Goal: Task Accomplishment & Management: Manage account settings

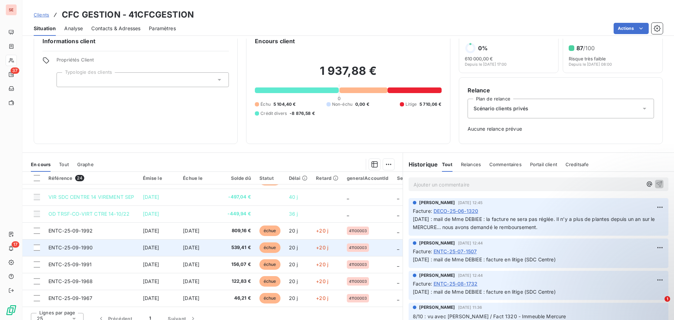
scroll to position [23, 0]
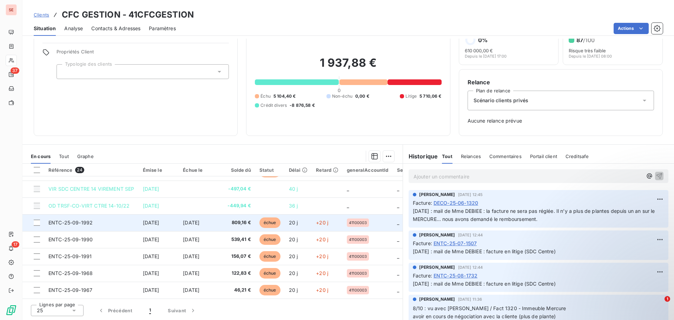
click at [114, 221] on td "ENTC-25-09-1992" at bounding box center [91, 222] width 94 height 17
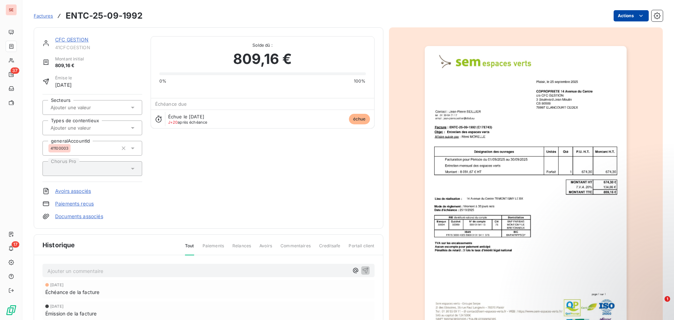
click at [626, 15] on html "SE 37 17 Factures ENTC-25-09-1992 Actions CFC GESTION 41CFCGESTION Montant init…" at bounding box center [337, 160] width 674 height 320
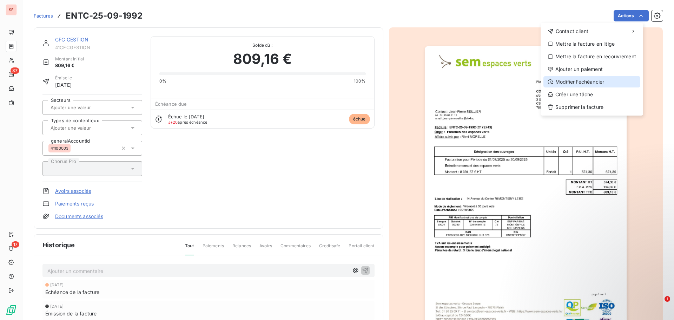
click at [599, 81] on div "Modifier l’échéancier" at bounding box center [591, 81] width 97 height 11
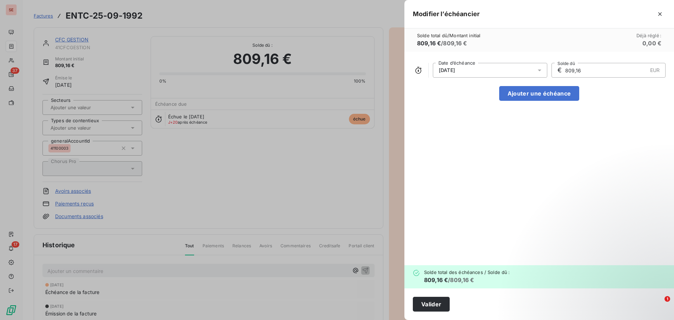
click at [483, 71] on div "[DATE]" at bounding box center [490, 70] width 114 height 15
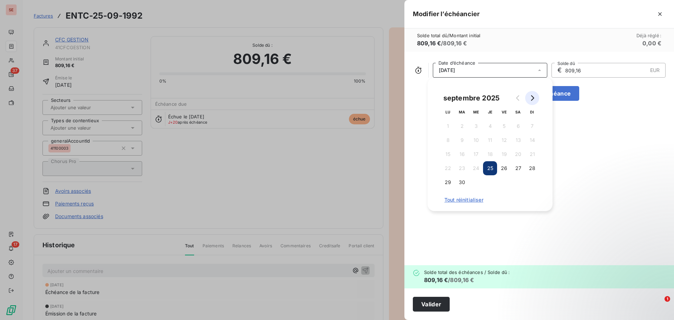
drag, startPoint x: 534, startPoint y: 98, endPoint x: 535, endPoint y: 104, distance: 6.4
click at [534, 97] on icon "Go to next month" at bounding box center [532, 98] width 6 height 6
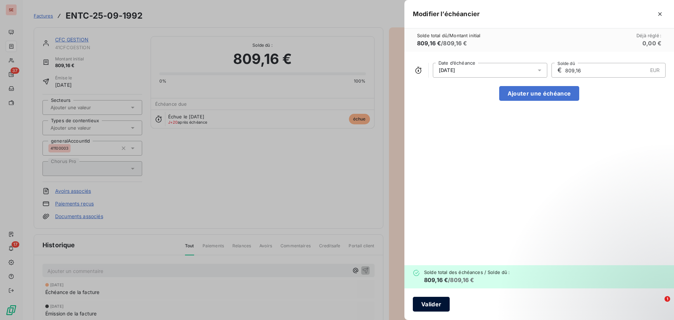
click at [441, 307] on button "Valider" at bounding box center [431, 303] width 37 height 15
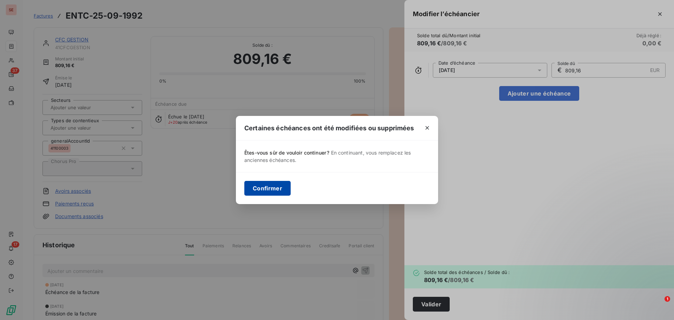
click at [269, 188] on button "Confirmer" at bounding box center [267, 188] width 46 height 15
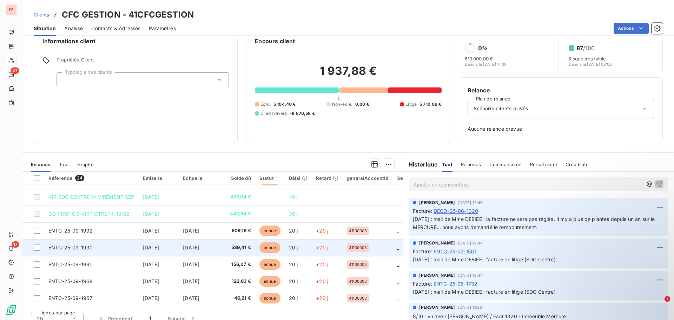
scroll to position [23, 0]
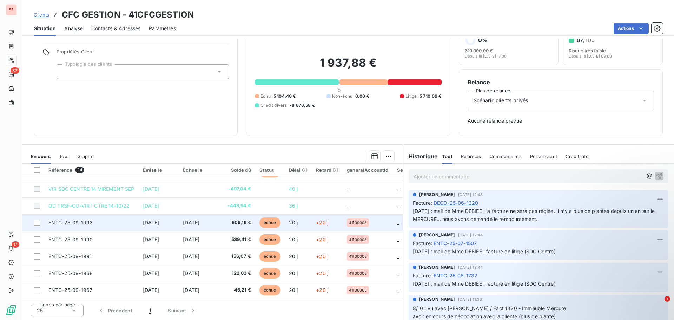
click at [199, 221] on span "[DATE]" at bounding box center [191, 222] width 16 height 6
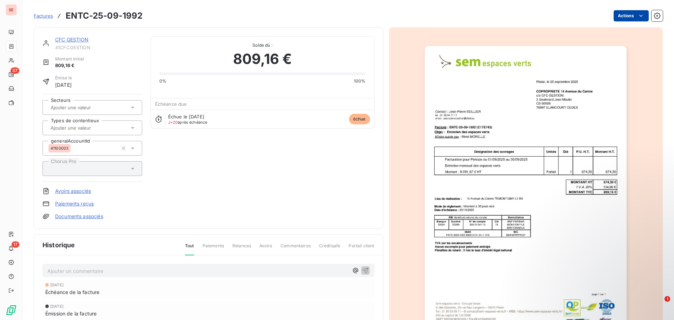
click at [617, 16] on html "SE 37 17 Factures ENTC-25-09-1992 Actions CFC GESTION 41CFCGESTION Montant init…" at bounding box center [337, 160] width 674 height 320
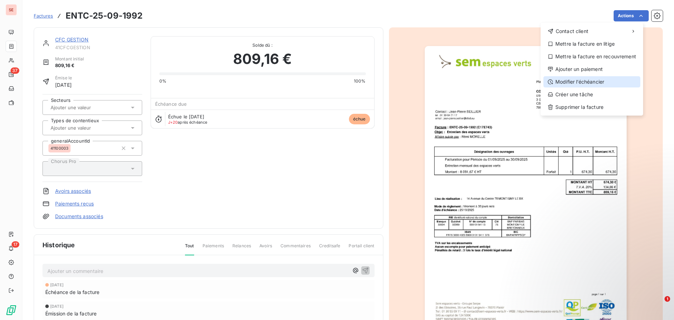
click at [593, 79] on div "Modifier l’échéancier" at bounding box center [591, 81] width 97 height 11
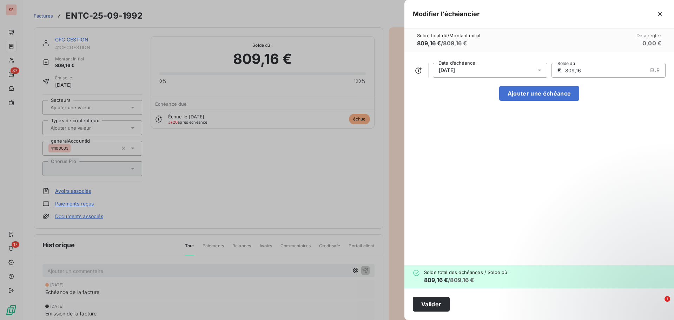
click at [536, 71] on icon at bounding box center [539, 70] width 7 height 7
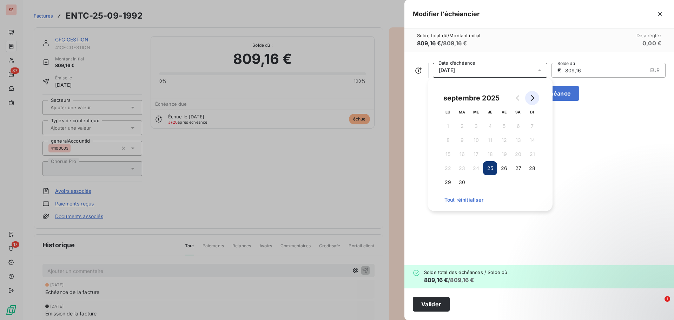
click at [534, 98] on icon "Go to next month" at bounding box center [532, 98] width 6 height 6
click at [521, 166] on button "25" at bounding box center [518, 168] width 14 height 14
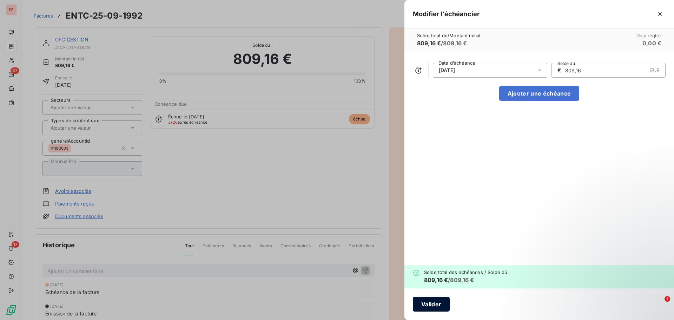
click at [436, 305] on button "Valider" at bounding box center [431, 303] width 37 height 15
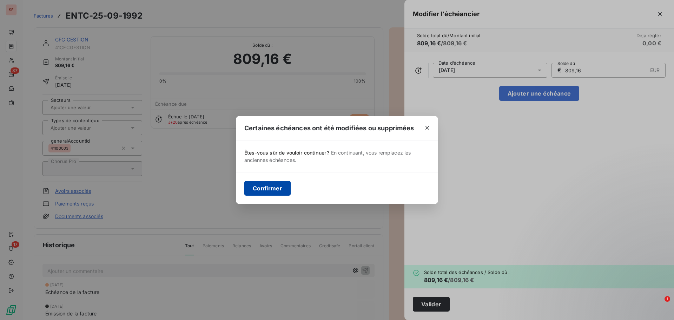
click at [276, 192] on button "Confirmer" at bounding box center [267, 188] width 46 height 15
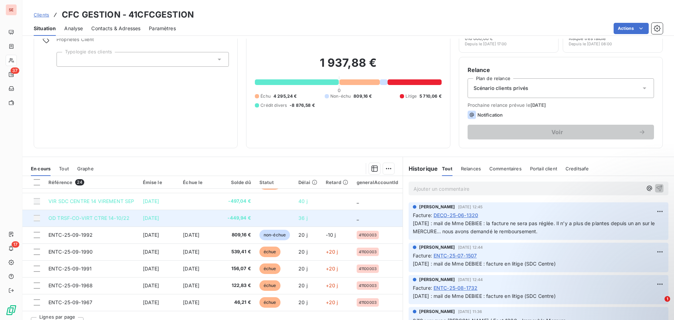
scroll to position [47, 0]
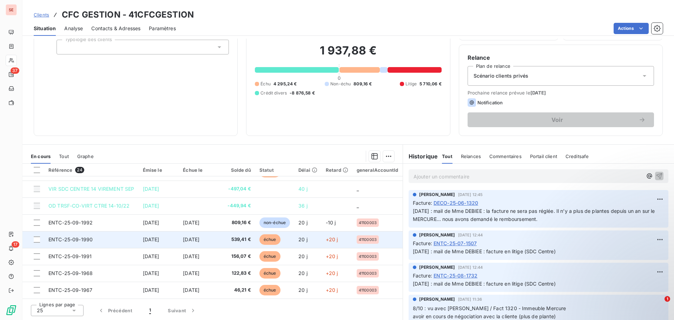
click at [137, 243] on td "ENTC-25-09-1990" at bounding box center [91, 239] width 94 height 17
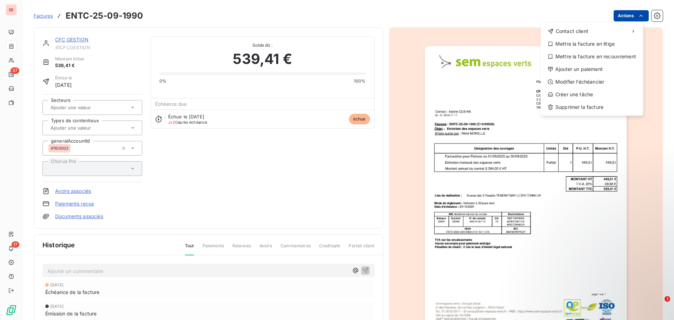
click at [616, 16] on html "SE 37 17 Factures ENTC-25-09-1990 Actions Contact client Mettre la facture en l…" at bounding box center [337, 160] width 674 height 320
click at [575, 79] on div "Modifier l’échéancier" at bounding box center [591, 81] width 97 height 11
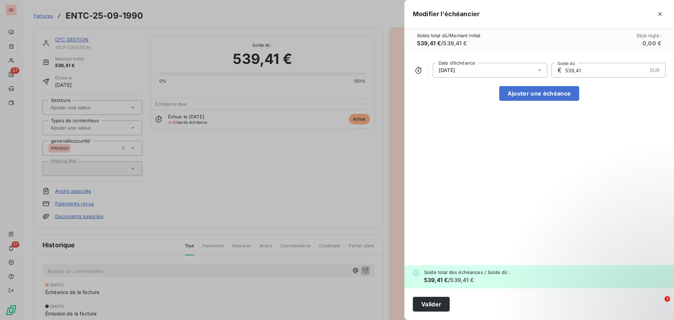
click at [476, 75] on div "[DATE]" at bounding box center [490, 70] width 114 height 15
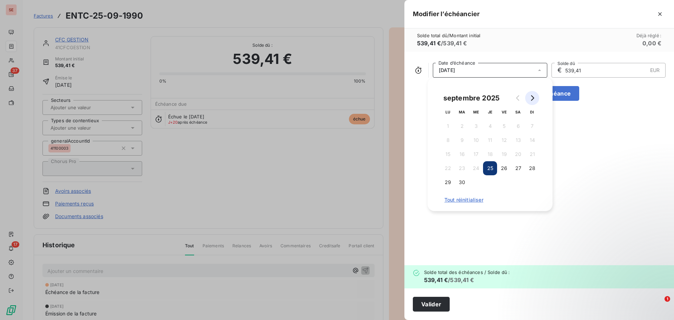
click at [531, 96] on icon "Go to next month" at bounding box center [532, 98] width 6 height 6
click at [519, 167] on button "25" at bounding box center [518, 168] width 14 height 14
click at [433, 303] on button "Valider" at bounding box center [431, 303] width 37 height 15
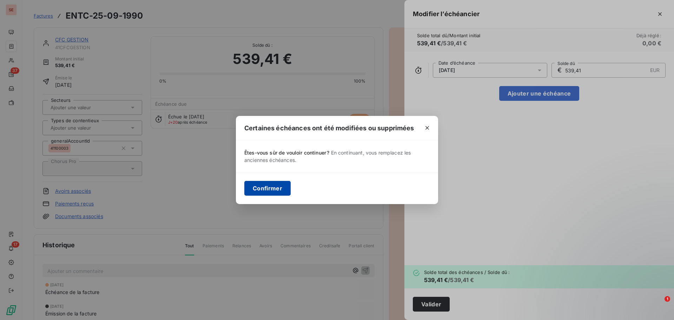
click at [276, 191] on button "Confirmer" at bounding box center [267, 188] width 46 height 15
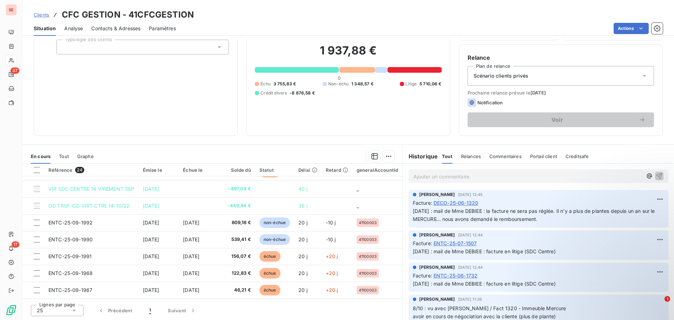
scroll to position [285, 0]
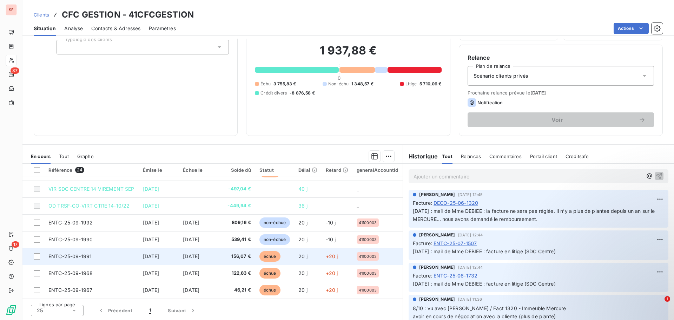
click at [110, 253] on td "ENTC-25-09-1991" at bounding box center [91, 256] width 94 height 17
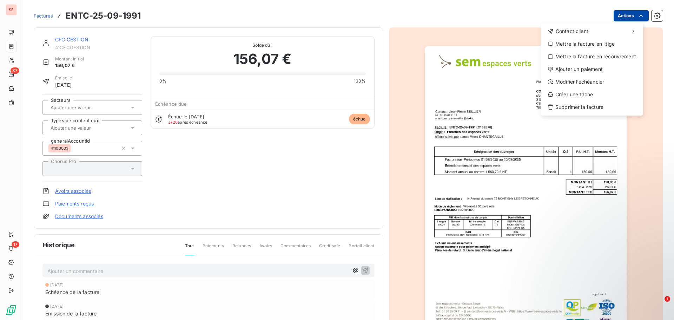
click at [621, 16] on html "SE 37 17 Factures ENTC-25-09-1991 Actions Contact client Mettre la facture en l…" at bounding box center [337, 160] width 674 height 320
click at [601, 81] on div "Modifier l’échéancier" at bounding box center [591, 81] width 97 height 11
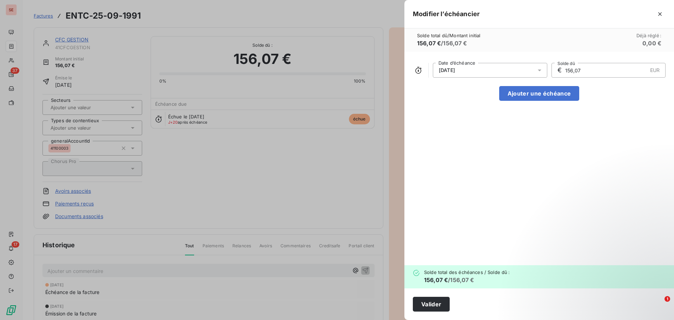
drag, startPoint x: 479, startPoint y: 73, endPoint x: 496, endPoint y: 76, distance: 17.2
click at [479, 72] on div "[DATE]" at bounding box center [490, 70] width 114 height 15
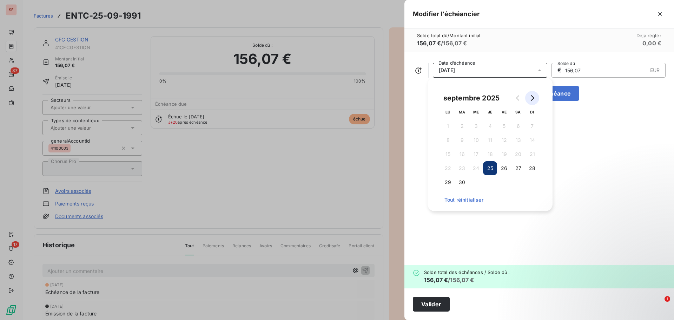
click at [533, 95] on button "Go to next month" at bounding box center [532, 98] width 14 height 14
drag, startPoint x: 519, startPoint y: 168, endPoint x: 507, endPoint y: 194, distance: 28.7
click at [520, 168] on button "25" at bounding box center [518, 168] width 14 height 14
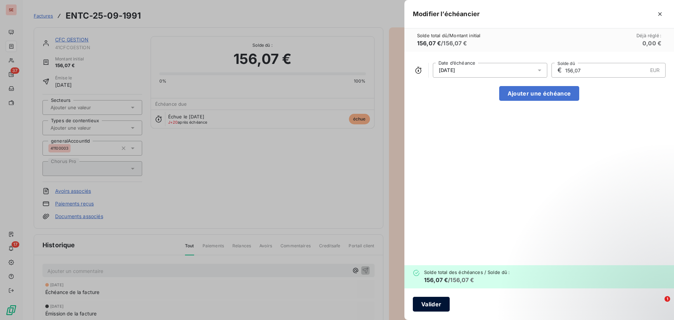
click at [435, 302] on button "Valider" at bounding box center [431, 303] width 37 height 15
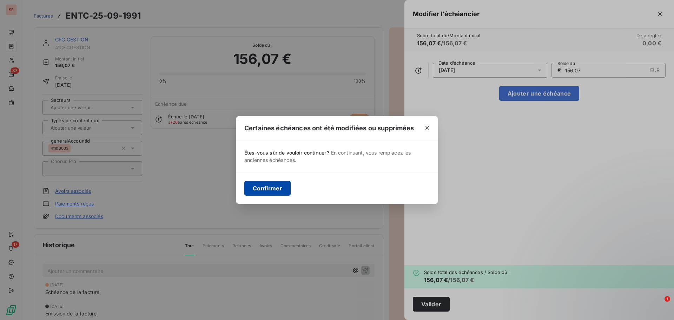
click at [287, 191] on button "Confirmer" at bounding box center [267, 188] width 46 height 15
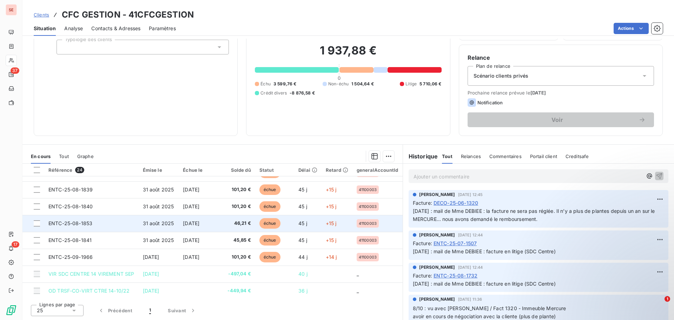
scroll to position [285, 0]
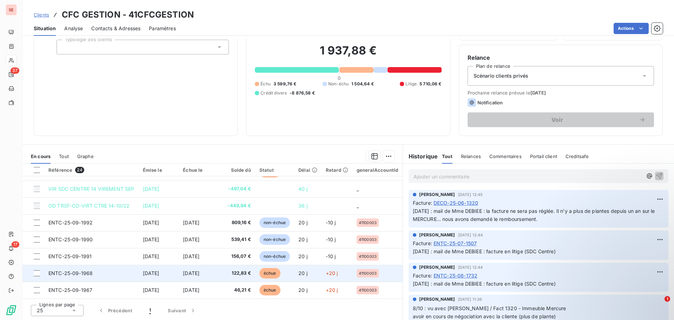
click at [74, 271] on span "ENTC-25-09-1968" at bounding box center [70, 273] width 44 height 6
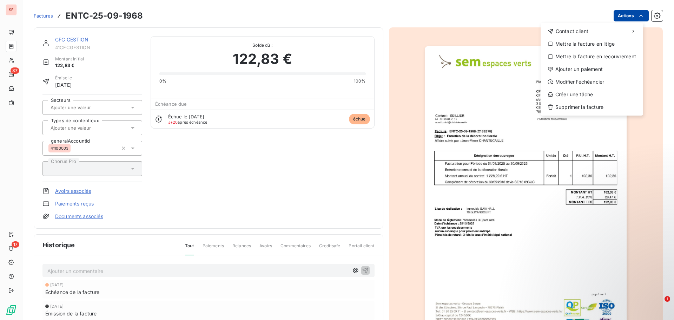
click at [616, 15] on html "SE 37 17 Factures ENTC-25-09-1968 Actions Contact client Mettre la facture en l…" at bounding box center [337, 160] width 674 height 320
click at [597, 82] on div "Modifier l’échéancier" at bounding box center [591, 81] width 97 height 11
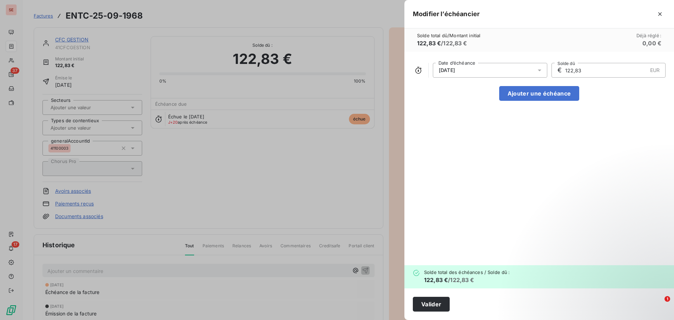
click at [455, 70] on span "[DATE]" at bounding box center [447, 70] width 16 height 6
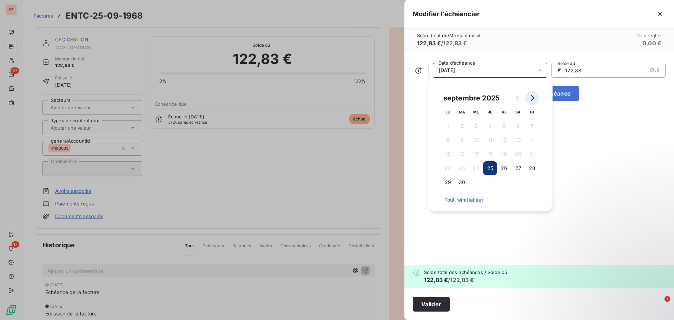
click at [531, 97] on icon "Go to next month" at bounding box center [532, 98] width 6 height 6
click at [518, 166] on button "25" at bounding box center [518, 168] width 14 height 14
click at [439, 300] on button "Valider" at bounding box center [431, 303] width 37 height 15
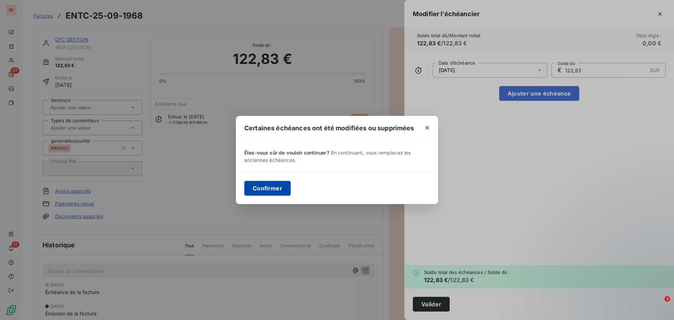
click at [260, 189] on button "Confirmer" at bounding box center [267, 188] width 46 height 15
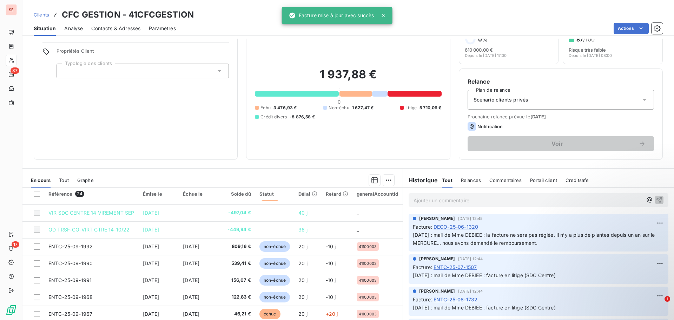
scroll to position [47, 0]
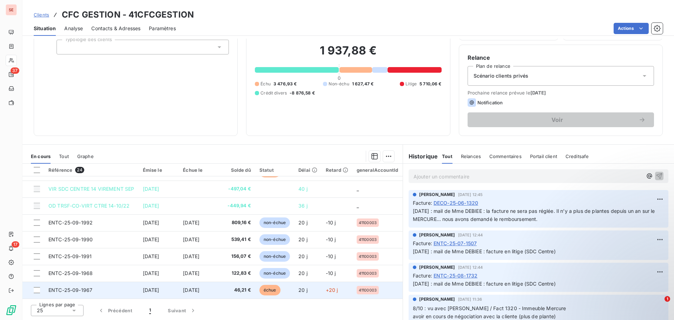
click at [239, 287] on span "46,21 €" at bounding box center [236, 289] width 27 height 7
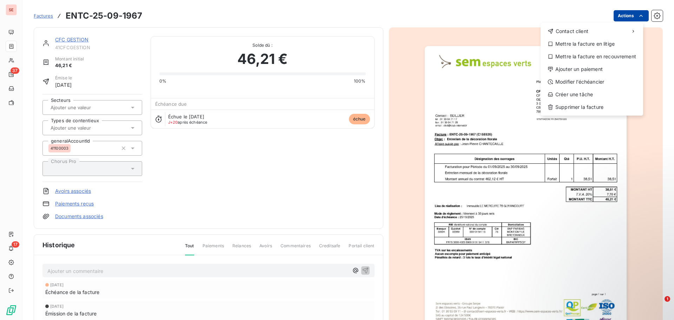
click at [621, 18] on html "SE 37 17 Factures ENTC-25-09-1967 Actions Contact client Mettre la facture en l…" at bounding box center [337, 160] width 674 height 320
click at [585, 81] on div "Modifier l’échéancier" at bounding box center [591, 81] width 97 height 11
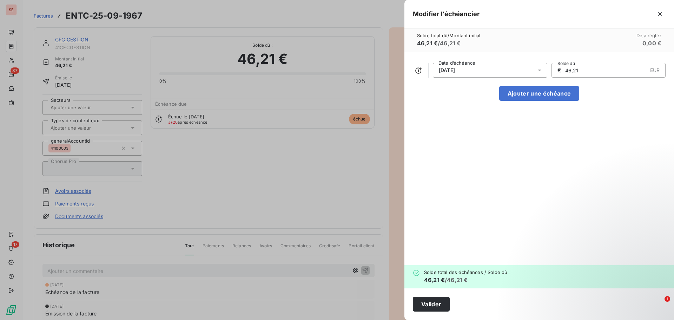
click at [455, 71] on span "[DATE]" at bounding box center [447, 70] width 16 height 6
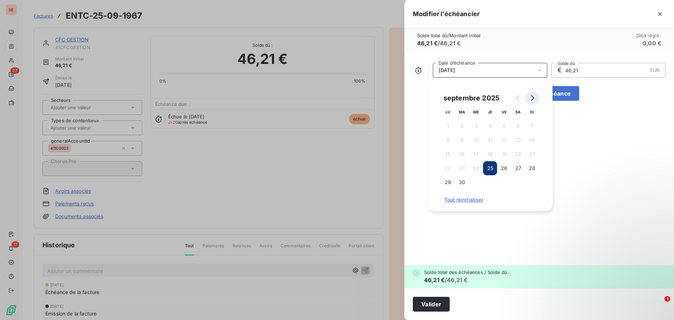
click at [533, 98] on icon "Go to next month" at bounding box center [532, 98] width 6 height 6
click at [516, 168] on button "25" at bounding box center [518, 168] width 14 height 14
click at [429, 299] on button "Valider" at bounding box center [431, 303] width 37 height 15
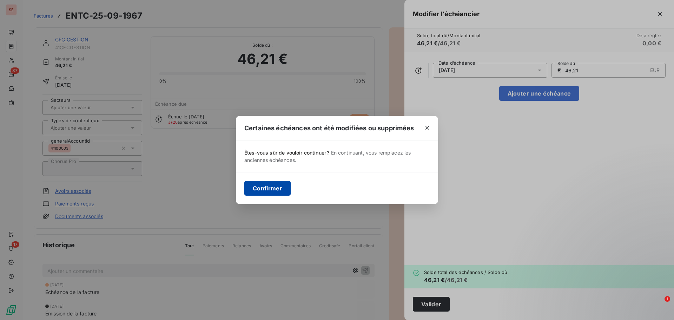
click at [268, 192] on button "Confirmer" at bounding box center [267, 188] width 46 height 15
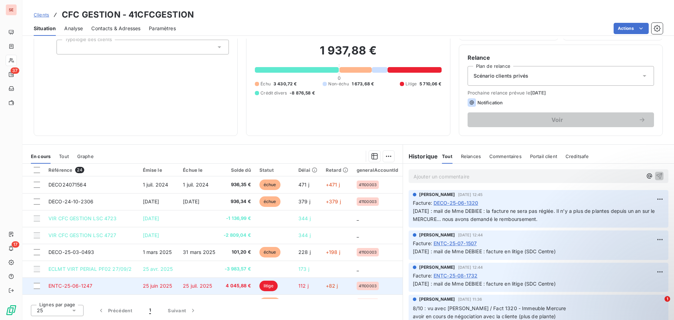
scroll to position [12, 0]
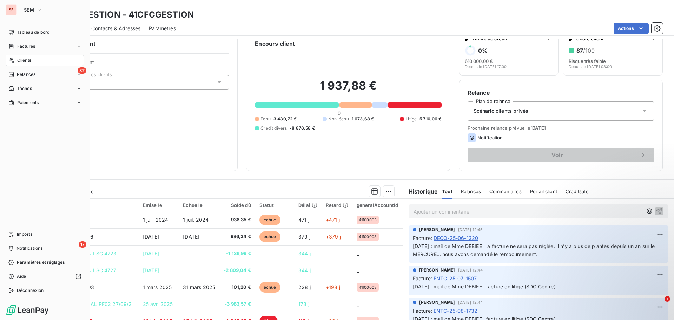
click at [29, 60] on span "Clients" at bounding box center [24, 60] width 14 height 6
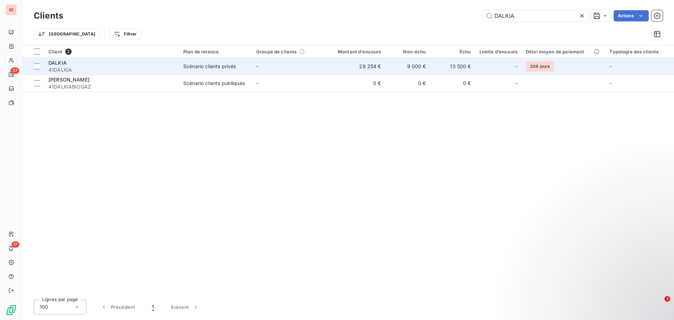
type input "DALKIA"
click at [93, 68] on span "41DALKIA" at bounding box center [111, 69] width 126 height 7
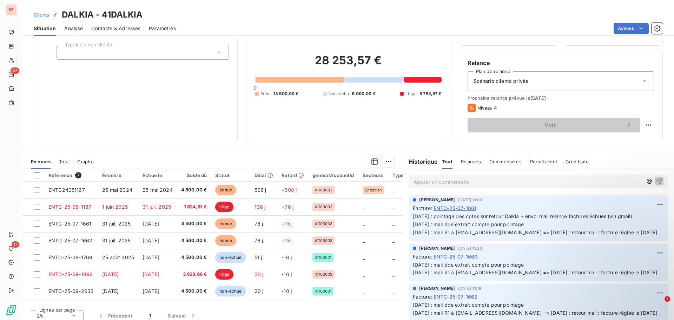
scroll to position [47, 0]
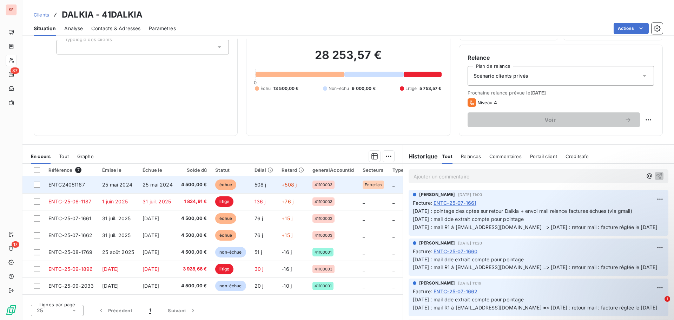
click at [94, 183] on td "ENTC24051167" at bounding box center [71, 184] width 54 height 17
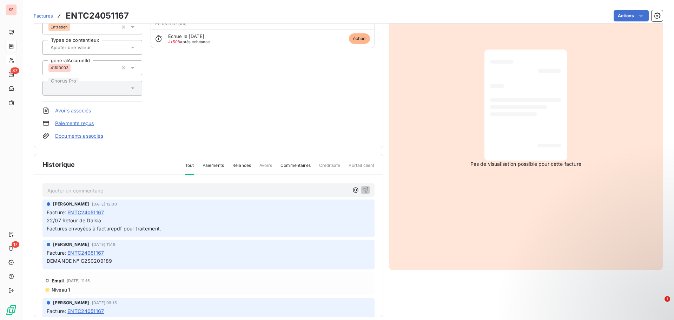
scroll to position [89, 0]
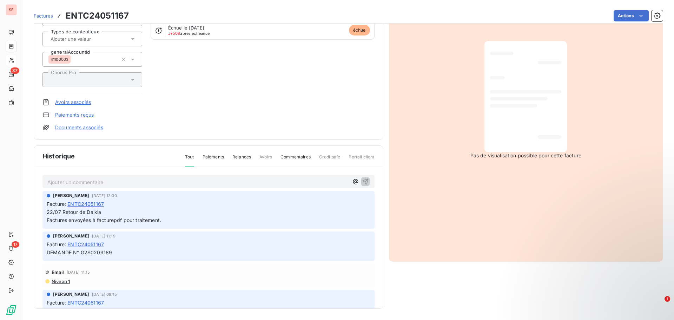
click at [93, 183] on p "Ajouter un commentaire ﻿" at bounding box center [197, 182] width 301 height 9
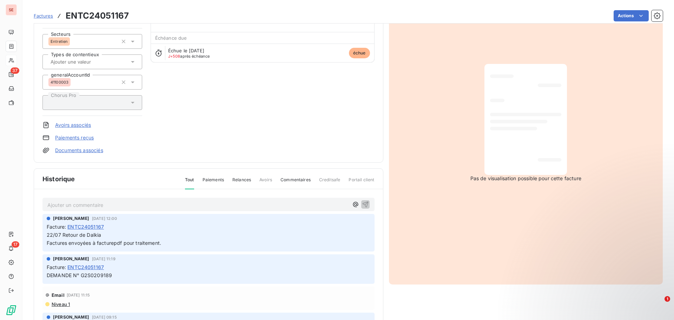
scroll to position [54, 0]
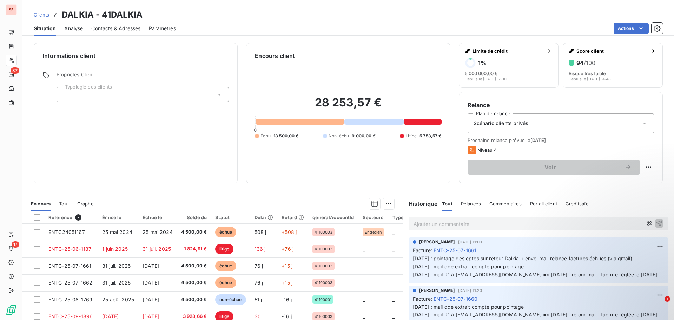
click at [488, 258] on span "[DATE] : pointage des cptes sur retour Dalkia + envoi mail relance factures éch…" at bounding box center [535, 266] width 245 height 22
copy span "[DATE] : pointage des cptes sur retour Dalkia + envoi mail relance factures éch…"
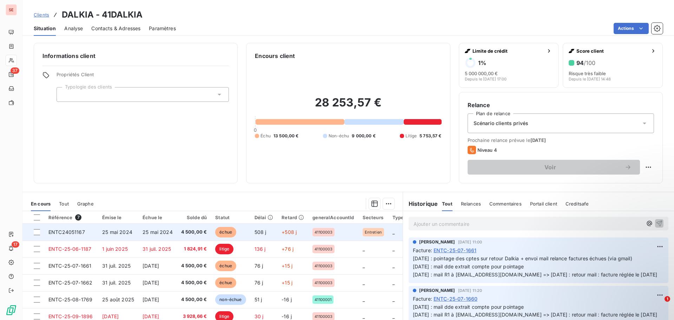
click at [125, 233] on span "25 mai 2024" at bounding box center [117, 232] width 30 height 6
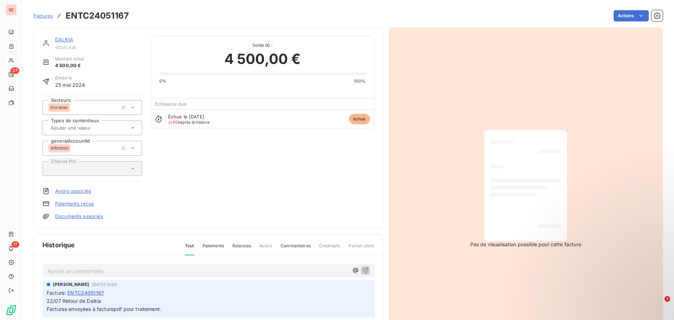
drag, startPoint x: 123, startPoint y: 270, endPoint x: 123, endPoint y: 273, distance: 3.5
click at [124, 270] on p "Ajouter un commentaire ﻿" at bounding box center [197, 270] width 301 height 9
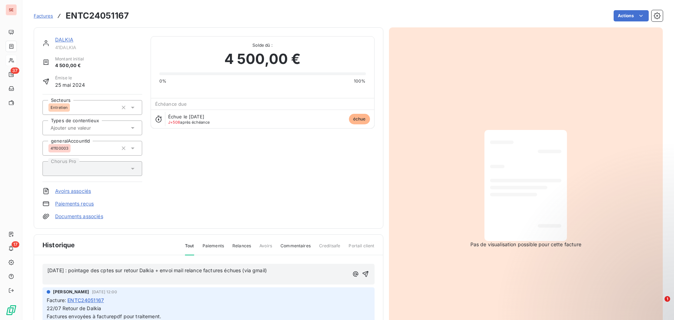
click at [48, 270] on span "[DATE] : pointage des cptes sur retour Dalkia + envoi mail relance factures éch…" at bounding box center [156, 270] width 219 height 6
click at [74, 270] on span "[DATE] : pointage des cptes sur retour Dalkia + envoi mail relance factures éch…" at bounding box center [156, 270] width 219 height 6
click at [75, 269] on span "[DATE] : pointage des cptes sur retour Dalkia + envoi mail relance factures éch…" at bounding box center [156, 270] width 219 height 6
click at [283, 272] on p "[DATE] : pointage des cptes sur retour Dalkia + envoi mail relance factures éch…" at bounding box center [197, 270] width 301 height 8
drag, startPoint x: 208, startPoint y: 271, endPoint x: 310, endPoint y: 276, distance: 102.3
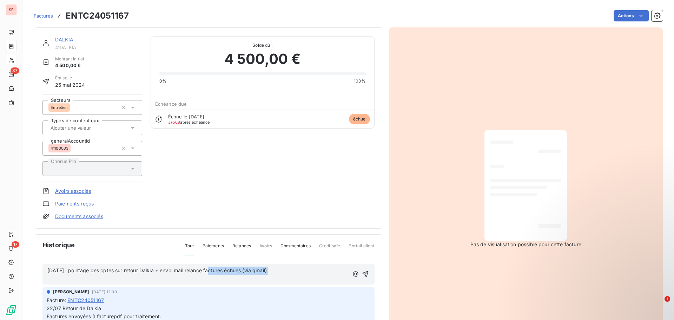
click at [308, 276] on div "[DATE] : pointage des cptes sur retour Dalkia + envoi mail relance factures éch…" at bounding box center [197, 274] width 301 height 16
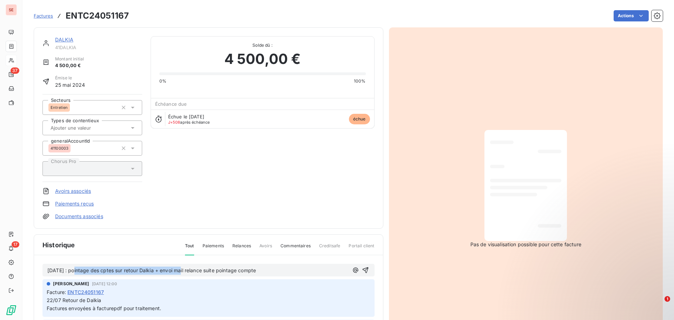
drag, startPoint x: 72, startPoint y: 271, endPoint x: 178, endPoint y: 272, distance: 106.0
click at [178, 272] on span "[DATE] : pointage des cptes sur retour Dalkia + envoi mail relance suite pointa…" at bounding box center [151, 270] width 208 height 6
click at [173, 271] on p "[DATE] : mail relance suite pointage compte" at bounding box center [197, 270] width 301 height 8
click at [238, 272] on p "[DATE] : mail relance suite pointage compte => [DATE] : retour" at bounding box center [197, 270] width 301 height 8
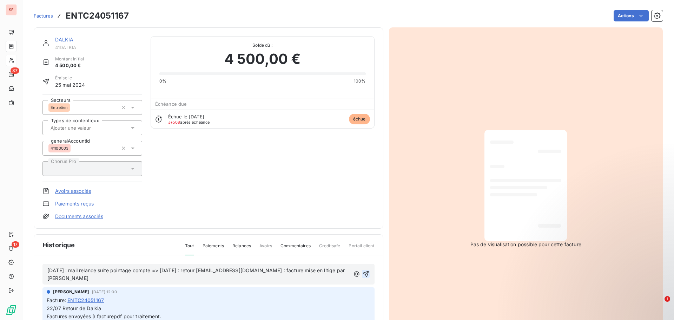
click at [362, 272] on icon "button" at bounding box center [365, 273] width 7 height 7
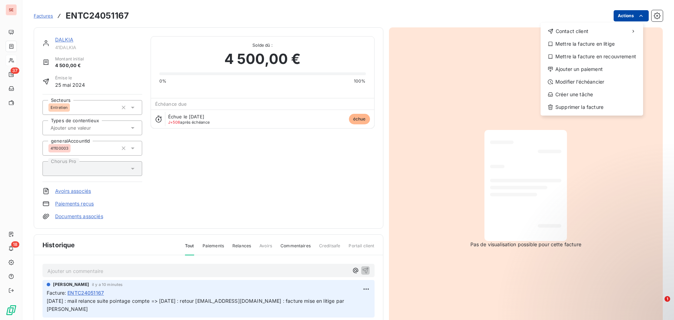
click at [627, 14] on html "SE 37 18 Factures ENTC24051167 Actions Contact client Mettre la facture en liti…" at bounding box center [337, 160] width 674 height 320
click at [603, 44] on div "Mettre la facture en litige" at bounding box center [591, 43] width 97 height 11
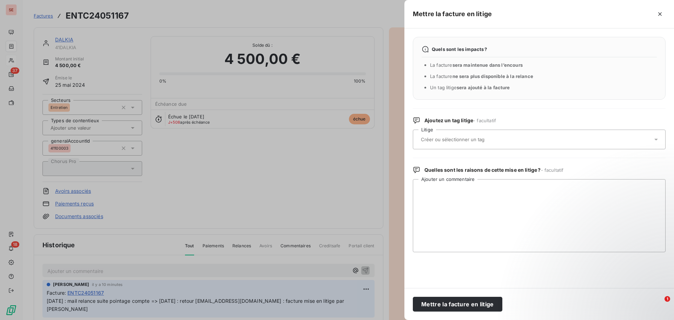
click at [459, 139] on input "text" at bounding box center [471, 139] width 102 height 6
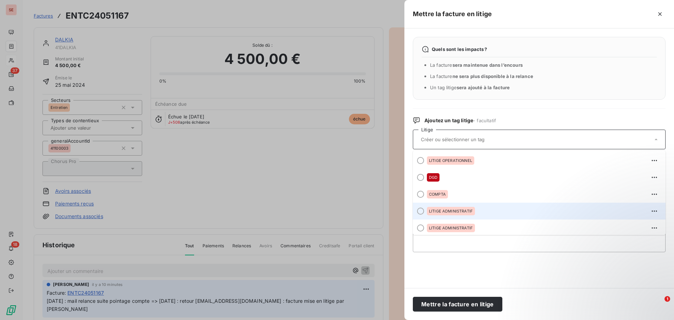
click at [448, 212] on span "LITIGE ADMINISTRATIF" at bounding box center [451, 211] width 44 height 4
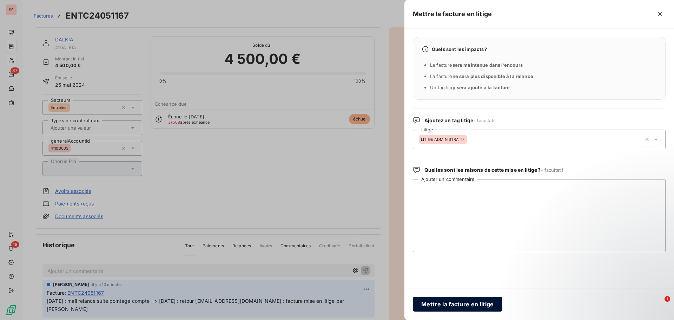
click at [449, 306] on button "Mettre la facture en litige" at bounding box center [457, 303] width 89 height 15
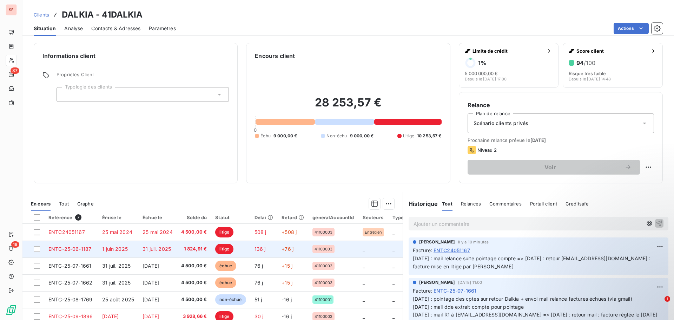
click at [173, 248] on td "31 juil. 2025" at bounding box center [157, 248] width 39 height 17
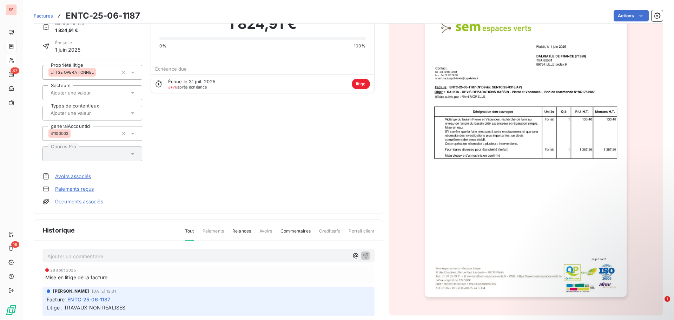
scroll to position [36, 0]
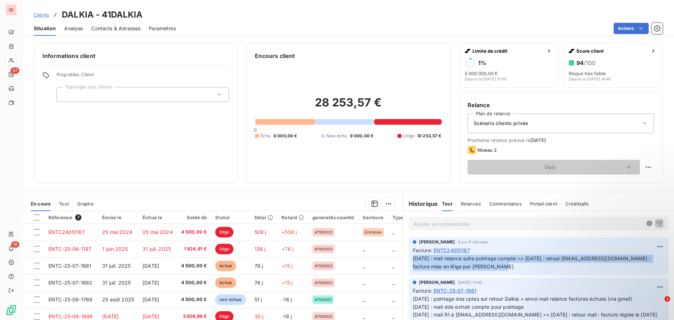
drag, startPoint x: 489, startPoint y: 267, endPoint x: 405, endPoint y: 259, distance: 83.9
click at [408, 259] on div "[PERSON_NAME] il y a 11 minutes Facture : ENTC24051167 [DATE] : mail relance su…" at bounding box center [538, 256] width 260 height 38
copy span "[DATE] : mail relance suite pointage compte => [DATE] : retour [EMAIL_ADDRESS][…"
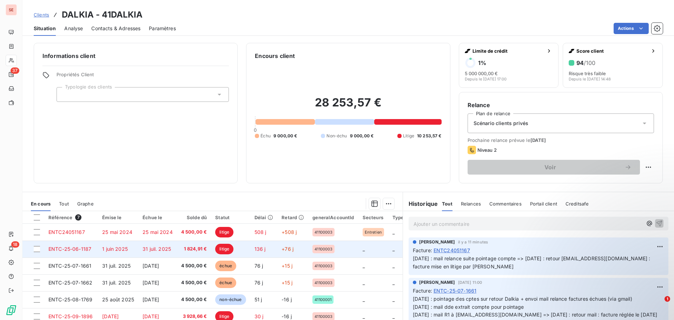
click at [154, 249] on span "31 juil. 2025" at bounding box center [156, 249] width 28 height 6
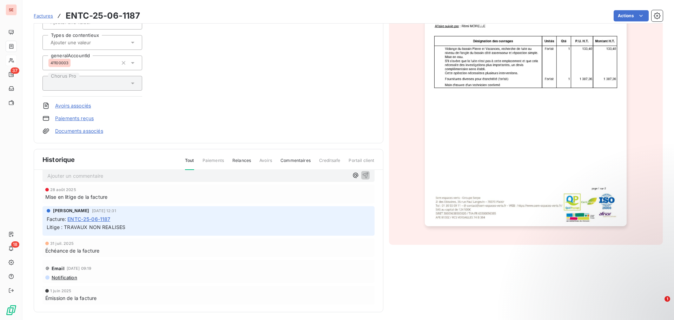
scroll to position [109, 0]
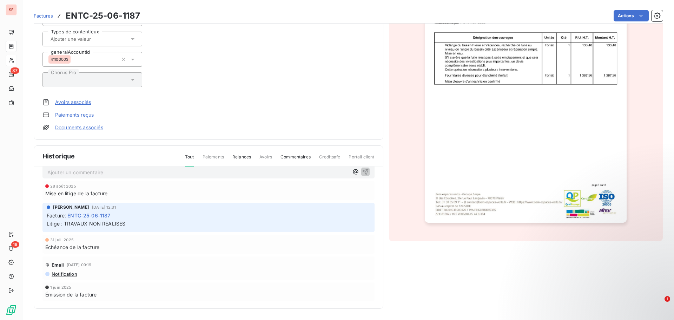
click at [106, 161] on div "Historique Tout Paiements Relances Avoirs Commentaires Creditsafe Portail client" at bounding box center [208, 156] width 349 height 21
click at [95, 170] on p "Ajouter un commentaire ﻿" at bounding box center [197, 172] width 301 height 9
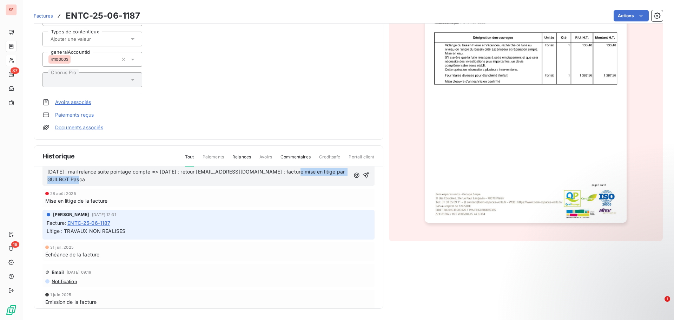
drag, startPoint x: 328, startPoint y: 176, endPoint x: 354, endPoint y: 186, distance: 28.2
click at [354, 186] on div "[DATE] : mail relance suite pointage compte => [DATE] : retour [EMAIL_ADDRESS][…" at bounding box center [208, 247] width 349 height 162
click at [362, 174] on icon "button" at bounding box center [365, 175] width 7 height 7
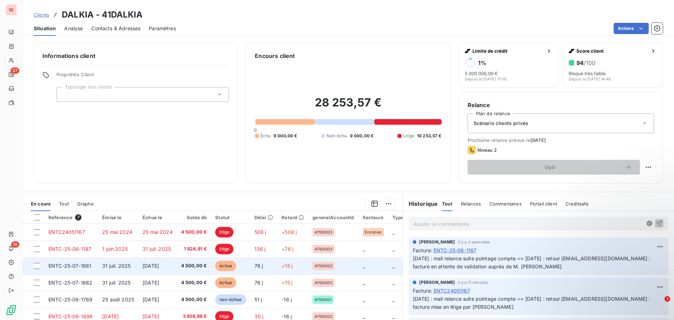
click at [189, 268] on span "4 500,00 €" at bounding box center [194, 265] width 26 height 7
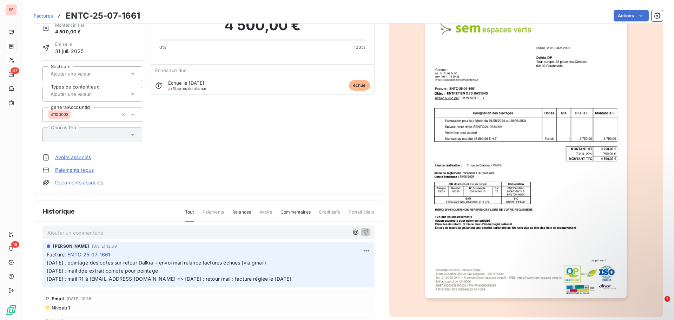
scroll to position [36, 0]
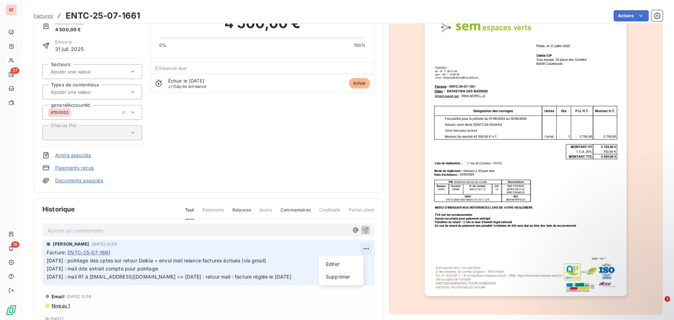
click at [358, 247] on html "SE 37 18 Factures ENTC-25-07-1661 Actions DALKIA 41DALKIA Montant initial 4 500…" at bounding box center [337, 160] width 674 height 320
click at [335, 260] on div "Editer" at bounding box center [340, 263] width 39 height 11
click at [49, 261] on span "[DATE] : pointage des cptes sur retour Dalkia + envoi mail relance factures éch…" at bounding box center [169, 268] width 245 height 22
click at [47, 260] on span "[DATE] : pointage des cptes sur retour Dalkia + envoi mail relance factures éch…" at bounding box center [169, 268] width 245 height 22
click at [52, 262] on p "[DATE] : pointage des cptes sur retour Dalkia + envoi mail relance factures éch…" at bounding box center [204, 268] width 314 height 24
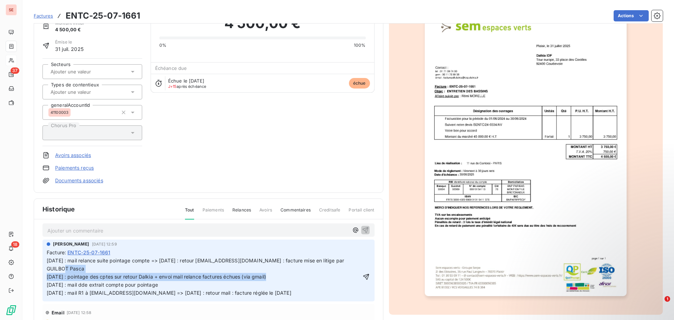
drag, startPoint x: 281, startPoint y: 276, endPoint x: 41, endPoint y: 271, distance: 240.0
click at [41, 271] on div "Ajouter un commentaire ﻿ [PERSON_NAME] [DATE] 12:59 Facture : ENTC-25-07-1661 […" at bounding box center [208, 300] width 349 height 162
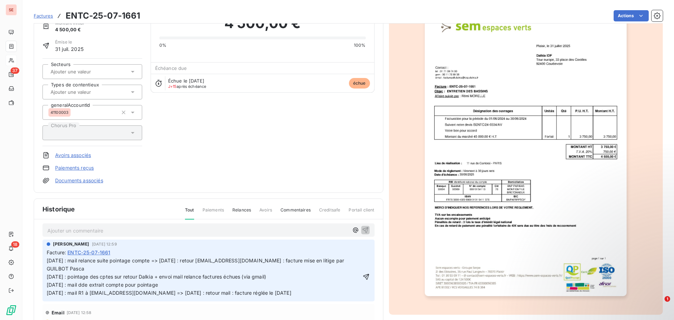
click at [41, 271] on div "Ajouter un commentaire ﻿ [PERSON_NAME] [DATE] 12:59 Facture : ENTC-25-07-1661 […" at bounding box center [208, 300] width 349 height 162
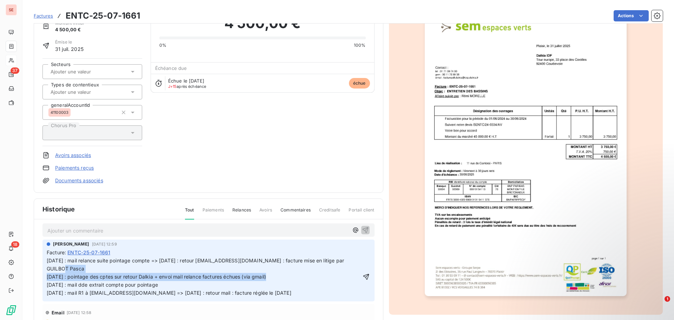
drag, startPoint x: 278, startPoint y: 277, endPoint x: 44, endPoint y: 268, distance: 234.2
click at [44, 268] on div "[PERSON_NAME] [DATE] 12:59 Facture : ENTC-25-07-1661 [DATE] : mail relance suit…" at bounding box center [208, 269] width 332 height 61
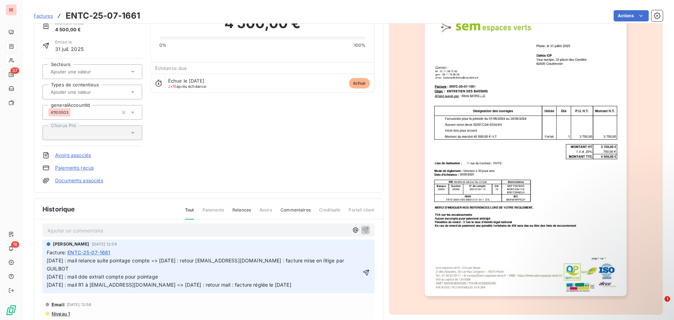
click at [325, 261] on span "[DATE] : mail relance suite pointage compte => [DATE] : retour [EMAIL_ADDRESS][…" at bounding box center [196, 272] width 299 height 30
drag, startPoint x: 349, startPoint y: 264, endPoint x: 349, endPoint y: 260, distance: 3.9
click at [351, 262] on p "[DATE] : mail relance suite pointage compte => [DATE] : retour [EMAIL_ADDRESS][…" at bounding box center [204, 272] width 314 height 32
click at [304, 260] on span "[DATE] : mail relance suite pointage compte => [DATE] : retour [EMAIL_ADDRESS][…" at bounding box center [196, 272] width 299 height 30
drag, startPoint x: 285, startPoint y: 260, endPoint x: 373, endPoint y: 264, distance: 88.9
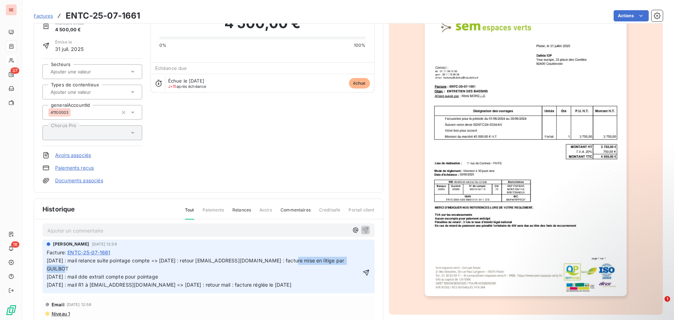
click at [373, 264] on div "Ajouter un commentaire ﻿ [PERSON_NAME] [DATE] 12:59 Facture : ENTC-25-07-1661 […" at bounding box center [208, 300] width 349 height 162
click at [363, 270] on icon "button" at bounding box center [366, 272] width 7 height 7
click at [613, 16] on html "SE 37 18 Factures ENTC-25-07-1661 Actions DALKIA 41DALKIA Montant initial 4 500…" at bounding box center [337, 160] width 674 height 320
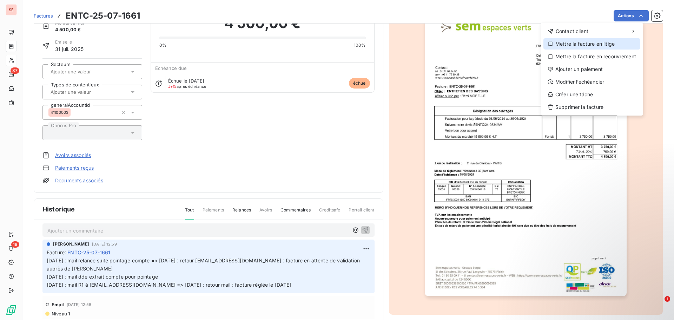
click at [611, 45] on div "Mettre la facture en litige" at bounding box center [591, 43] width 97 height 11
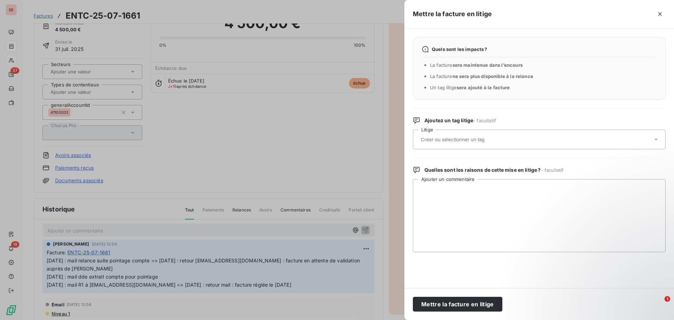
click at [473, 137] on input "text" at bounding box center [471, 139] width 102 height 6
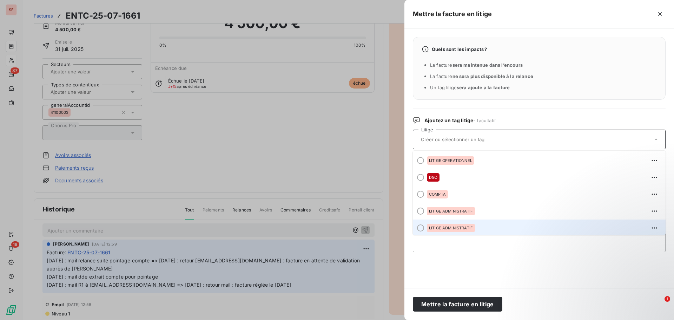
click at [462, 226] on span "LITIGE ADMINISTRATIF" at bounding box center [451, 228] width 44 height 4
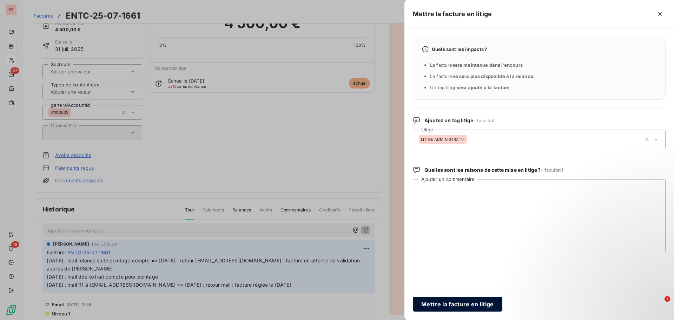
click at [455, 302] on button "Mettre la facture en litige" at bounding box center [457, 303] width 89 height 15
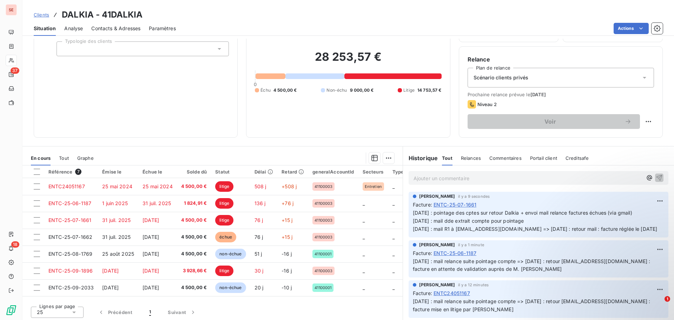
scroll to position [47, 0]
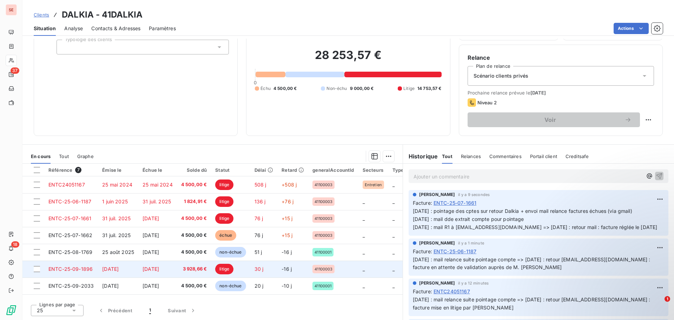
click at [119, 266] on span "[DATE]" at bounding box center [110, 269] width 16 height 6
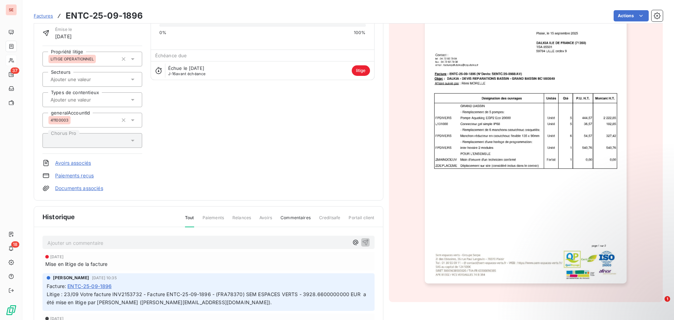
scroll to position [71, 0]
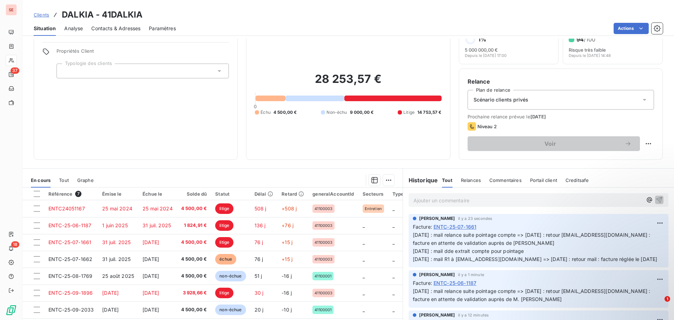
scroll to position [47, 0]
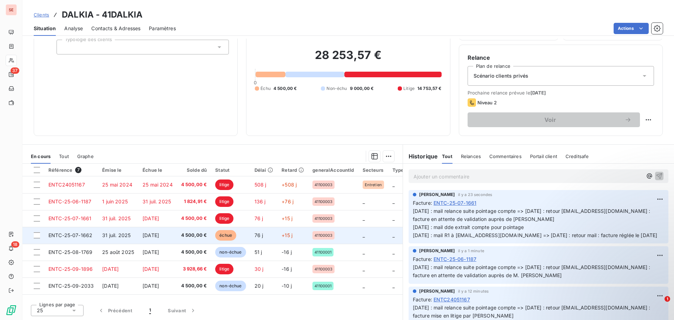
click at [156, 235] on span "[DATE]" at bounding box center [150, 235] width 16 height 6
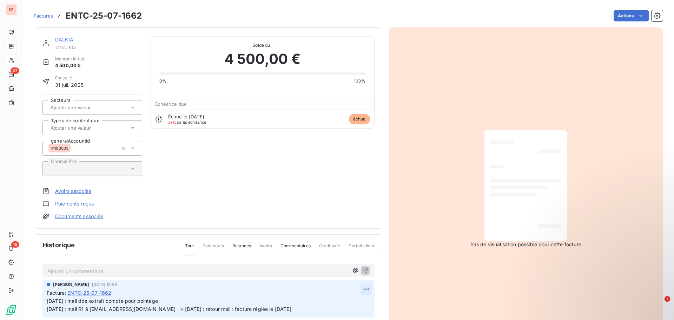
click at [367, 289] on html "SE 37 18 Factures ENTC-25-07-1662 Actions DALKIA 41DALKIA Montant initial 4 500…" at bounding box center [337, 160] width 674 height 320
click at [348, 258] on div "Editer" at bounding box center [346, 260] width 39 height 11
click at [46, 300] on div "[PERSON_NAME] [DATE] 12:59 Facture : ENTC-25-07-1662 [DATE] : mail dde extrait …" at bounding box center [208, 299] width 332 height 38
click at [47, 300] on span "[DATE] : mail dde extrait compte pour pointage [DATE] : mail R1 à [EMAIL_ADDRES…" at bounding box center [169, 305] width 245 height 14
click at [47, 300] on p "[DATE] : mail dde extrait compte pour pointage [DATE] : mail R1 à [EMAIL_ADDRES…" at bounding box center [204, 305] width 314 height 16
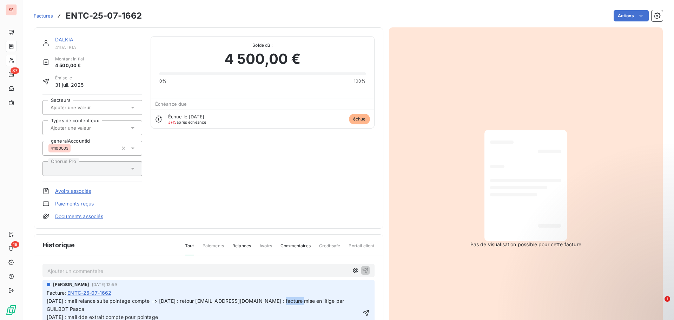
drag, startPoint x: 314, startPoint y: 299, endPoint x: 345, endPoint y: 300, distance: 30.6
click at [327, 300] on span "[DATE] : mail relance suite pointage compte => [DATE] : retour [EMAIL_ADDRESS][…" at bounding box center [196, 313] width 299 height 30
click at [345, 301] on span "[DATE] : mail relance suite pointage compte => [DATE] : retour [EMAIL_ADDRESS][…" at bounding box center [196, 313] width 299 height 30
drag, startPoint x: 267, startPoint y: 300, endPoint x: 345, endPoint y: 308, distance: 78.3
click at [345, 308] on p "[DATE] : mail relance suite pointage compte => [DATE] : retour [EMAIL_ADDRESS][…" at bounding box center [204, 313] width 314 height 32
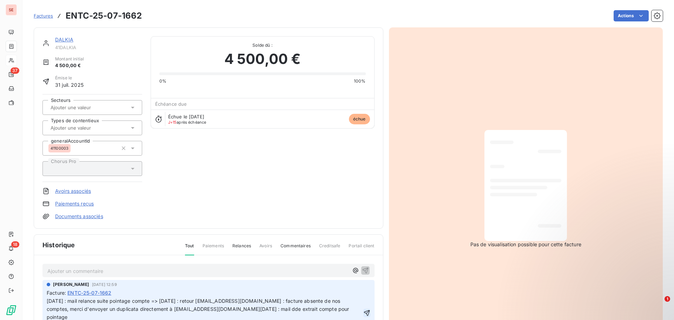
click at [363, 311] on icon "button" at bounding box center [366, 312] width 7 height 7
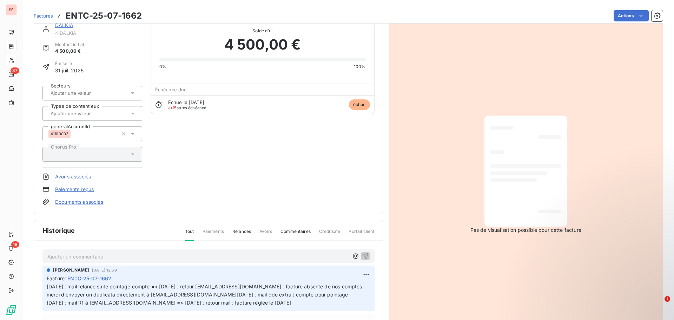
scroll to position [36, 0]
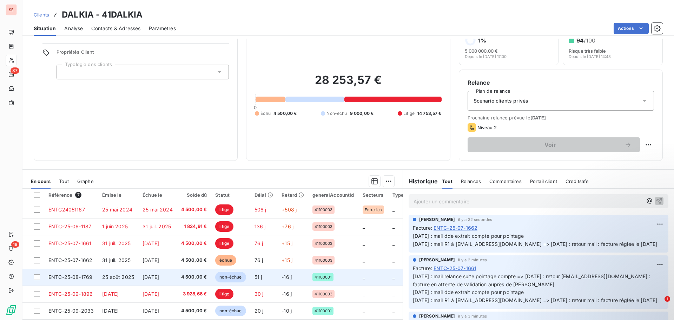
scroll to position [47, 0]
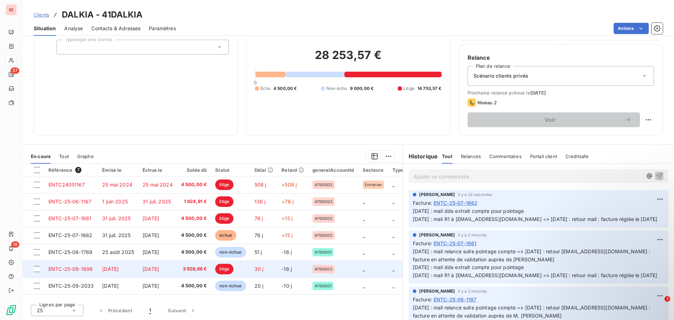
click at [140, 267] on td "[DATE]" at bounding box center [157, 268] width 39 height 17
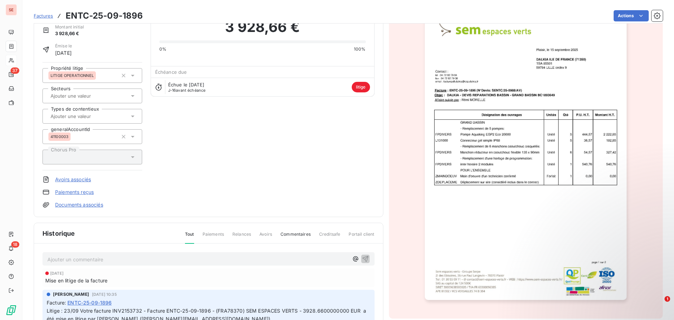
scroll to position [36, 0]
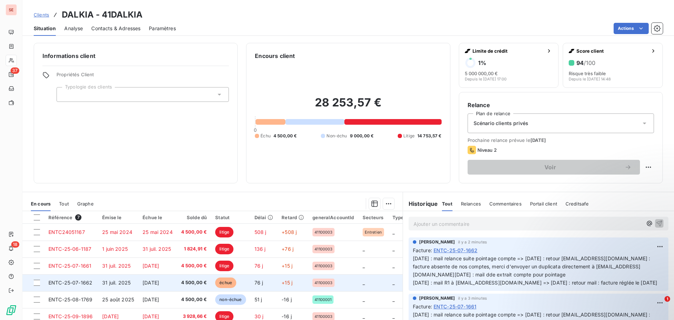
click at [141, 282] on td "[DATE]" at bounding box center [157, 282] width 39 height 17
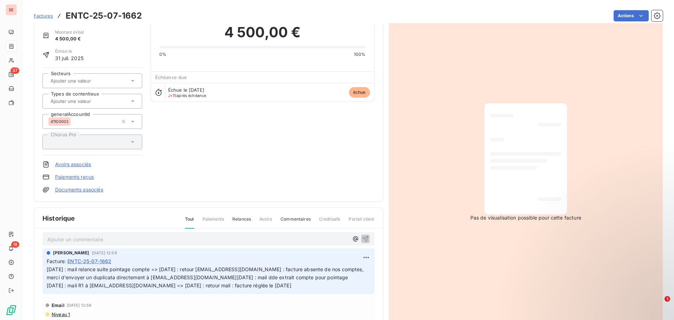
scroll to position [71, 0]
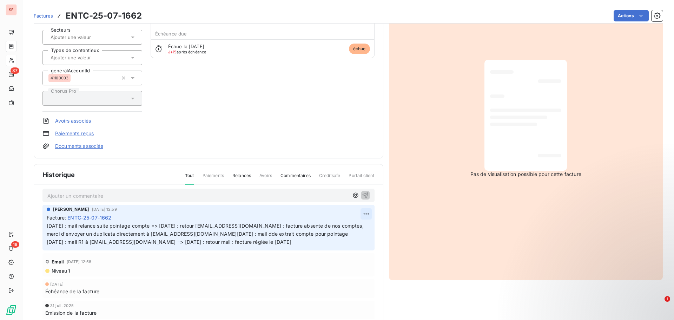
click at [355, 204] on html "SE 37 18 Factures ENTC-25-07-1662 Actions DALKIA 41DALKIA Montant initial 4 500…" at bounding box center [337, 160] width 674 height 320
click at [345, 221] on div "Editer" at bounding box center [340, 221] width 39 height 11
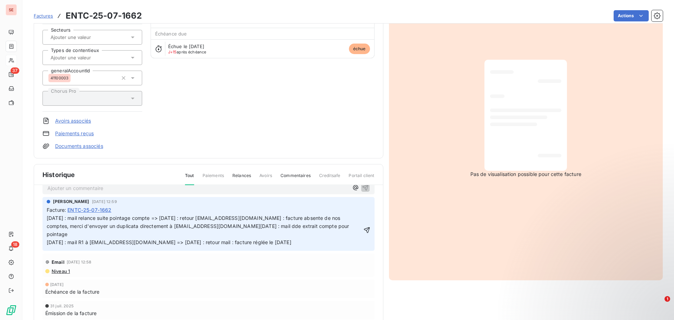
click at [267, 225] on p "[DATE] : mail relance suite pointage compte => [DATE] : retour [EMAIL_ADDRESS][…" at bounding box center [204, 230] width 315 height 32
click at [363, 229] on icon "button" at bounding box center [366, 229] width 7 height 7
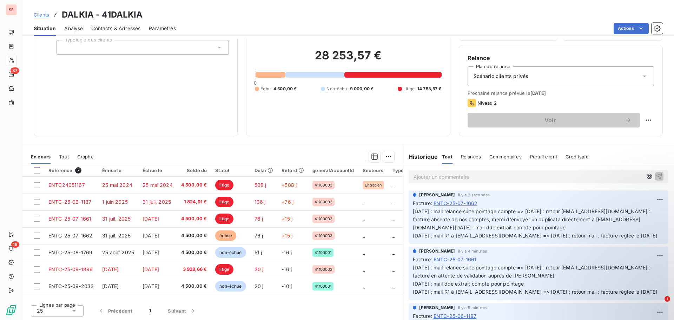
scroll to position [47, 0]
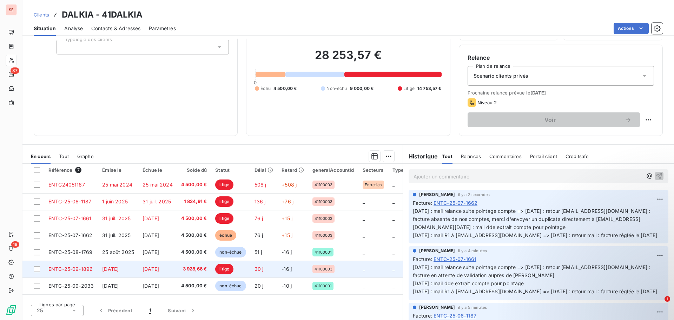
click at [135, 266] on td "[DATE]" at bounding box center [118, 268] width 40 height 17
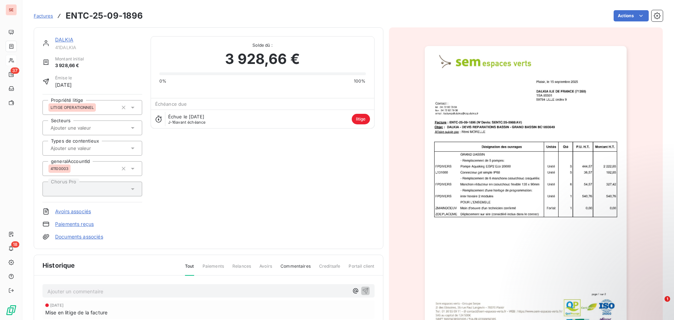
click at [65, 36] on link "DALKIA" at bounding box center [64, 39] width 18 height 6
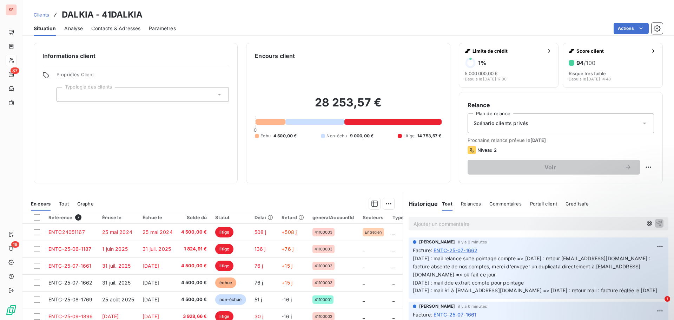
click at [101, 26] on span "Contacts & Adresses" at bounding box center [115, 28] width 49 height 7
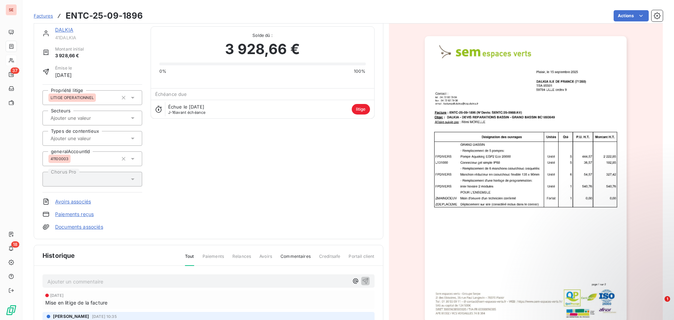
scroll to position [0, 0]
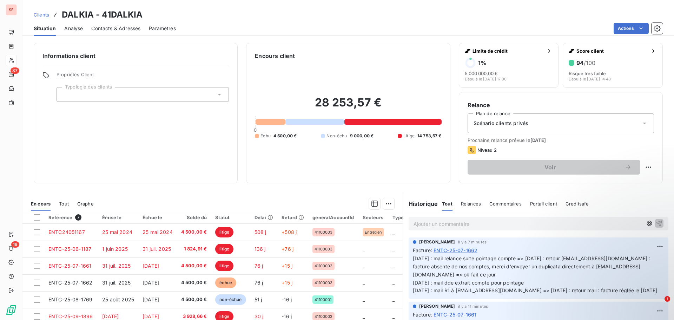
click at [105, 30] on span "Contacts & Adresses" at bounding box center [115, 28] width 49 height 7
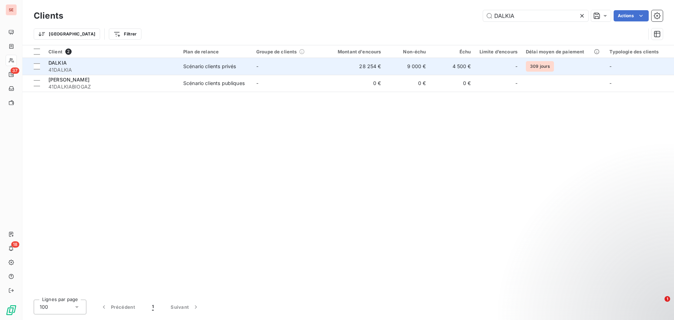
click at [107, 62] on div "DALKIA" at bounding box center [111, 62] width 126 height 7
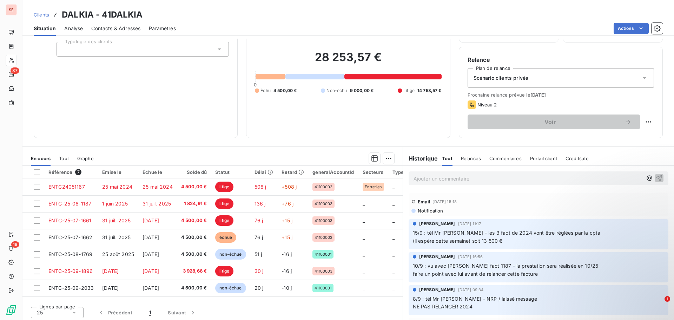
scroll to position [47, 0]
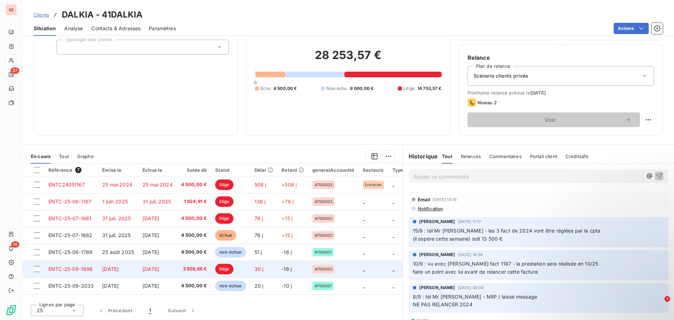
click at [196, 269] on span "3 928,66 €" at bounding box center [194, 268] width 26 height 7
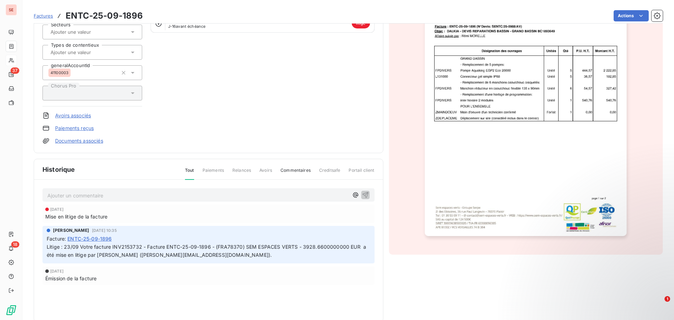
scroll to position [106, 0]
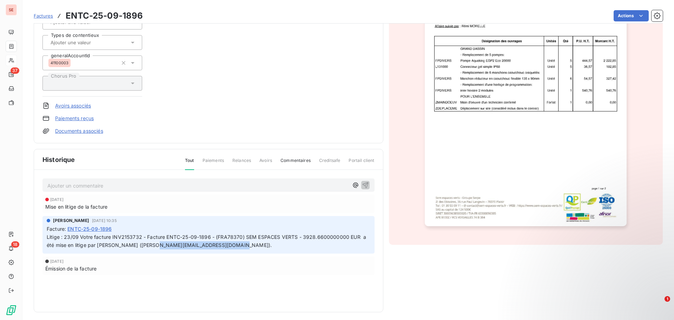
drag, startPoint x: 163, startPoint y: 243, endPoint x: 235, endPoint y: 246, distance: 72.0
click at [235, 246] on span "Litige : 23/09 Votre facture INV2153732 - Facture ENTC-25-09-1896 - (FRA78370) …" at bounding box center [207, 241] width 321 height 14
copy span "[PERSON_NAME][EMAIL_ADDRESS][DOMAIN_NAME]"
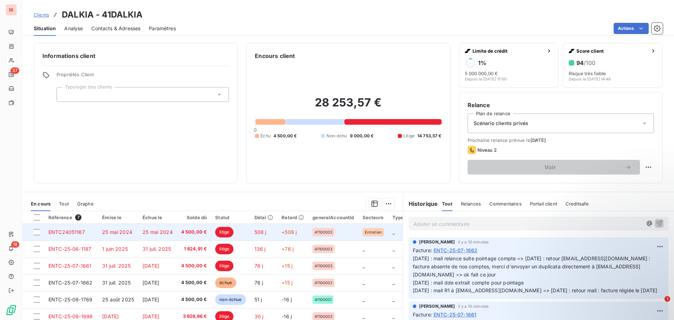
click at [164, 229] on span "25 mai 2024" at bounding box center [157, 232] width 30 height 6
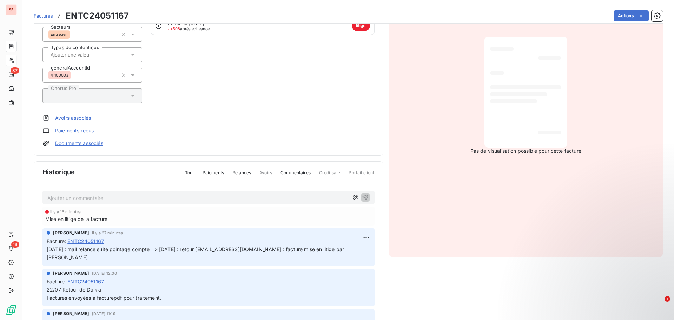
scroll to position [106, 0]
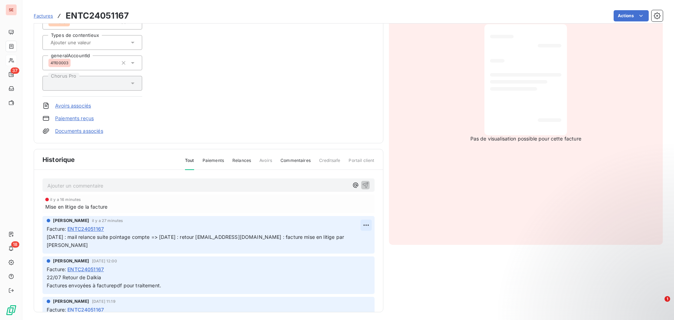
click at [358, 227] on html "SE 37 18 Factures ENTC24051167 Actions DALKIA 41DALKIA Montant initial 4 500,00…" at bounding box center [337, 160] width 674 height 320
click at [348, 236] on div "Editer" at bounding box center [340, 240] width 39 height 11
click at [45, 236] on div "[PERSON_NAME] il y a 27 minutes Facture : ENTC24051167 [DATE] : mail relance su…" at bounding box center [208, 235] width 332 height 38
click at [53, 236] on p "[DATE] : mail relance suite pointage compte => [DATE] : retour [EMAIL_ADDRESS][…" at bounding box center [204, 241] width 314 height 16
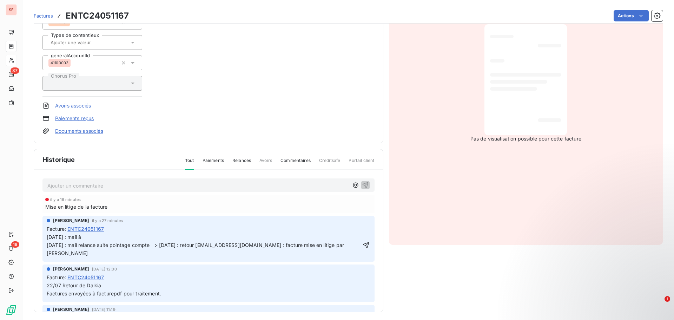
click at [100, 233] on p "[DATE] : mail à [DATE] : mail relance suite pointage compte => [DATE] : retour …" at bounding box center [204, 245] width 314 height 24
click at [143, 237] on span "[DATE] : mail à [EMAIL_ADDRESS][DOMAIN_NAME] : dde validation facture ou motif …" at bounding box center [196, 245] width 299 height 22
copy span "[DATE] : mail à [EMAIL_ADDRESS][DOMAIN_NAME] : dde validation facture ou motif …"
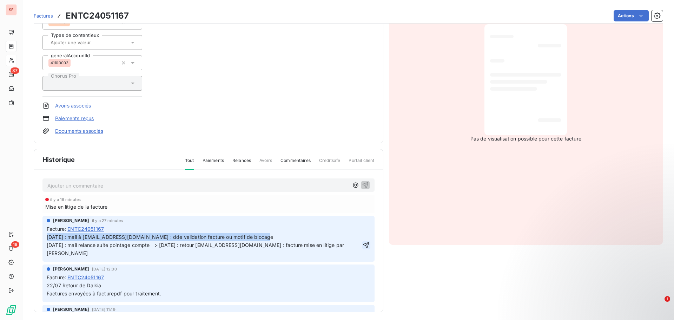
click at [363, 246] on icon "button" at bounding box center [366, 245] width 6 height 6
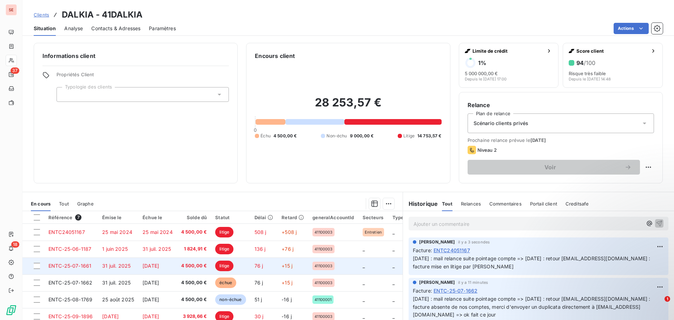
click at [126, 267] on span "31 juil. 2025" at bounding box center [116, 265] width 28 height 6
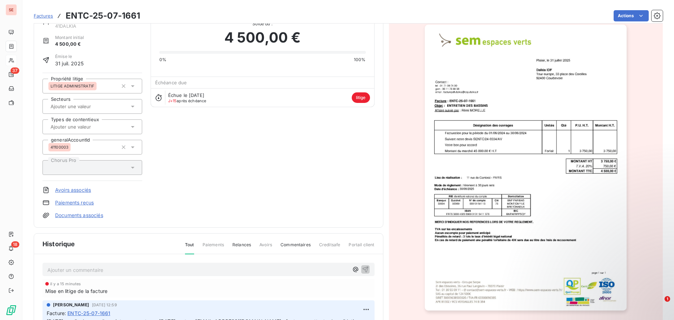
scroll to position [106, 0]
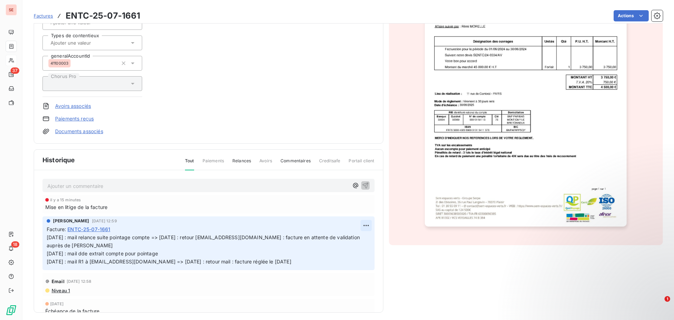
click at [359, 223] on html "SE 37 18 Factures ENTC-25-07-1661 Actions DALKIA 41DALKIA Montant initial 4 500…" at bounding box center [337, 160] width 674 height 320
click at [47, 236] on html "SE 37 18 Factures ENTC-25-07-1661 Actions DALKIA 41DALKIA Montant initial 4 500…" at bounding box center [337, 160] width 674 height 320
click at [48, 237] on span "[DATE] : mail relance suite pointage compte => [DATE] : retour [EMAIL_ADDRESS][…" at bounding box center [204, 249] width 314 height 30
click at [47, 236] on span "[DATE] : mail relance suite pointage compte => [DATE] : retour [EMAIL_ADDRESS][…" at bounding box center [204, 249] width 314 height 30
click at [358, 225] on html "SE 37 18 Factures ENTC-25-07-1661 Actions DALKIA 41DALKIA Montant initial 4 500…" at bounding box center [337, 160] width 674 height 320
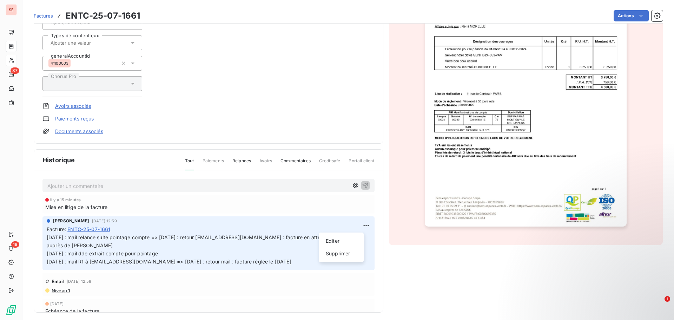
click at [47, 238] on html "SE 37 18 Factures ENTC-25-07-1661 Actions DALKIA 41DALKIA Montant initial 4 500…" at bounding box center [337, 160] width 674 height 320
click at [47, 237] on span "[DATE] : mail relance suite pointage compte => [DATE] : retour [EMAIL_ADDRESS][…" at bounding box center [204, 249] width 314 height 30
click at [47, 234] on span "[DATE] : mail relance suite pointage compte => [DATE] : retour [EMAIL_ADDRESS][…" at bounding box center [204, 249] width 314 height 30
click at [46, 237] on div "[PERSON_NAME] [DATE] 12:59 Facture : ENTC-25-07-1661 [DATE] : mail relance suit…" at bounding box center [208, 243] width 332 height 54
click at [360, 226] on html "SE 37 18 Factures ENTC-25-07-1661 Actions DALKIA 41DALKIA Montant initial 4 500…" at bounding box center [337, 160] width 674 height 320
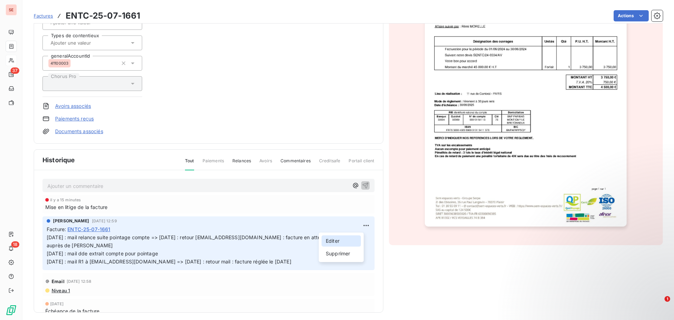
click at [339, 238] on div "Editer" at bounding box center [340, 240] width 39 height 11
click at [47, 237] on span "[DATE] : mail relance suite pointage compte => [DATE] : retour [EMAIL_ADDRESS][…" at bounding box center [204, 249] width 314 height 30
click at [47, 237] on p "[DATE] : mail relance suite pointage compte => [DATE] : retour [EMAIL_ADDRESS][…" at bounding box center [204, 249] width 315 height 32
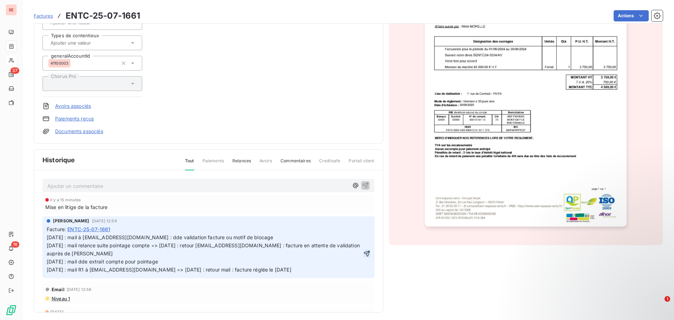
click at [363, 253] on icon "button" at bounding box center [366, 253] width 7 height 7
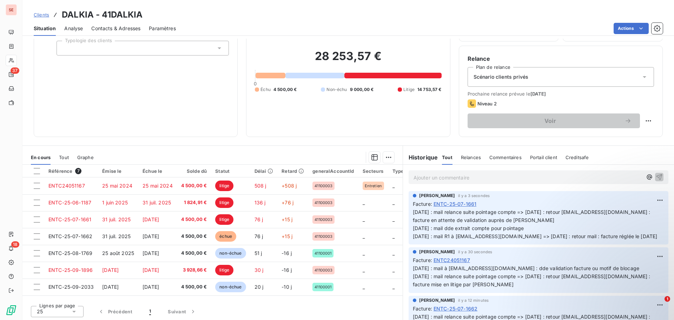
scroll to position [47, 0]
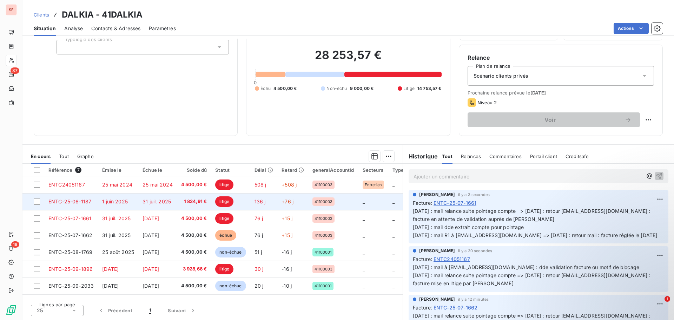
click at [143, 205] on td "31 juil. 2025" at bounding box center [157, 201] width 39 height 17
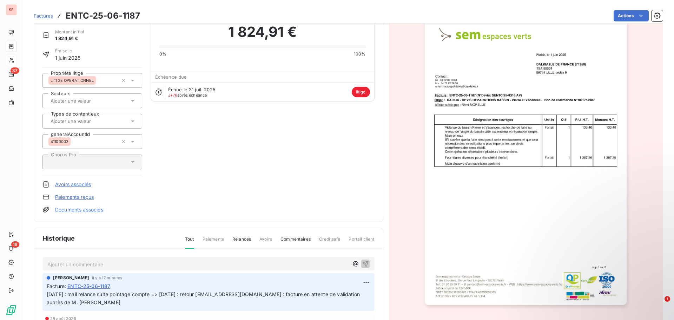
scroll to position [71, 0]
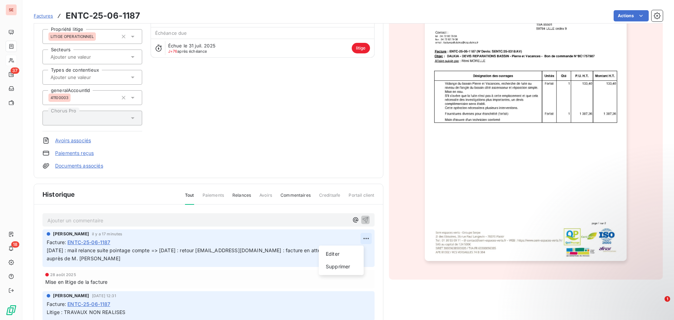
click at [361, 237] on html "SE 37 18 Factures ENTC-25-06-1187 Actions DALKIA 41DALKIA Montant initial 1 824…" at bounding box center [337, 160] width 674 height 320
click at [345, 254] on div "Editer" at bounding box center [340, 253] width 39 height 11
click at [47, 250] on span "[DATE] : mail relance suite pointage compte => [DATE] : retour [EMAIL_ADDRESS][…" at bounding box center [204, 254] width 314 height 14
click at [47, 250] on p "[DATE] : mail relance suite pointage compte => [DATE] : retour [EMAIL_ADDRESS][…" at bounding box center [204, 254] width 315 height 16
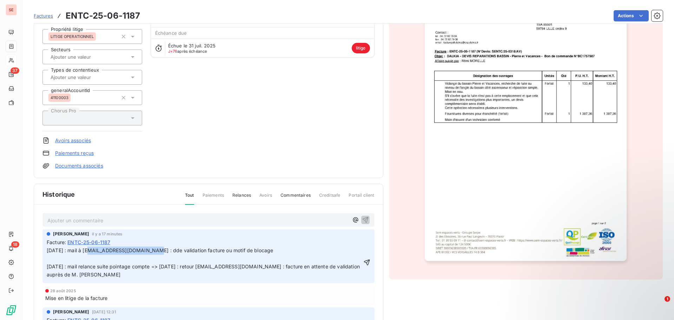
drag, startPoint x: 86, startPoint y: 249, endPoint x: 143, endPoint y: 247, distance: 57.2
click at [143, 247] on span "[DATE] : mail à [EMAIL_ADDRESS][DOMAIN_NAME] : dde validation facture ou motif …" at bounding box center [204, 262] width 314 height 30
click at [126, 252] on span "[DATE] : mail à [PERSON_NAME][EMAIL_ADDRESS][DOMAIN_NAME] : dde validation fact…" at bounding box center [204, 262] width 314 height 30
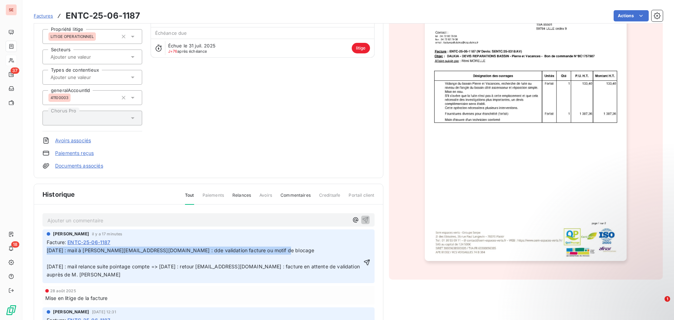
click at [126, 252] on span "[DATE] : mail à [PERSON_NAME][EMAIL_ADDRESS][DOMAIN_NAME] : dde validation fact…" at bounding box center [204, 262] width 314 height 30
copy span "[DATE] : mail à [PERSON_NAME][EMAIL_ADDRESS][DOMAIN_NAME] : dde validation fact…"
click at [85, 259] on p "[DATE] : mail à [PERSON_NAME][EMAIL_ADDRESS][DOMAIN_NAME] : dde validation fact…" at bounding box center [204, 262] width 315 height 32
click at [75, 261] on p "[DATE] : mail à [PERSON_NAME][EMAIL_ADDRESS][DOMAIN_NAME] : dde validation fact…" at bounding box center [204, 262] width 315 height 32
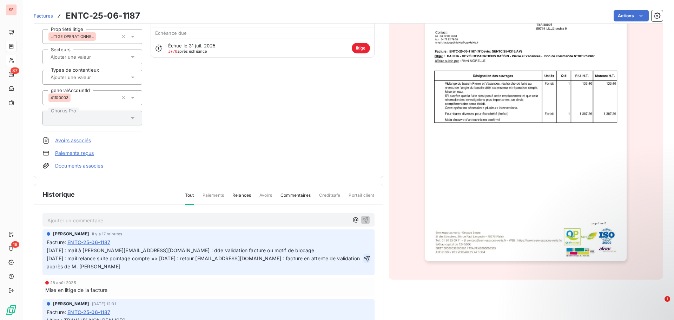
click at [363, 258] on icon "button" at bounding box center [366, 258] width 7 height 7
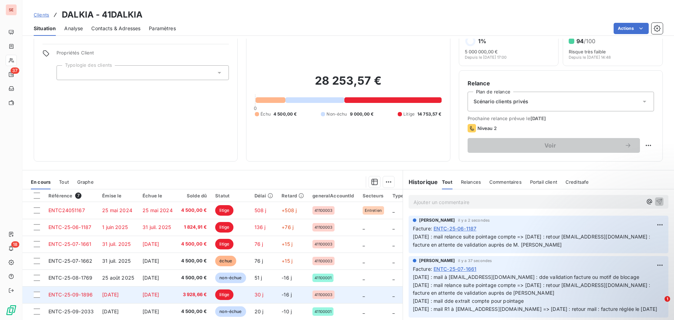
scroll to position [47, 0]
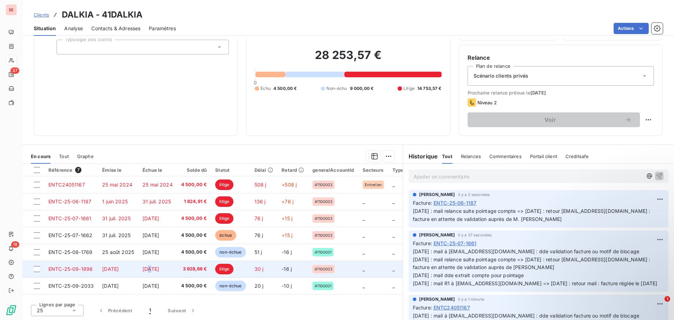
click at [151, 266] on span "[DATE]" at bounding box center [150, 269] width 16 height 6
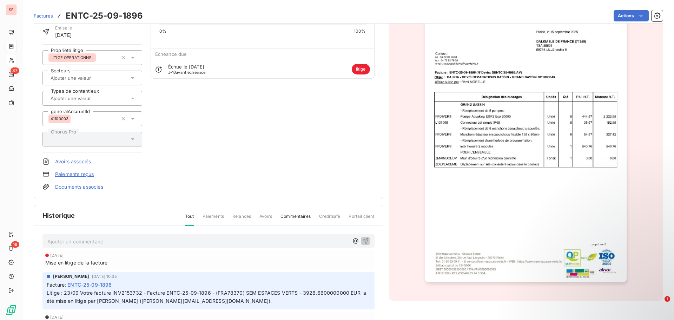
scroll to position [106, 0]
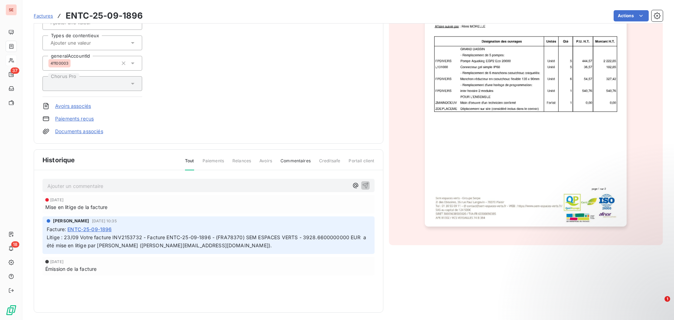
click at [62, 186] on p "Ajouter un commentaire ﻿" at bounding box center [197, 185] width 301 height 9
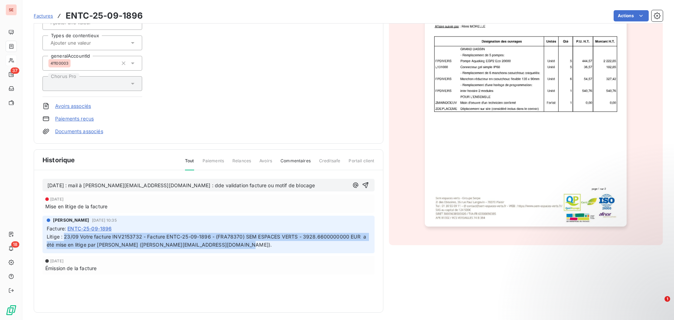
drag, startPoint x: 65, startPoint y: 243, endPoint x: 243, endPoint y: 250, distance: 178.7
click at [243, 249] on p "Litige : 23/09 Votre facture INV2153732 - Facture ENTC-25-09-1896 - (FRA78370) …" at bounding box center [208, 241] width 323 height 16
copy span "23/09 Votre facture INV2153732 - Facture ENTC-25-09-1896 - (FRA78370) SEM ESPAC…"
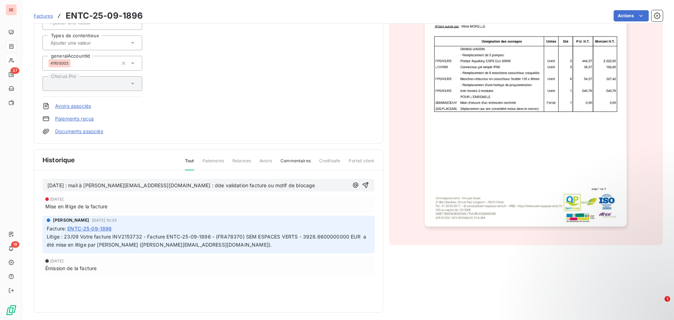
click at [52, 189] on p "[DATE] : mail à [PERSON_NAME][EMAIL_ADDRESS][DOMAIN_NAME] : dde validation fact…" at bounding box center [197, 185] width 301 height 8
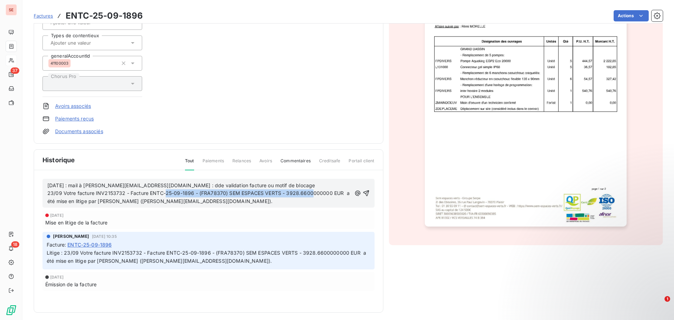
drag, startPoint x: 193, startPoint y: 191, endPoint x: 341, endPoint y: 194, distance: 148.1
click at [341, 194] on span "[DATE] : mail à [PERSON_NAME][EMAIL_ADDRESS][DOMAIN_NAME] : dde validation fact…" at bounding box center [198, 193] width 303 height 22
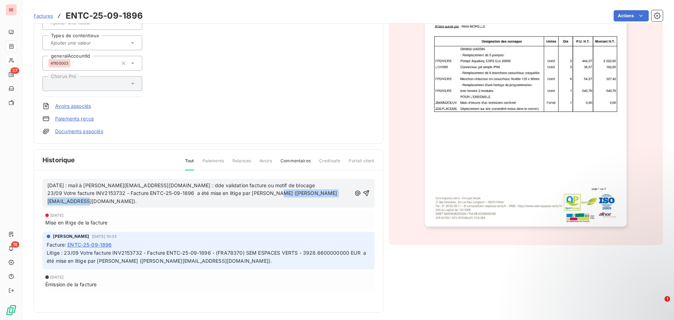
drag, startPoint x: 146, startPoint y: 201, endPoint x: 29, endPoint y: 198, distance: 117.6
click at [29, 198] on section "Factures ENTC-25-09-1896 Actions DALKIA 41DALKIA Montant initial 3 928,66 € Émi…" at bounding box center [347, 160] width 651 height 320
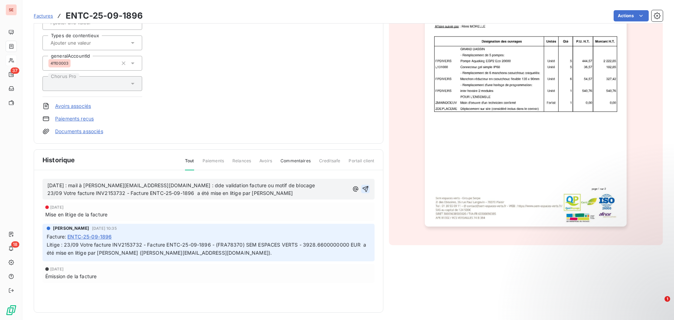
click at [362, 188] on icon "button" at bounding box center [365, 188] width 7 height 7
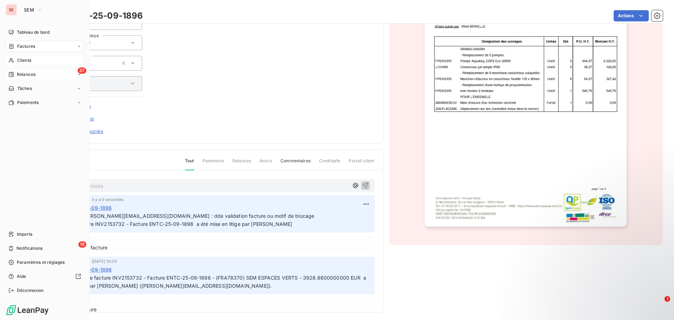
click at [40, 75] on div "37 Relances" at bounding box center [45, 74] width 78 height 11
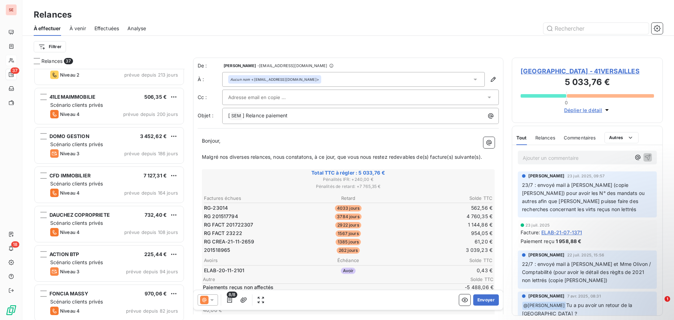
scroll to position [456, 0]
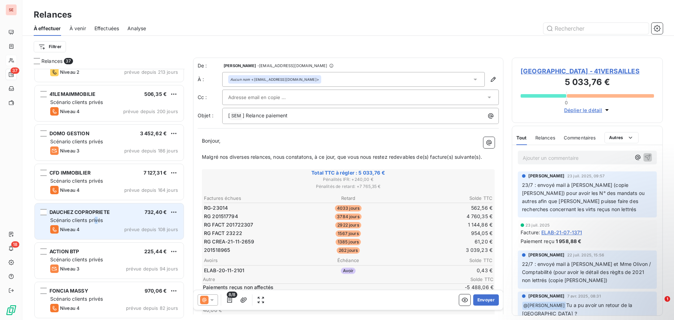
click at [97, 219] on span "Scénario clients privés" at bounding box center [76, 220] width 53 height 6
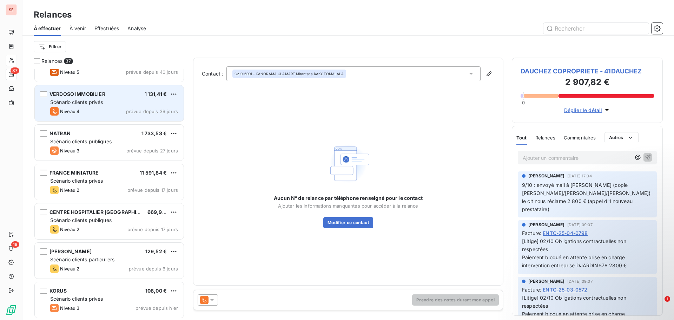
scroll to position [1203, 0]
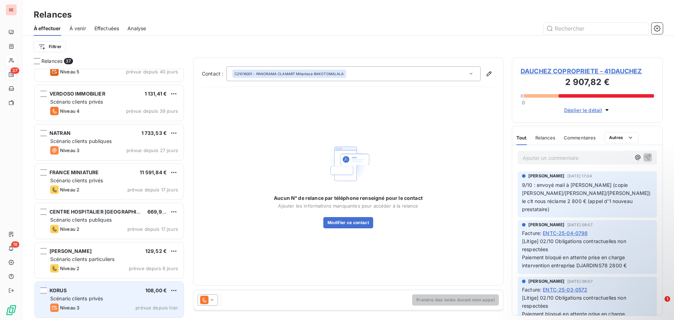
click at [105, 304] on div "Niveau 3 prévue depuis hier" at bounding box center [114, 307] width 128 height 8
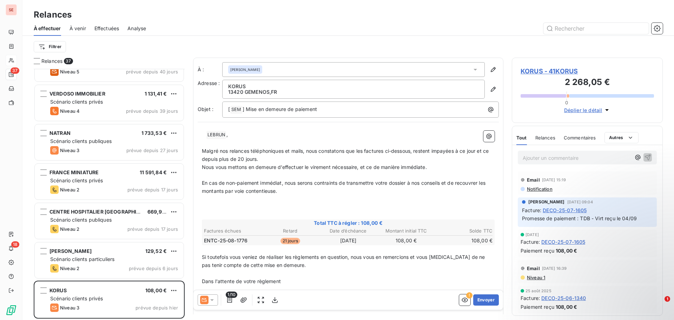
click at [552, 70] on span "KORUS - 41KORUS" at bounding box center [586, 70] width 133 height 9
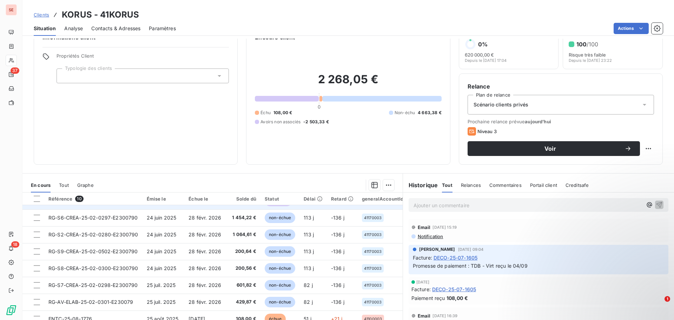
scroll to position [47, 0]
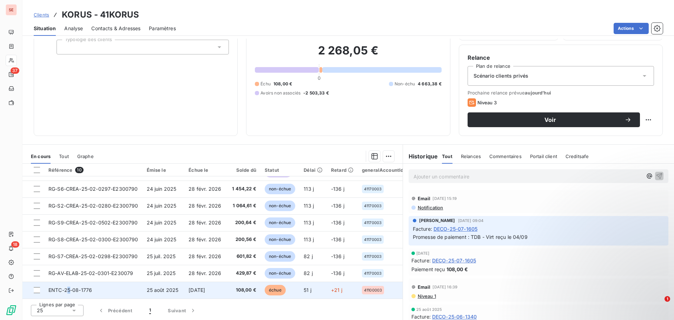
click at [69, 283] on td "ENTC-25-08-1776" at bounding box center [93, 289] width 98 height 17
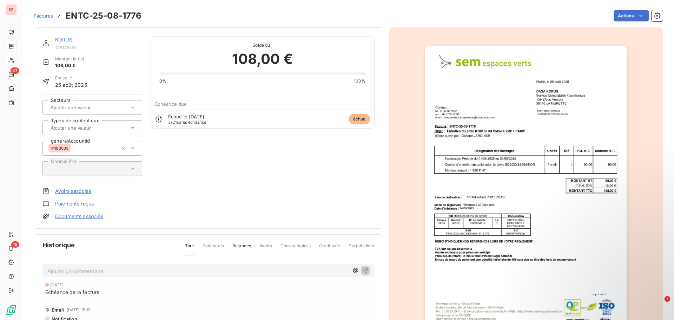
click at [88, 218] on link "Documents associés" at bounding box center [79, 216] width 48 height 7
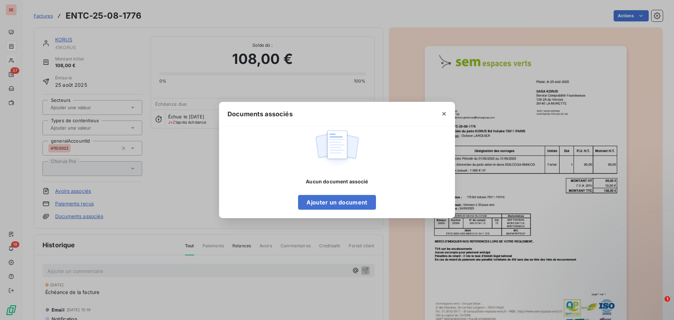
drag, startPoint x: 553, startPoint y: 166, endPoint x: 553, endPoint y: 159, distance: 7.4
click at [553, 159] on div "Documents associés Aucun document associé Ajouter un document" at bounding box center [337, 160] width 674 height 320
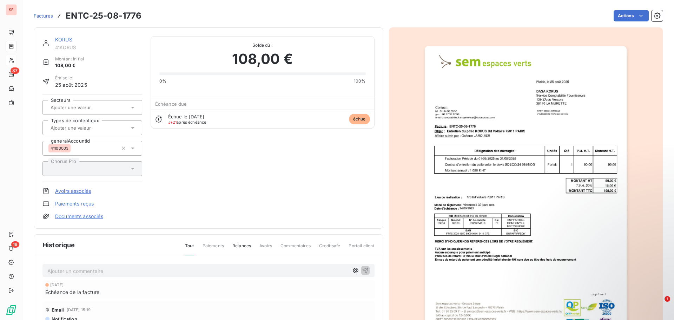
click at [458, 153] on img "button" at bounding box center [526, 189] width 202 height 286
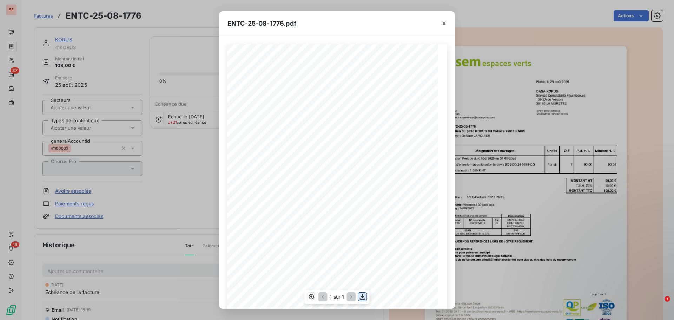
click at [360, 298] on icon "button" at bounding box center [362, 296] width 7 height 7
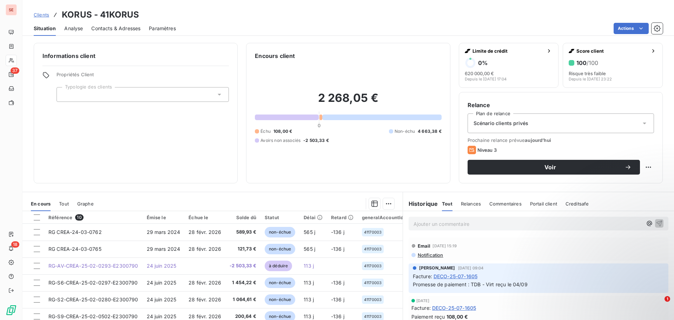
click at [117, 29] on span "Contacts & Adresses" at bounding box center [115, 28] width 49 height 7
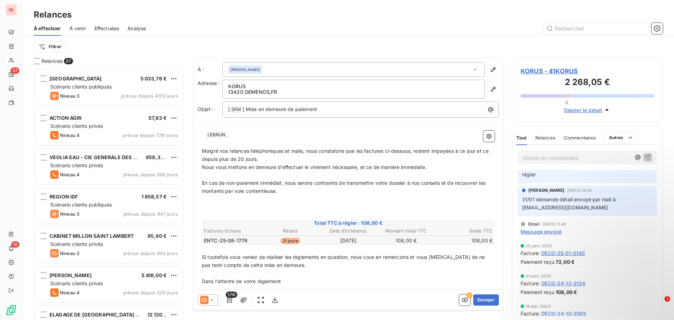
scroll to position [2070, 0]
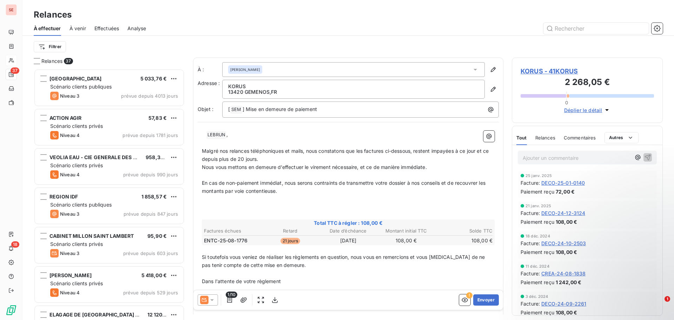
click at [213, 299] on icon at bounding box center [211, 299] width 7 height 7
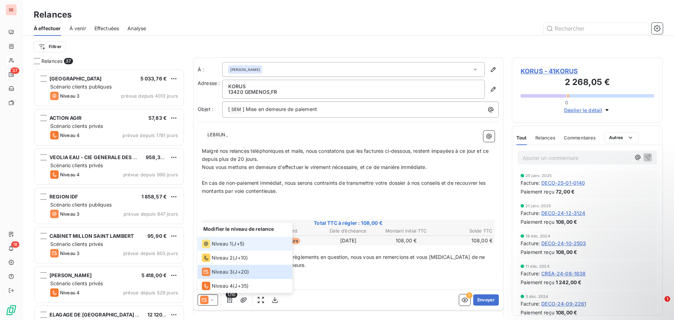
click at [229, 241] on span "Niveau 1" at bounding box center [222, 243] width 20 height 7
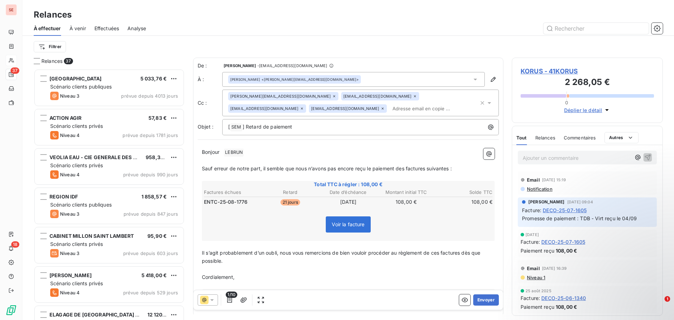
click at [473, 79] on icon at bounding box center [475, 80] width 4 height 2
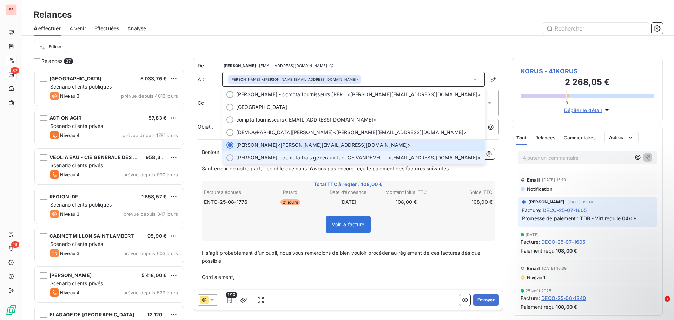
click at [348, 158] on span "[PERSON_NAME] - compta frais généraux fact CE VANDEVELDE" at bounding box center [312, 157] width 152 height 7
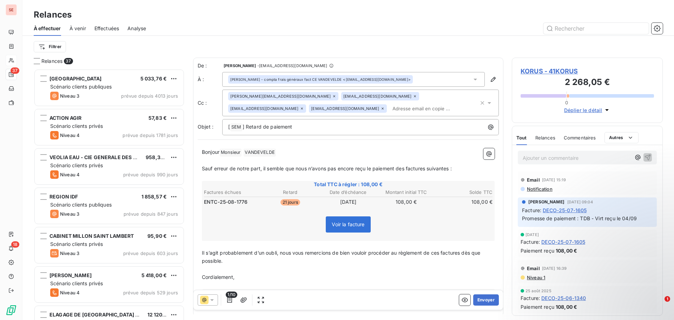
click at [479, 102] on icon "button" at bounding box center [482, 102] width 7 height 7
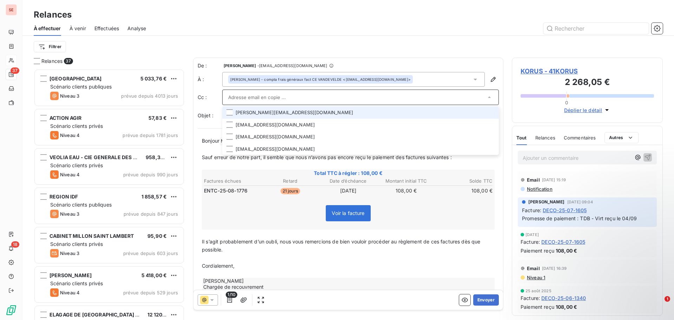
click at [433, 24] on div at bounding box center [408, 28] width 508 height 11
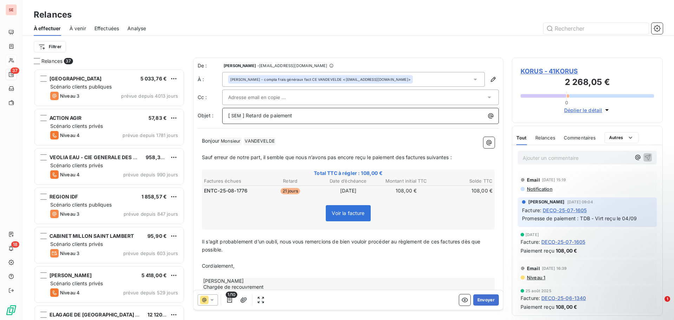
click at [311, 114] on p "[ SEM ﻿ ] Retard de paiement" at bounding box center [362, 116] width 268 height 8
click at [289, 138] on p "Bonjour Monsieur [PERSON_NAME] ﻿ ﻿" at bounding box center [348, 141] width 293 height 8
drag, startPoint x: 398, startPoint y: 156, endPoint x: 489, endPoint y: 162, distance: 91.4
click at [489, 162] on div "Bonjour, ﻿ Sauf erreur de notre part, il semble que nous n’avons pas encore reç…" at bounding box center [348, 216] width 301 height 167
click at [441, 242] on span "Il s’agit probablement d’un oubli, nous vous remercions de bien vouloir procéde…" at bounding box center [342, 245] width 280 height 14
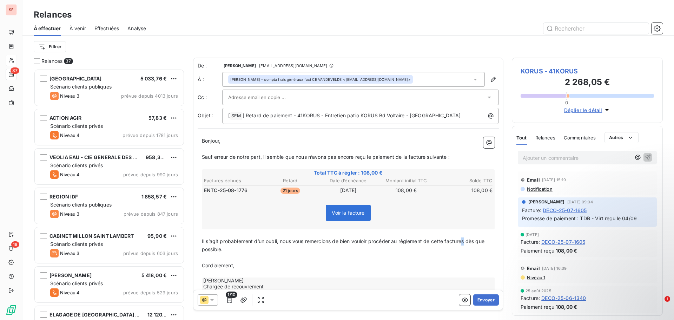
click at [466, 242] on span "Il s’agit probablement d’un oubli, nous vous remercions de bien vouloir procéde…" at bounding box center [344, 245] width 284 height 14
click at [243, 300] on icon "button" at bounding box center [243, 299] width 7 height 7
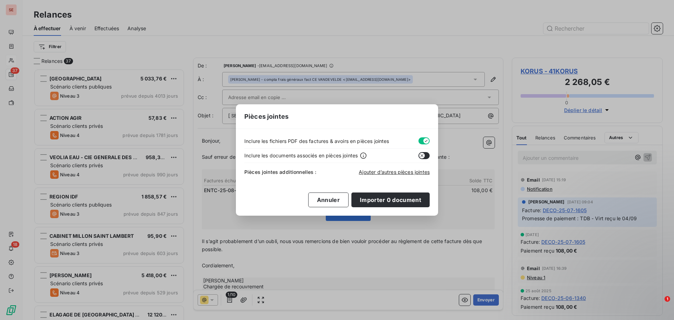
click at [426, 256] on div "Pièces jointes Inclure les fichiers PDF des factures & avoirs en pièces jointes…" at bounding box center [337, 160] width 674 height 320
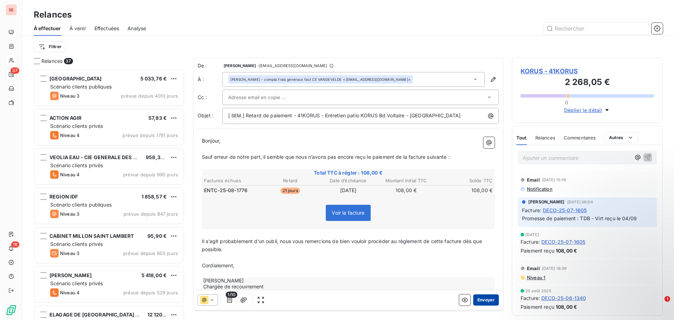
click at [480, 300] on button "Envoyer" at bounding box center [486, 299] width 26 height 11
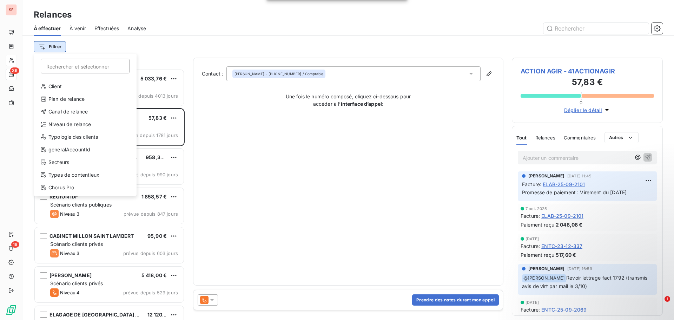
click at [54, 47] on html "SE 36 18 Relances À effectuer À venir Effectuées Analyse Filtrer Rechercher et …" at bounding box center [337, 160] width 674 height 320
drag, startPoint x: 192, startPoint y: 41, endPoint x: 181, endPoint y: 53, distance: 16.1
click at [192, 41] on html "SE 36 18 Relances À effectuer À venir Effectuées Analyse Filtrer Rechercher et …" at bounding box center [337, 160] width 674 height 320
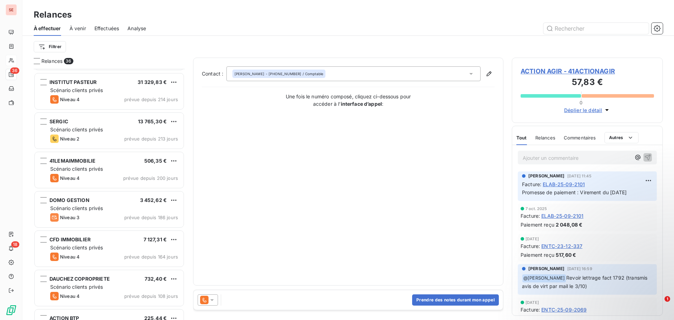
scroll to position [351, 0]
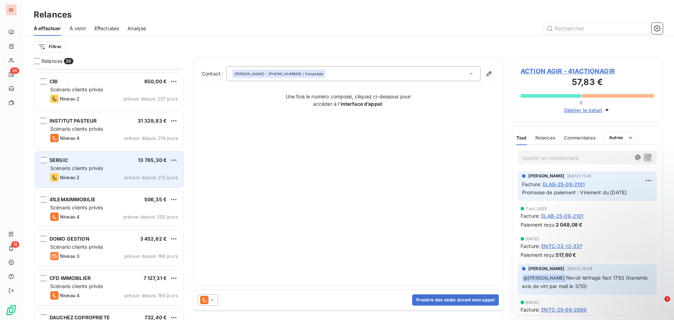
click at [118, 165] on div "Scénario clients privés" at bounding box center [114, 168] width 128 height 7
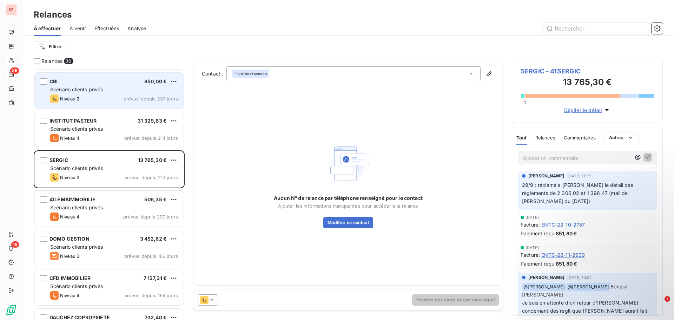
click at [118, 95] on div "Niveau 2 prévue depuis 237 jours" at bounding box center [114, 98] width 128 height 8
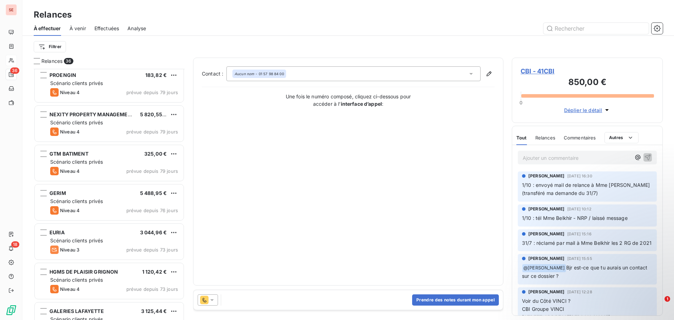
scroll to position [877, 0]
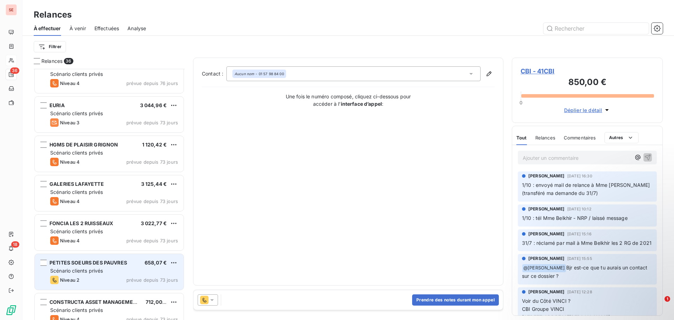
click at [104, 263] on span "PETITES SOEURS DES PAUVRES" at bounding box center [88, 262] width 78 height 6
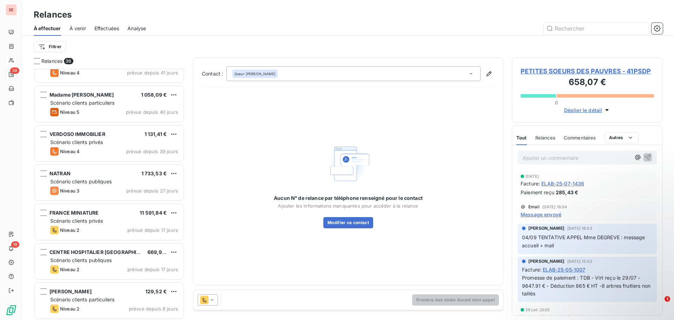
scroll to position [1164, 0]
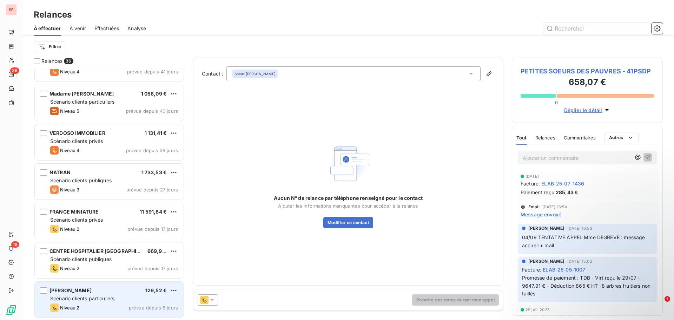
click at [92, 291] on span "[PERSON_NAME]" at bounding box center [70, 290] width 42 height 6
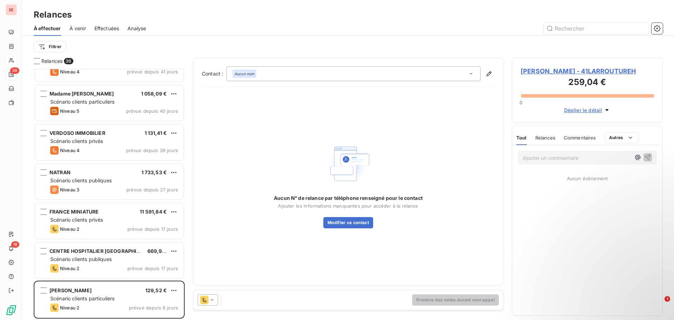
click at [558, 73] on span "[PERSON_NAME] - 41LARROUTUREH" at bounding box center [586, 70] width 133 height 9
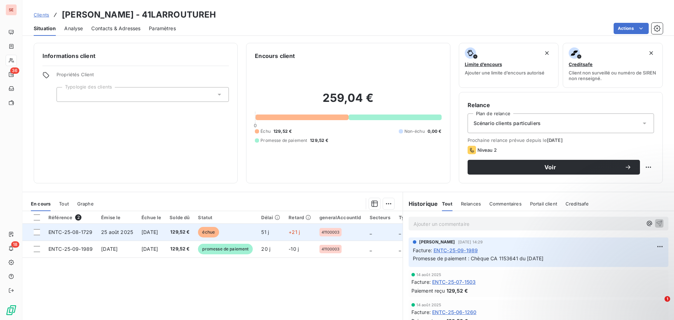
click at [188, 230] on span "129,52 €" at bounding box center [179, 231] width 20 height 7
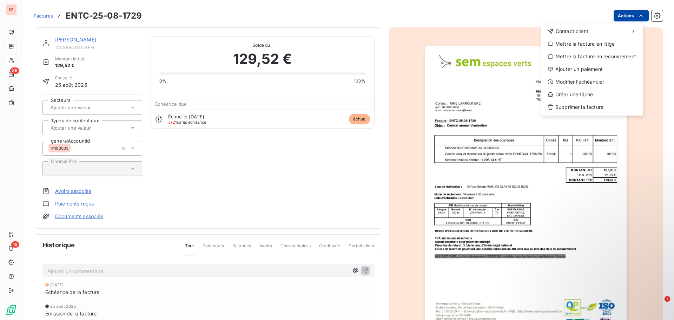
click at [625, 16] on html "SE 36 18 Factures ENTC-25-08-1729 Actions Contact client Mettre la facture en l…" at bounding box center [337, 160] width 674 height 320
click at [486, 192] on html "SE 36 18 Factures ENTC-25-08-1729 Actions Contact client Mettre la facture en l…" at bounding box center [337, 160] width 674 height 320
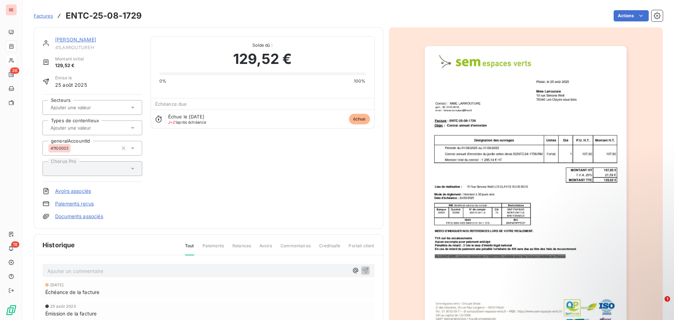
click at [488, 187] on img "button" at bounding box center [526, 189] width 202 height 286
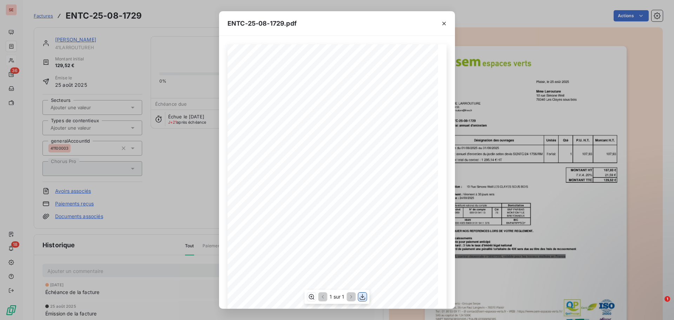
click at [365, 297] on icon "button" at bounding box center [362, 296] width 7 height 7
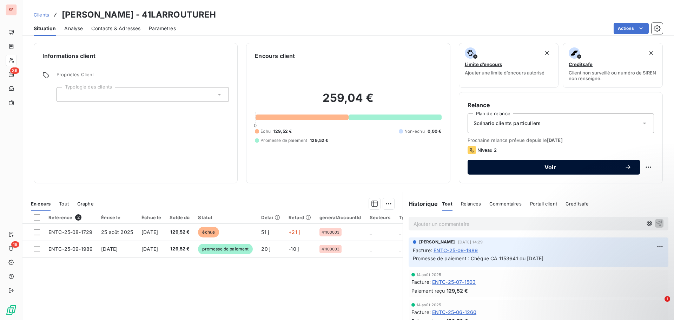
click at [566, 162] on button "Voir" at bounding box center [553, 167] width 172 height 15
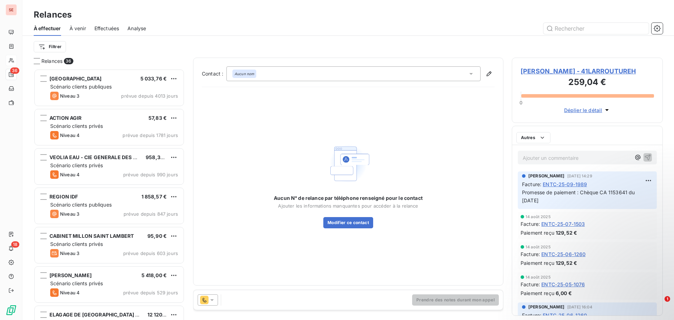
scroll to position [246, 146]
click at [211, 300] on icon at bounding box center [212, 300] width 4 height 2
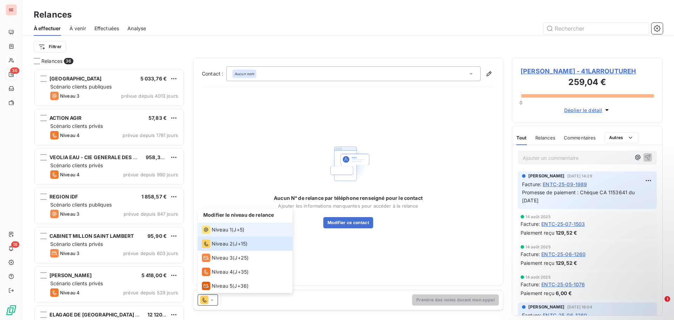
click at [221, 228] on span "Niveau 1" at bounding box center [222, 229] width 20 height 7
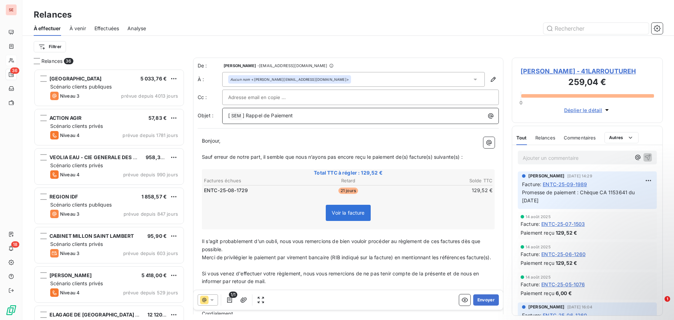
click at [314, 116] on p "[ SEM ﻿ ] Rappel de Paiement" at bounding box center [362, 116] width 268 height 8
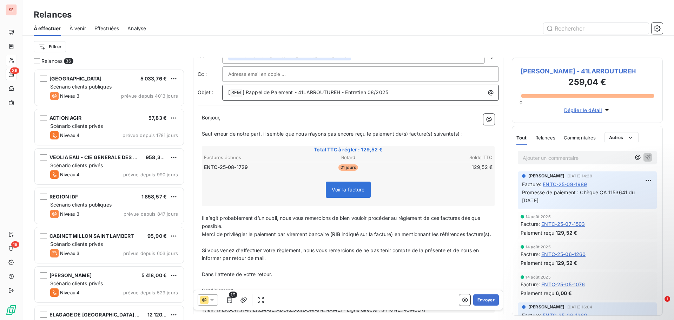
scroll to position [68, 0]
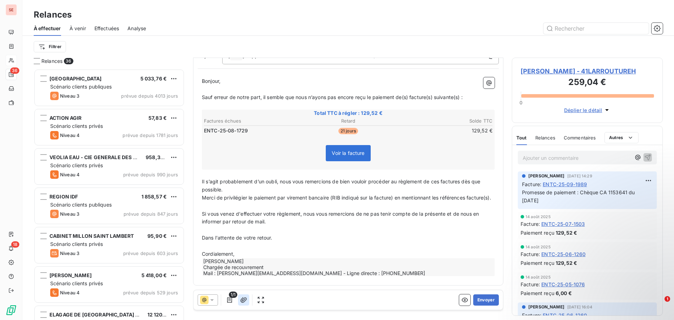
click at [243, 299] on icon "button" at bounding box center [243, 299] width 7 height 7
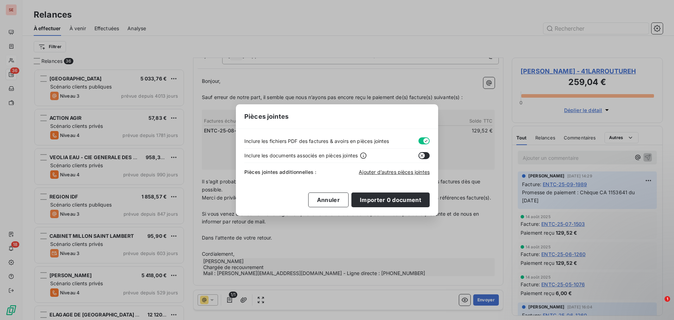
click at [422, 139] on button "button" at bounding box center [423, 140] width 11 height 7
click at [398, 170] on span "Ajouter d’autres pièces jointes" at bounding box center [394, 172] width 71 height 6
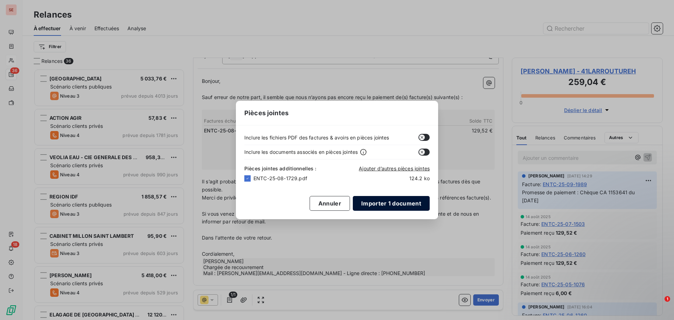
click at [412, 205] on button "Importer 1 document" at bounding box center [391, 203] width 77 height 15
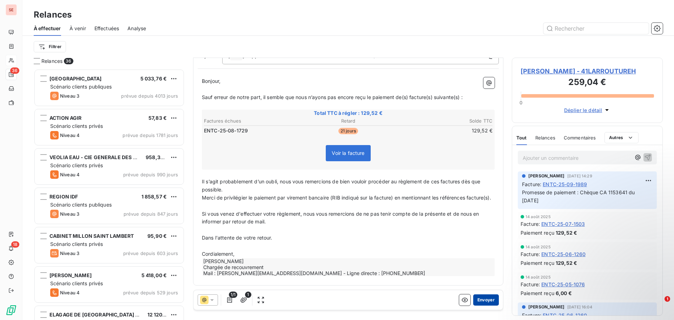
click at [481, 299] on button "Envoyer" at bounding box center [486, 299] width 26 height 11
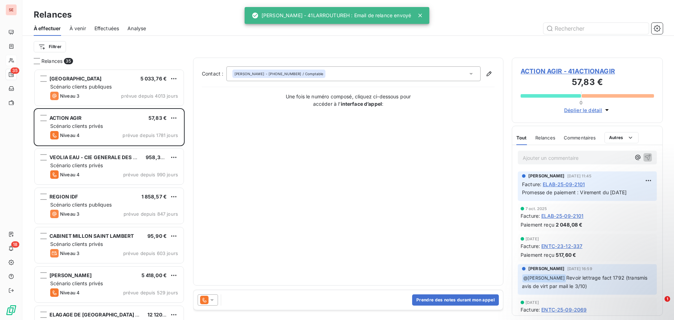
click at [102, 27] on span "Effectuées" at bounding box center [106, 28] width 25 height 7
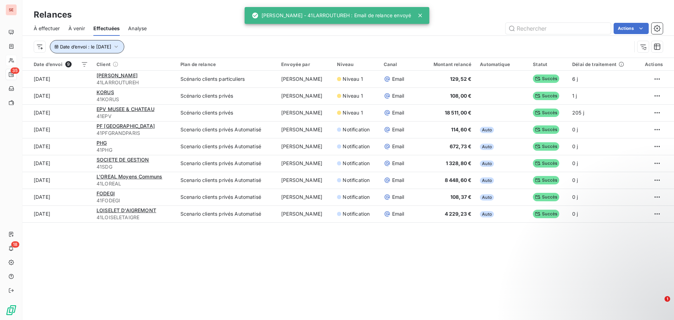
click at [98, 47] on span "Date d’envoi : le [DATE]" at bounding box center [85, 47] width 51 height 6
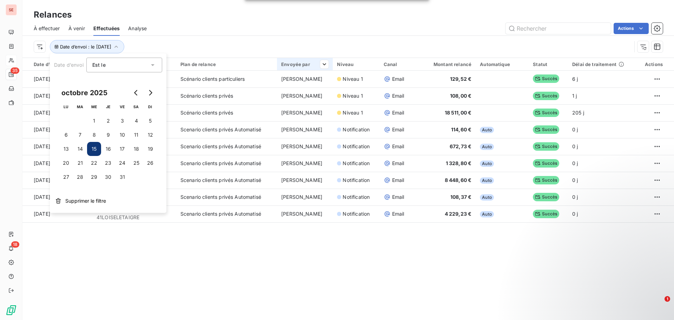
drag, startPoint x: 303, startPoint y: 52, endPoint x: 286, endPoint y: 61, distance: 19.0
click at [305, 50] on div "Date d’envoi : le [DATE]" at bounding box center [333, 46] width 598 height 13
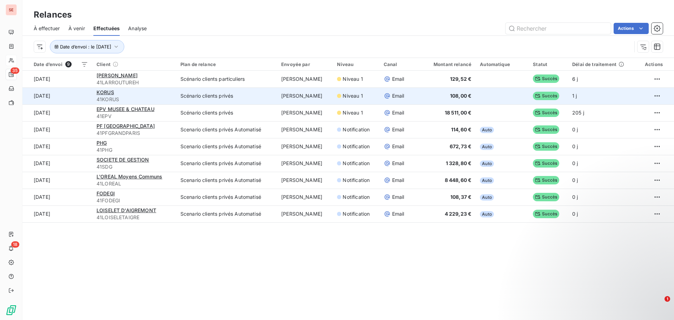
click at [98, 88] on td "KORUS 41KORUS" at bounding box center [134, 95] width 84 height 17
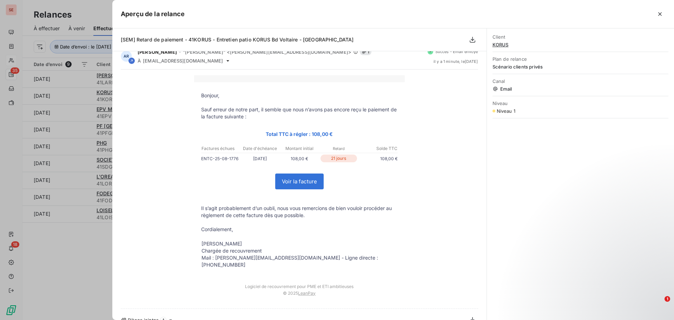
scroll to position [13, 0]
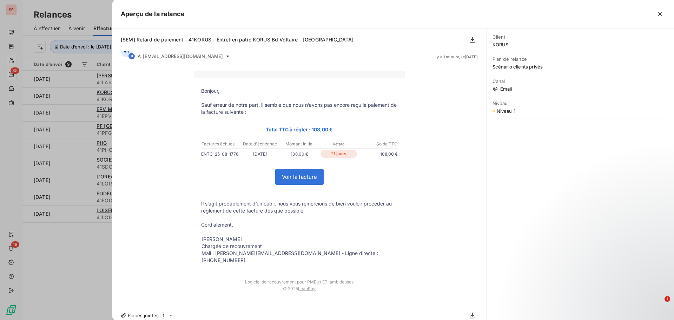
click at [50, 240] on div at bounding box center [337, 160] width 674 height 320
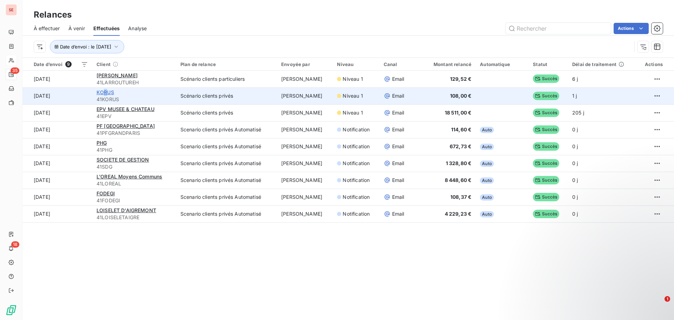
click at [104, 89] on span "KORUS" at bounding box center [105, 92] width 18 height 6
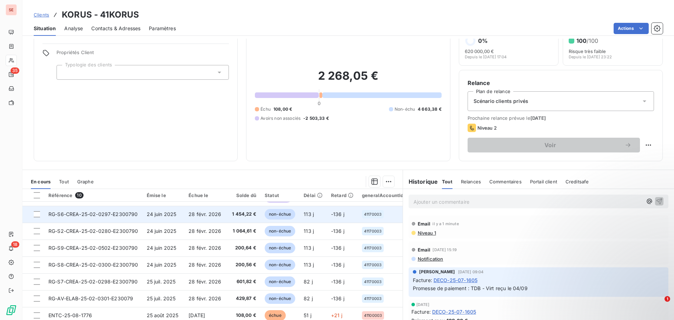
scroll to position [47, 0]
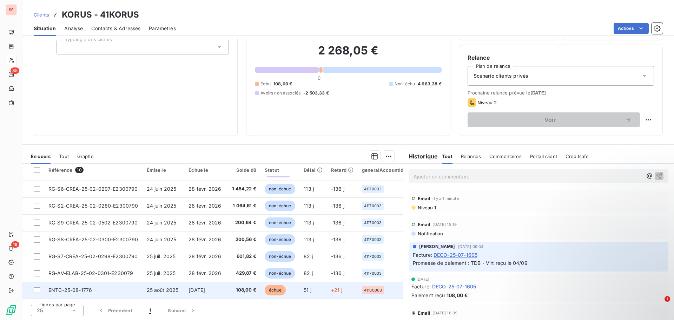
click at [112, 286] on td "ENTC-25-08-1776" at bounding box center [93, 289] width 98 height 17
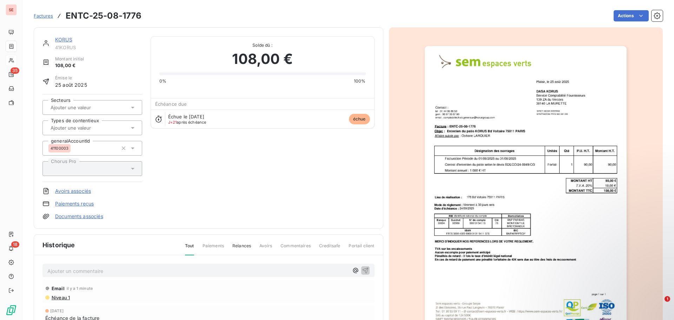
click at [53, 298] on span "Niveau 1" at bounding box center [60, 297] width 19 height 6
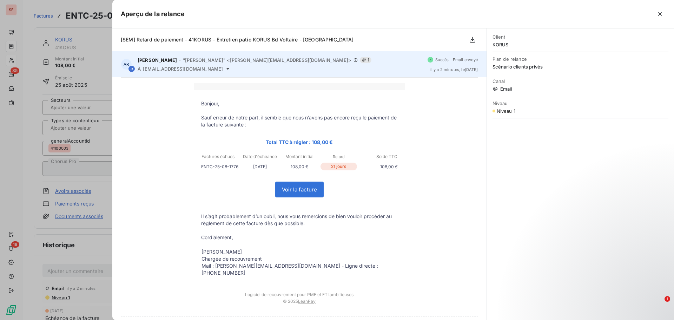
click at [214, 68] on span "[EMAIL_ADDRESS][DOMAIN_NAME]" at bounding box center [183, 69] width 80 height 6
copy div "[EMAIL_ADDRESS][DOMAIN_NAME]"
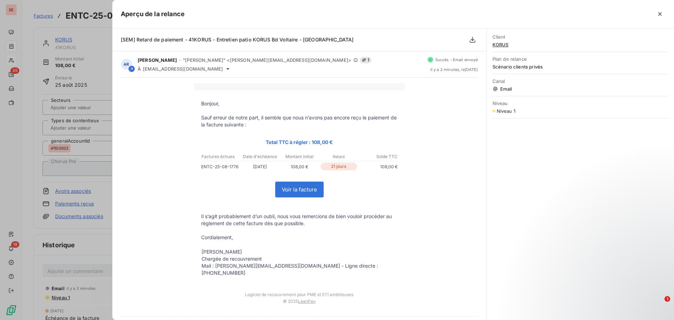
click at [53, 276] on div at bounding box center [337, 160] width 674 height 320
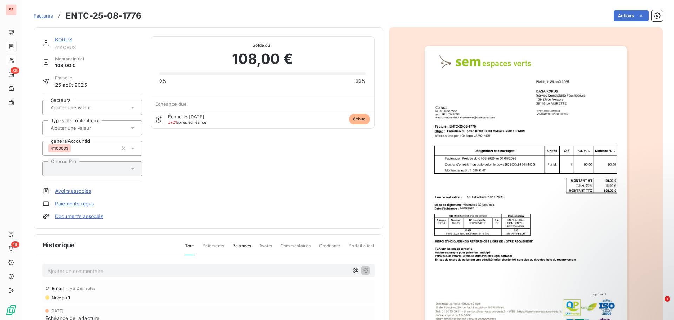
click at [55, 274] on p "Ajouter un commentaire ﻿" at bounding box center [197, 270] width 301 height 9
click at [362, 267] on icon "button" at bounding box center [365, 269] width 7 height 7
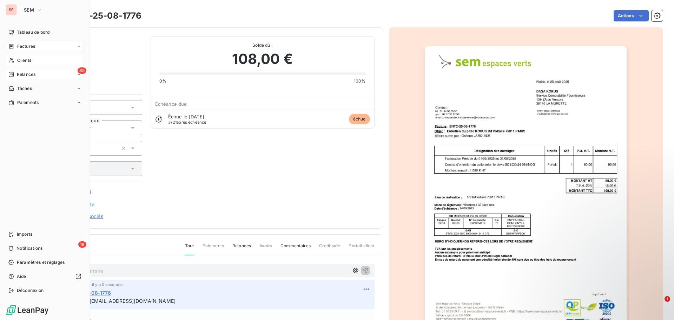
click at [32, 75] on span "Relances" at bounding box center [26, 74] width 19 height 6
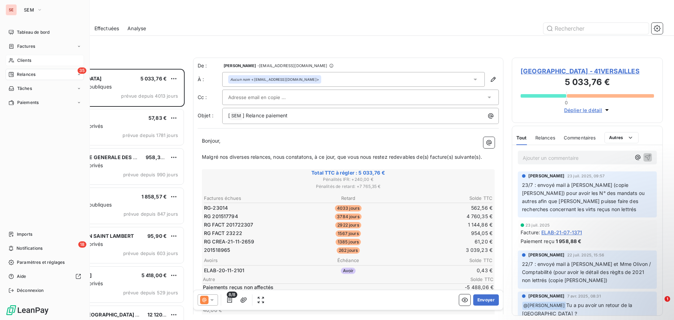
scroll to position [246, 146]
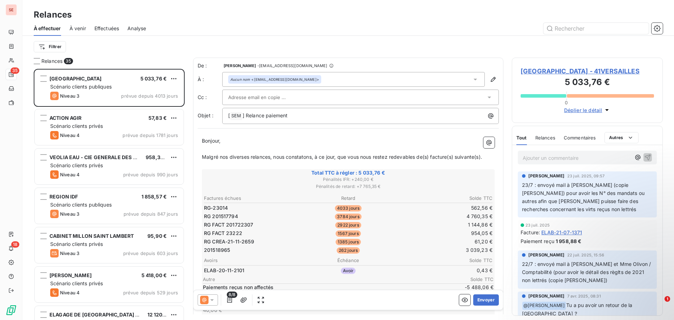
click at [113, 26] on span "Effectuées" at bounding box center [106, 28] width 25 height 7
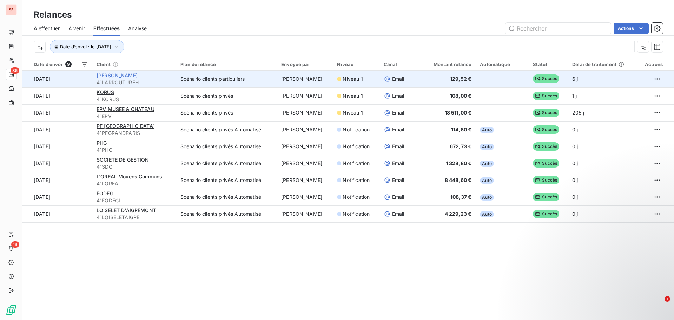
click at [115, 73] on span "[PERSON_NAME]" at bounding box center [116, 75] width 41 height 6
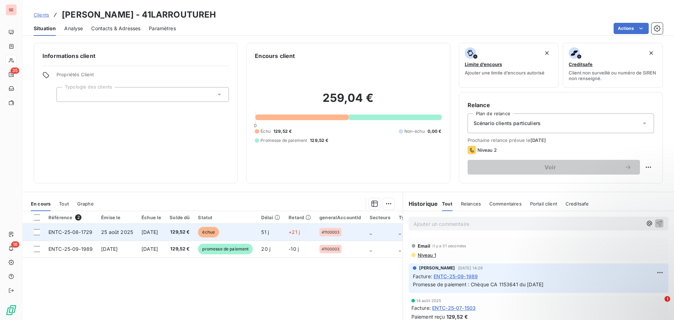
click at [127, 231] on span "25 août 2025" at bounding box center [117, 232] width 32 height 6
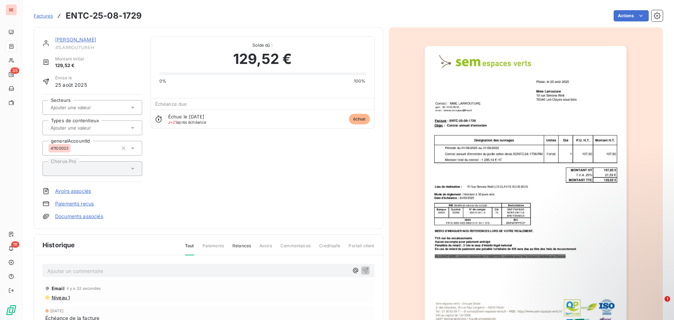
scroll to position [89, 0]
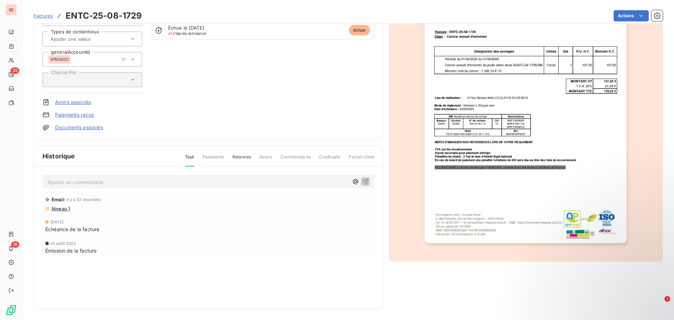
click at [60, 210] on span "Niveau 1" at bounding box center [60, 209] width 19 height 6
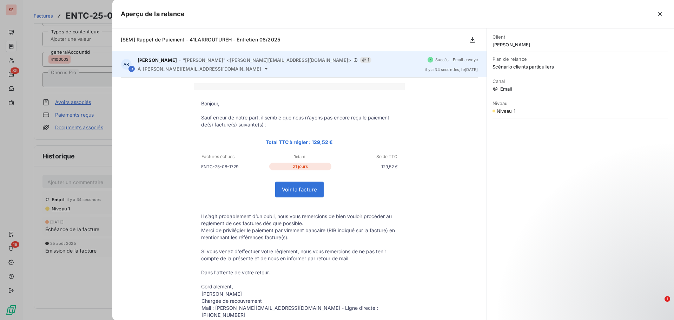
click at [165, 72] on div "AR [PERSON_NAME] - "[PERSON_NAME]" <[EMAIL_ADDRESS][DOMAIN_NAME]> 1 À [PERSON_N…" at bounding box center [299, 64] width 374 height 26
copy div "[PERSON_NAME][EMAIL_ADDRESS][DOMAIN_NAME]"
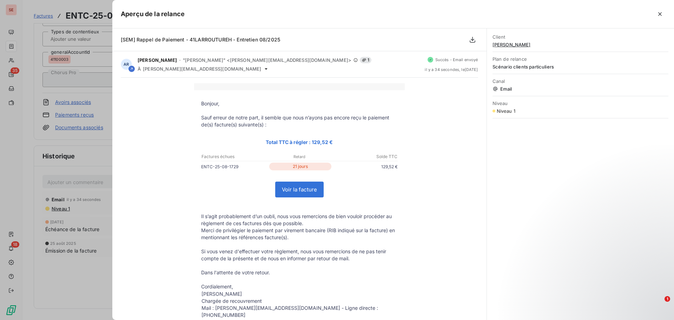
click at [69, 182] on div at bounding box center [337, 160] width 674 height 320
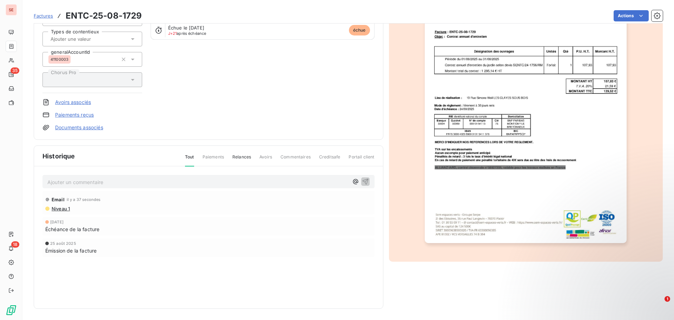
click at [69, 182] on p "Ajouter un commentaire ﻿" at bounding box center [197, 182] width 301 height 9
click at [67, 185] on p "Ajouter un commentaire ﻿" at bounding box center [197, 182] width 301 height 9
click at [362, 181] on icon "button" at bounding box center [365, 181] width 6 height 6
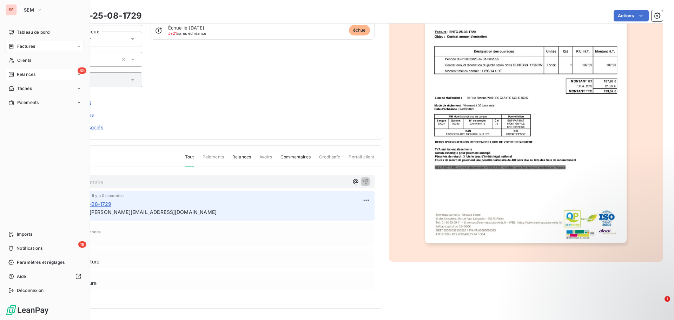
click at [25, 74] on span "Relances" at bounding box center [26, 74] width 19 height 6
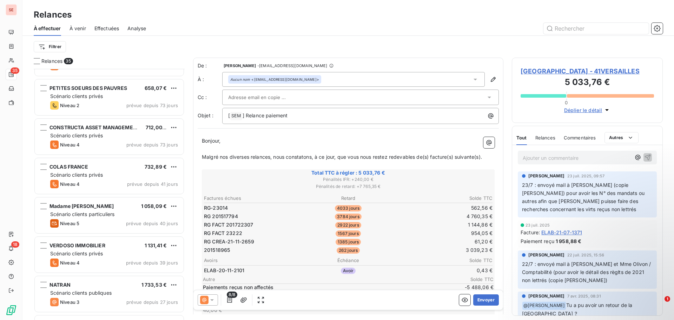
scroll to position [1125, 0]
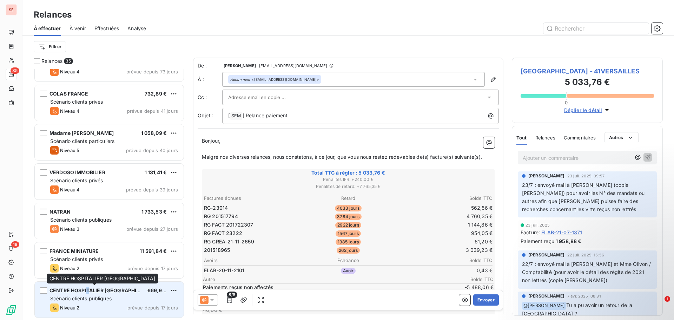
drag, startPoint x: 91, startPoint y: 292, endPoint x: 86, endPoint y: 292, distance: 4.6
click at [86, 292] on span "CENTRE HOSPITALIER [GEOGRAPHIC_DATA]" at bounding box center [102, 290] width 107 height 6
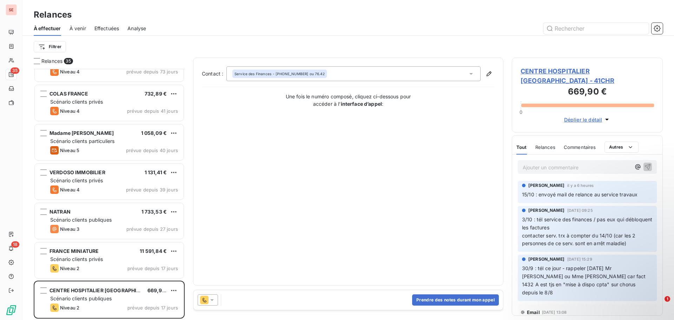
click at [592, 69] on span "CENTRE HOSPITALIER [GEOGRAPHIC_DATA] - 41CHR" at bounding box center [586, 75] width 133 height 19
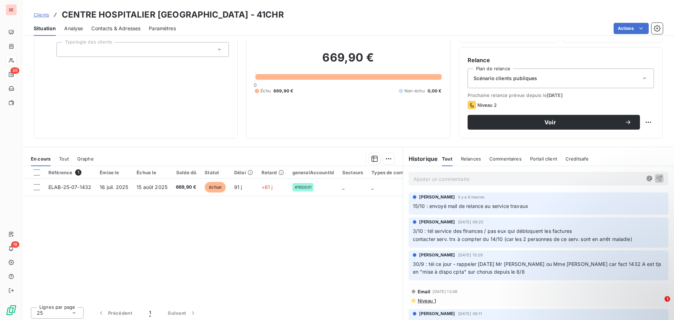
scroll to position [47, 0]
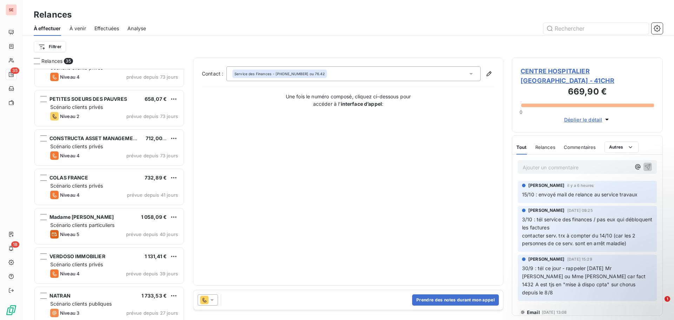
scroll to position [1125, 0]
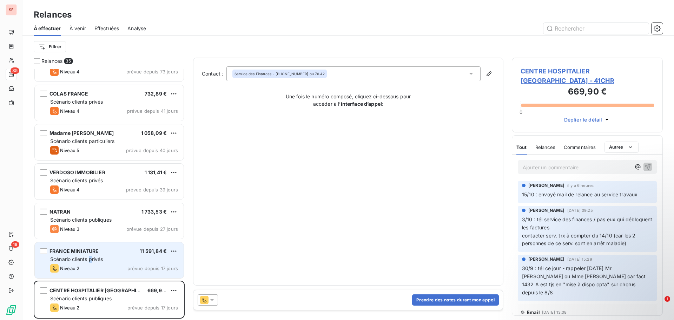
drag, startPoint x: 89, startPoint y: 257, endPoint x: 93, endPoint y: 256, distance: 3.9
click at [93, 256] on span "Scénario clients privés" at bounding box center [76, 259] width 53 height 6
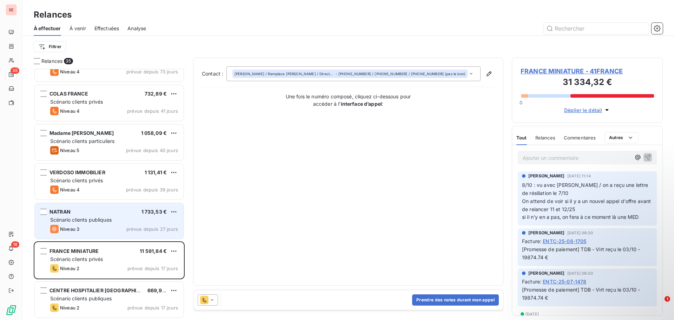
click at [102, 209] on div "NATRAN 1 733,53 €" at bounding box center [114, 211] width 128 height 6
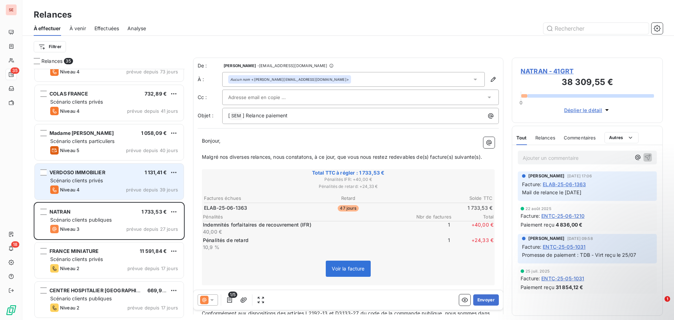
click at [107, 183] on div "Scénario clients privés" at bounding box center [114, 180] width 128 height 7
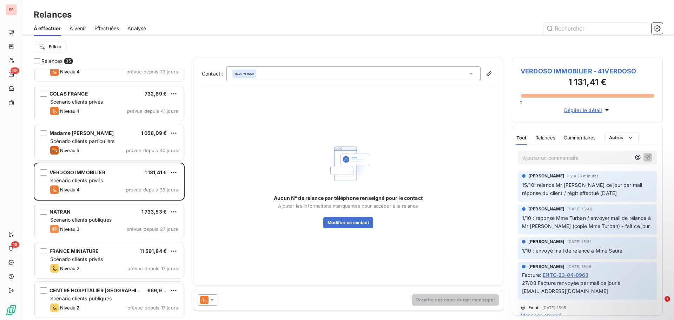
click at [543, 70] on span "VERDOSO IMMOBILIER - 41VERDOSO" at bounding box center [586, 70] width 133 height 9
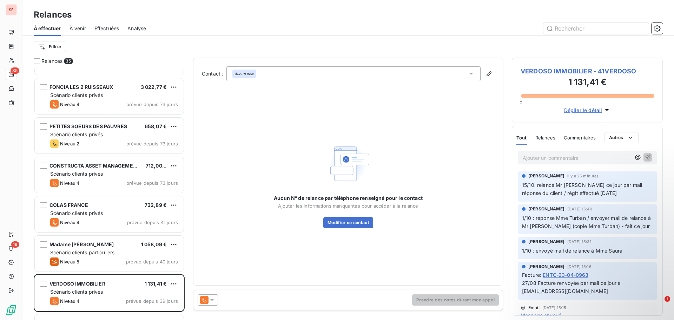
scroll to position [1018, 0]
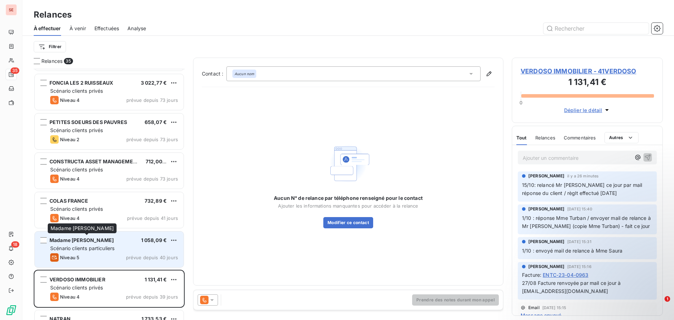
click at [114, 242] on span "Madame [PERSON_NAME]" at bounding box center [81, 240] width 64 height 6
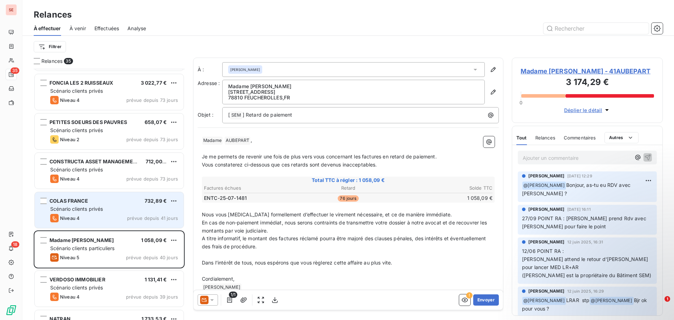
click at [105, 204] on div "COLAS FRANCE 732,89 € Scénario clients privés Niveau 4 prévue depuis 41 jours" at bounding box center [109, 210] width 149 height 36
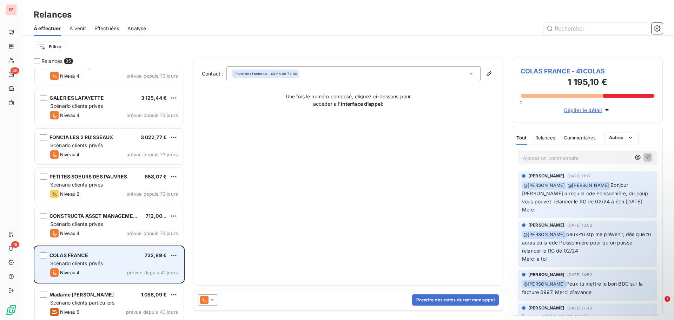
scroll to position [948, 0]
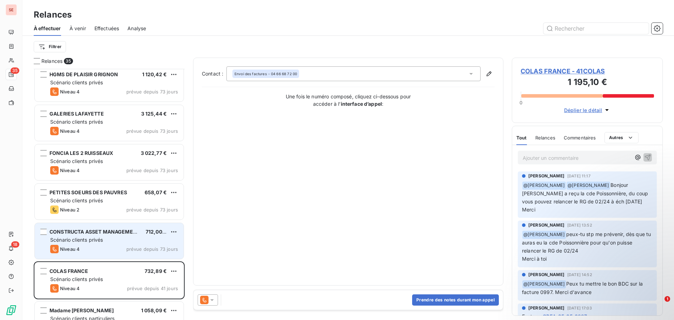
click at [94, 236] on div "CONSTRUCTA ASSET MANAGEMENT 712,00 € Scénario clients privés Niveau 4 prévue de…" at bounding box center [109, 241] width 149 height 36
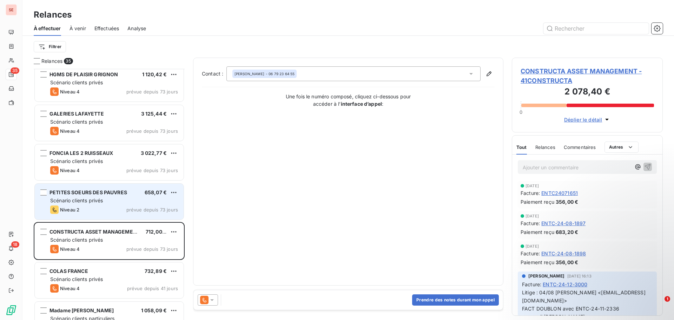
click at [89, 192] on span "PETITES SOEURS DES PAUVRES" at bounding box center [88, 192] width 78 height 6
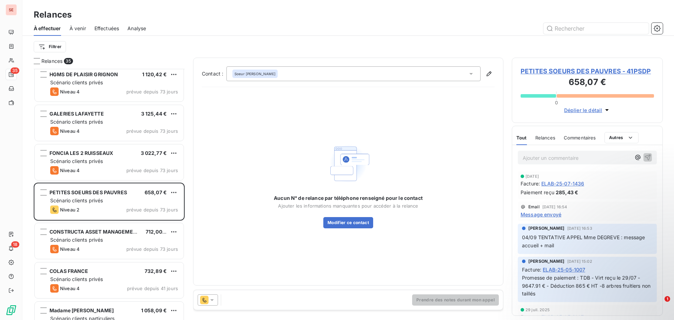
click at [560, 72] on span "PETITES SOEURS DES PAUVRES - 41PSDP" at bounding box center [586, 70] width 133 height 9
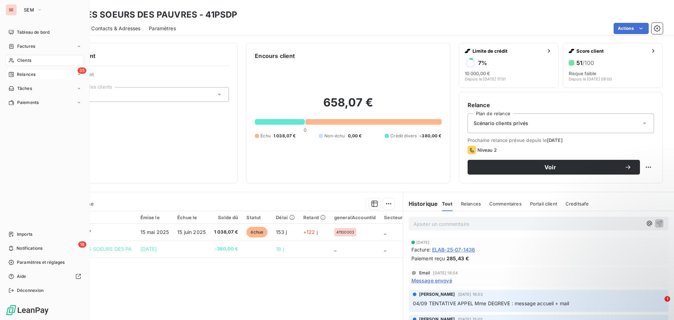
click at [39, 72] on div "35 Relances" at bounding box center [45, 74] width 78 height 11
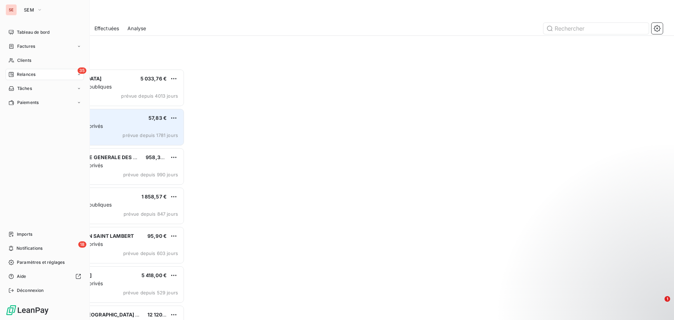
scroll to position [246, 146]
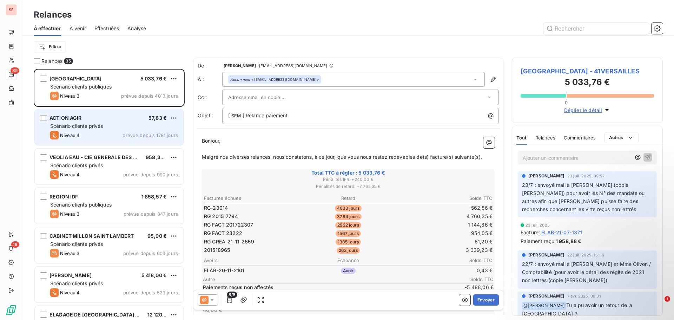
click at [129, 138] on div "Niveau 4 prévue depuis 1781 jours" at bounding box center [114, 135] width 128 height 8
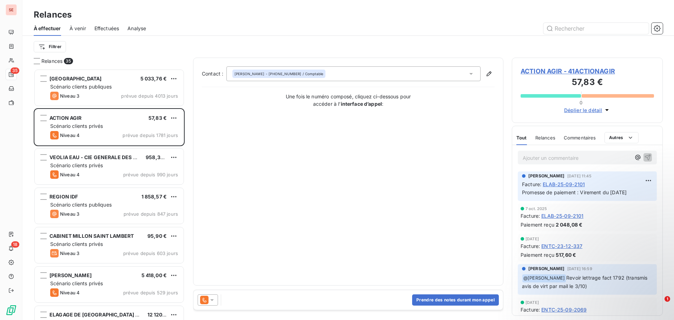
click at [544, 72] on span "ACTION AGIR - 41ACTIONAGIR" at bounding box center [586, 70] width 133 height 9
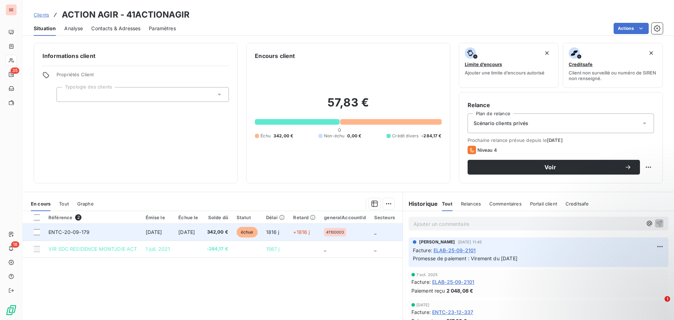
click at [142, 235] on td "[DATE]" at bounding box center [157, 231] width 33 height 17
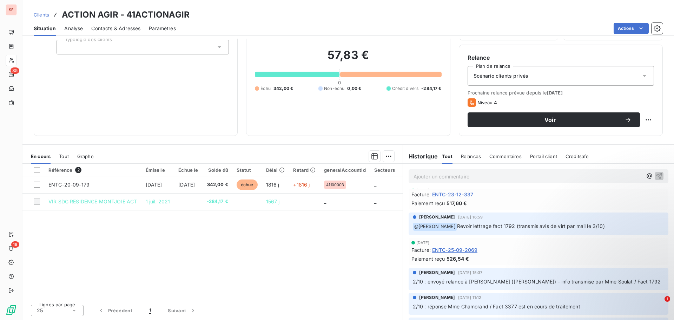
scroll to position [105, 0]
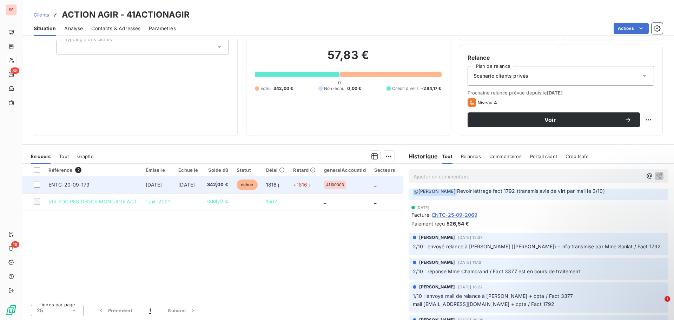
drag, startPoint x: 231, startPoint y: 186, endPoint x: 232, endPoint y: 182, distance: 3.7
click at [228, 182] on span "342,00 €" at bounding box center [217, 184] width 21 height 7
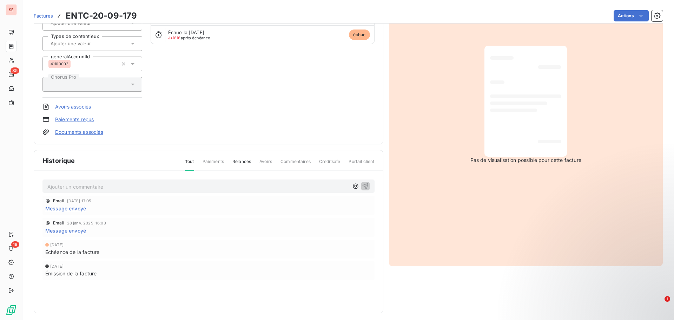
scroll to position [89, 0]
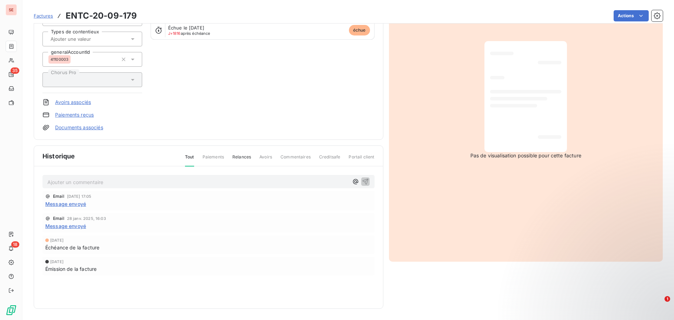
click at [81, 131] on link "Documents associés" at bounding box center [79, 127] width 48 height 7
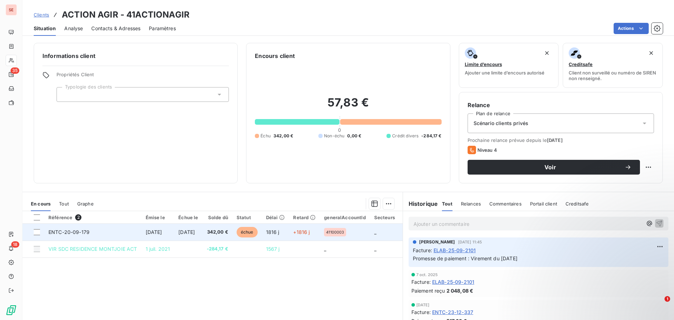
click at [75, 237] on td "ENTC-20-09-179" at bounding box center [92, 231] width 97 height 17
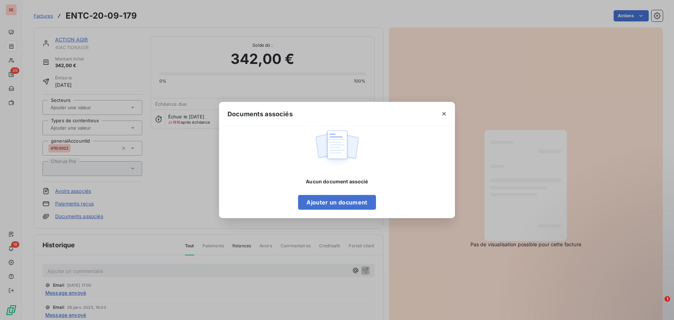
click at [265, 296] on div "Documents associés Aucun document associé Ajouter un document" at bounding box center [337, 160] width 674 height 320
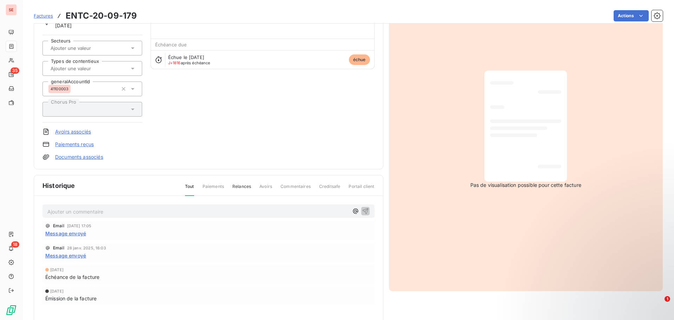
scroll to position [71, 0]
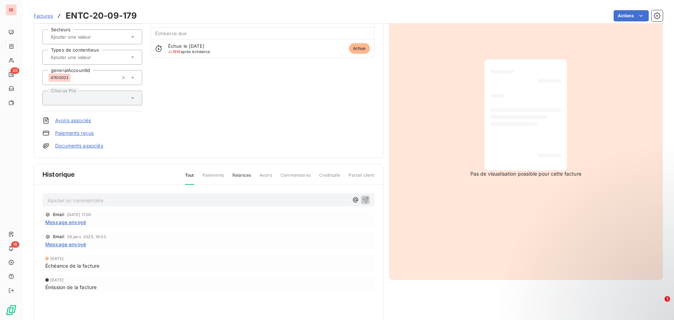
click at [100, 199] on p "Ajouter un commentaire ﻿" at bounding box center [197, 200] width 301 height 9
click at [260, 198] on p "Mauvais lettrage => virement du [DATE] de 680.51 € a été lettrer avec ENTC-20-03" at bounding box center [197, 200] width 301 height 8
click at [49, 198] on span "Mauvais lettrage => virement du [DATE] de 680.51 € a été lettrer avec ENTC-20-0…" at bounding box center [184, 199] width 274 height 6
click at [49, 198] on p "Mauvais lettrage => virement du [DATE] de 680.51 € a été lettrer avec ENTC-20-0…" at bounding box center [197, 200] width 301 height 8
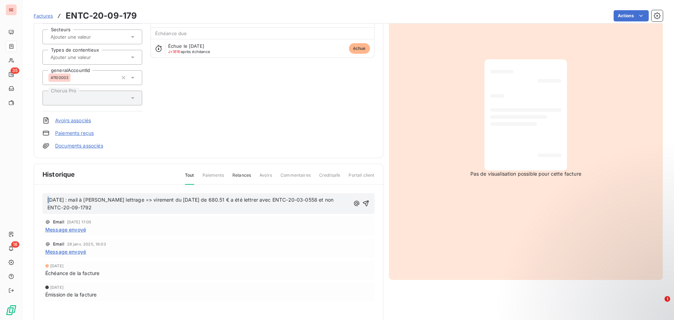
click at [49, 201] on span "[DATE] : mail à [PERSON_NAME] lettrage => virement du [DATE] de 680.51 € a été …" at bounding box center [190, 203] width 287 height 14
click at [48, 200] on span "[DATE] : mail à [PERSON_NAME] lettrage => virement du [DATE] de 680.51 € a été …" at bounding box center [190, 203] width 287 height 14
click at [51, 200] on p "[DATE] : mail à [PERSON_NAME] lettrage => virement du [DATE] de 680.51 € a été …" at bounding box center [198, 204] width 302 height 16
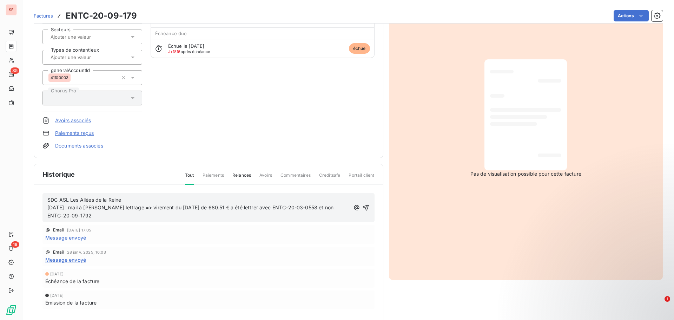
click at [140, 196] on p "SDC ASL Les Allées de la Reine [DATE] : mail à [PERSON_NAME] lettrage => vireme…" at bounding box center [198, 208] width 302 height 24
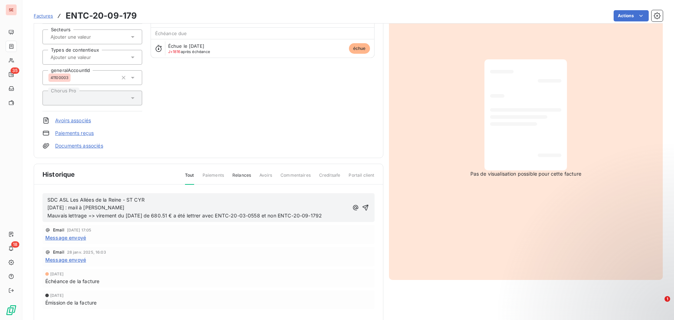
click at [161, 207] on p "SDC ASL Les Allées de la Reine - ST CYR [DATE] : mail à [PERSON_NAME] Mauvais l…" at bounding box center [197, 208] width 301 height 24
click at [294, 205] on p "SDC ASL Les Allées de la Reine - ST CYR [DATE] : mail à [PERSON_NAME] ([EMAIL_A…" at bounding box center [197, 208] width 301 height 24
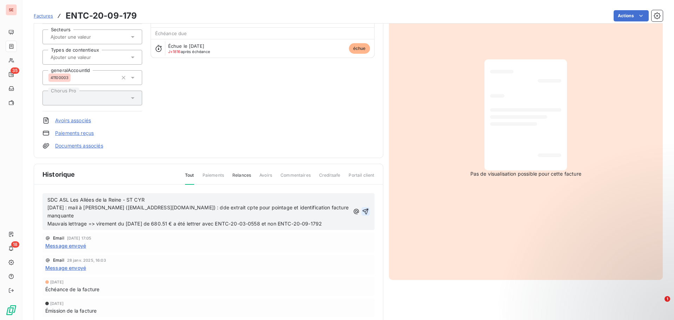
click at [363, 208] on icon "button" at bounding box center [365, 211] width 7 height 7
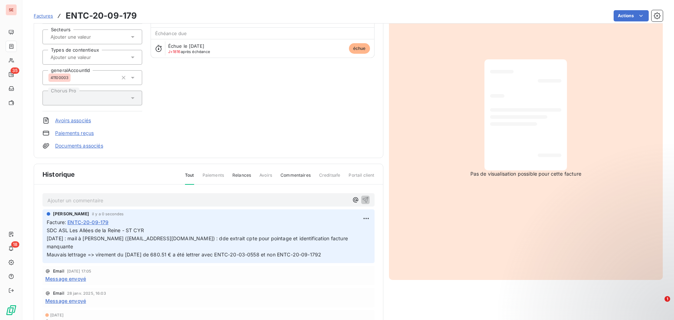
scroll to position [0, 0]
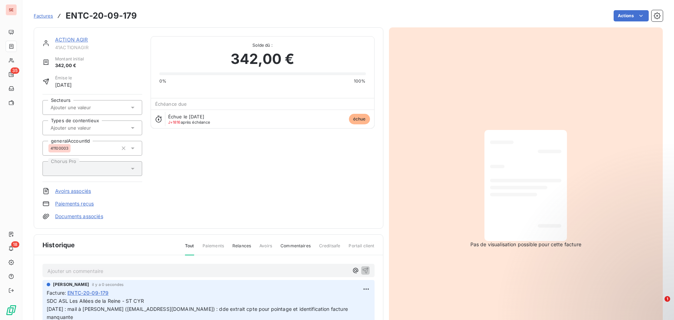
click at [78, 39] on link "ACTION AGIR" at bounding box center [71, 39] width 33 height 6
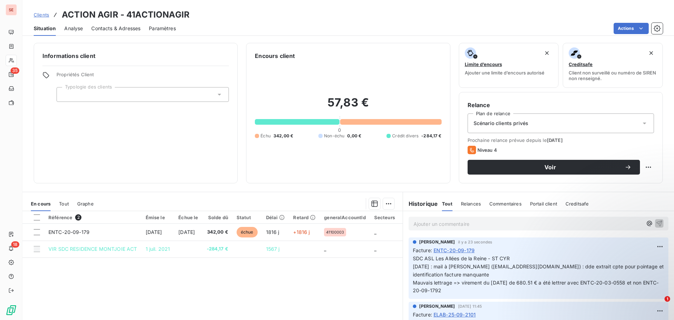
click at [106, 30] on span "Contacts & Adresses" at bounding box center [115, 28] width 49 height 7
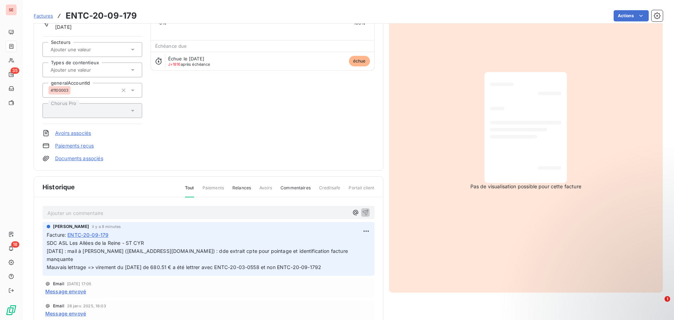
scroll to position [71, 0]
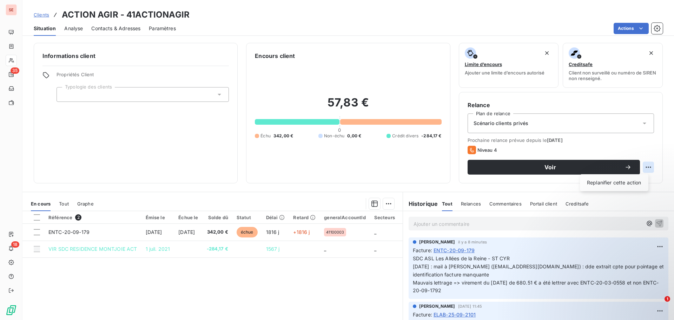
click at [644, 166] on html "SE 35 18 Clients ACTION AGIR - 41ACTIONAGIR Situation Analyse Contacts & Adress…" at bounding box center [337, 160] width 674 height 320
click at [630, 183] on div "Replanifier cette action" at bounding box center [613, 182] width 63 height 11
select select "9"
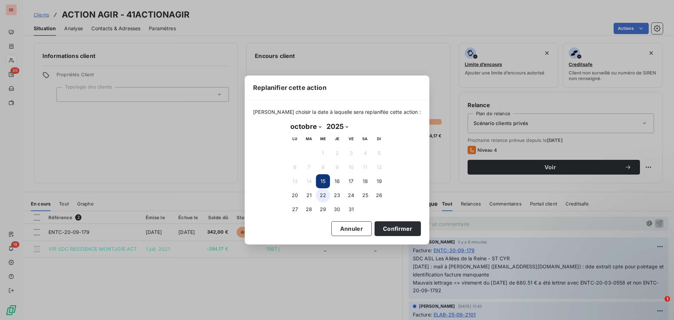
click at [326, 193] on button "22" at bounding box center [323, 195] width 14 height 14
click at [384, 229] on button "Confirmer" at bounding box center [397, 228] width 46 height 15
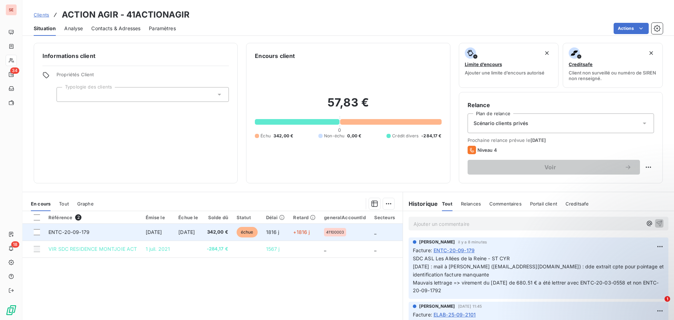
click at [153, 232] on span "[DATE]" at bounding box center [154, 232] width 16 height 6
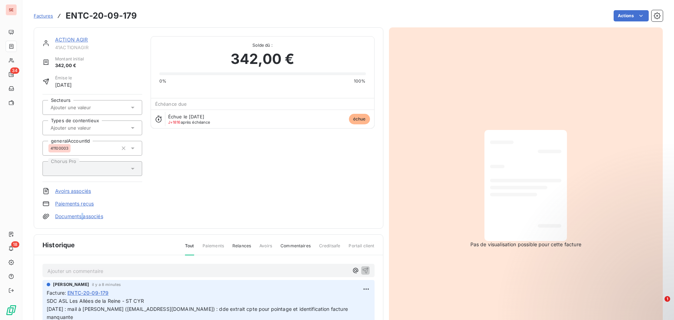
click at [84, 219] on link "Documents associés" at bounding box center [79, 216] width 48 height 7
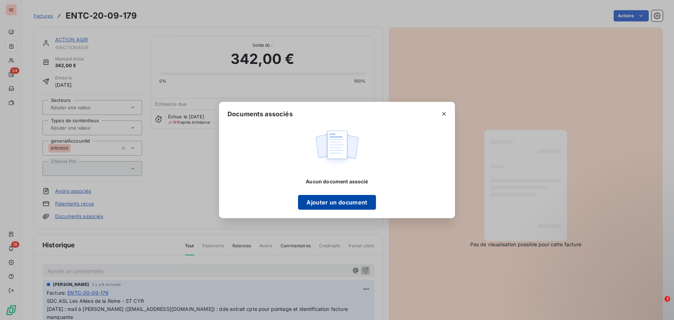
click at [328, 205] on button "Ajouter un document" at bounding box center [337, 202] width 78 height 15
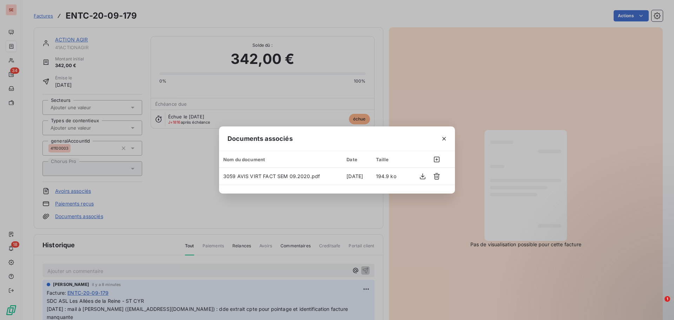
click at [422, 240] on div "Documents associés Nom du document Date Taille 3059 AVIS VIRT FACT SEM 09.2020.…" at bounding box center [337, 160] width 674 height 320
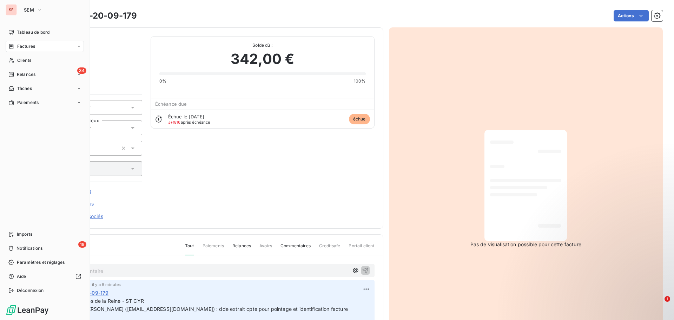
drag, startPoint x: 24, startPoint y: 74, endPoint x: 20, endPoint y: 74, distance: 3.5
click at [20, 74] on span "Relances" at bounding box center [26, 74] width 19 height 6
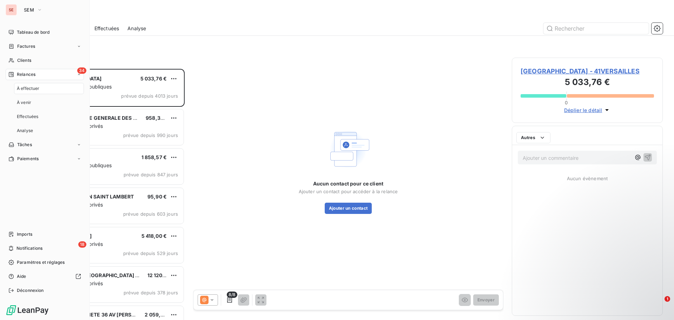
scroll to position [246, 146]
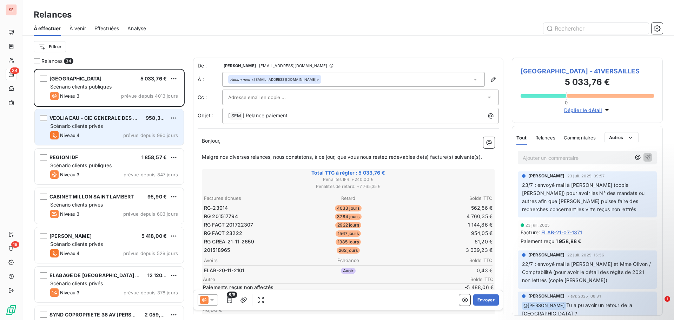
click at [98, 132] on div "Niveau 4 prévue depuis 990 jours" at bounding box center [114, 135] width 128 height 8
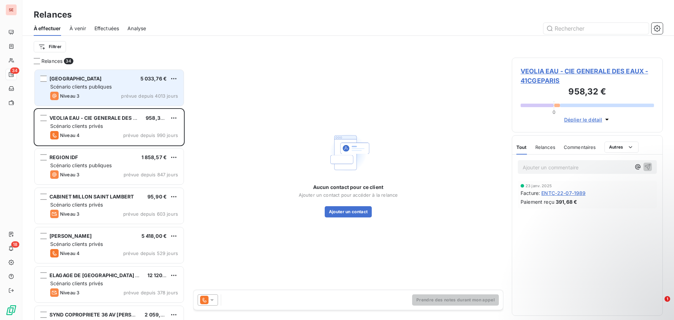
click at [149, 93] on span "prévue depuis 4013 jours" at bounding box center [149, 96] width 57 height 6
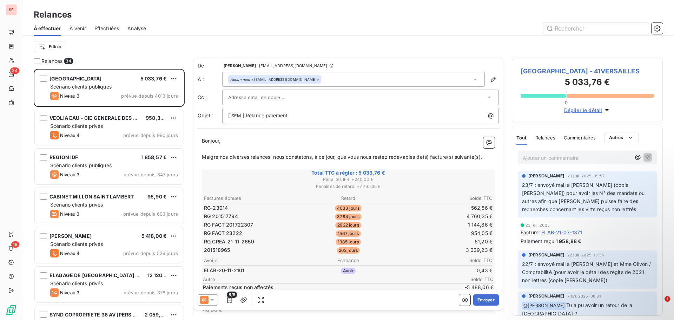
click at [574, 70] on span "[GEOGRAPHIC_DATA] - 41VERSAILLES" at bounding box center [586, 70] width 133 height 9
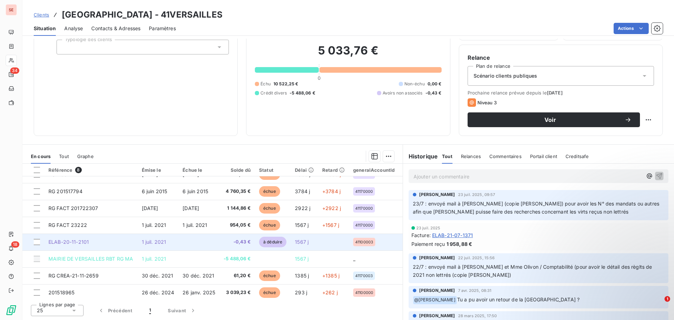
scroll to position [15, 0]
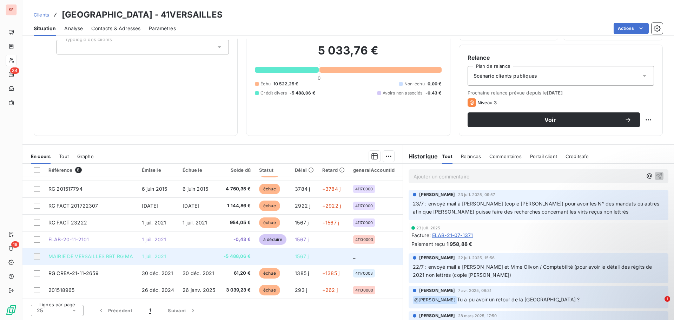
click at [134, 254] on td "MAIRIE DE VERSAILLES RBT RG MA" at bounding box center [90, 256] width 93 height 17
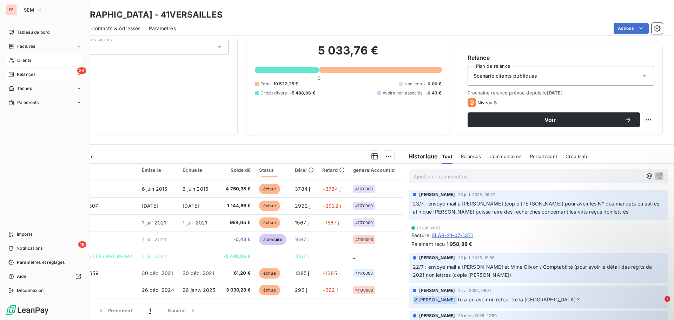
click at [32, 74] on span "Relances" at bounding box center [26, 74] width 19 height 6
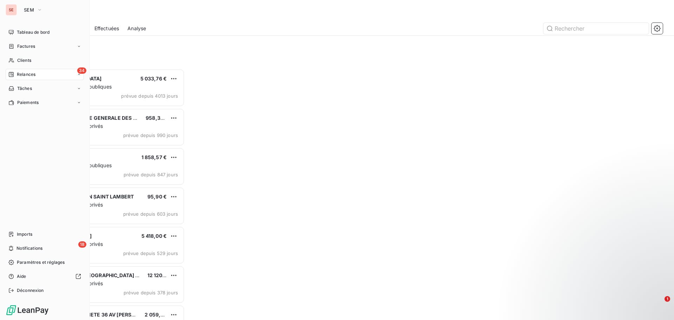
scroll to position [246, 146]
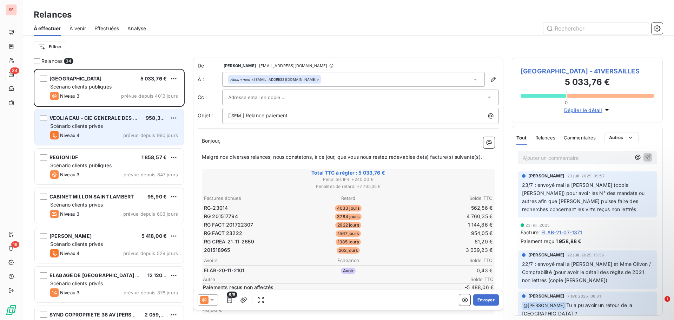
click at [126, 120] on span "VEOLIA EAU - CIE GENERALE DES EAUX" at bounding box center [97, 118] width 97 height 6
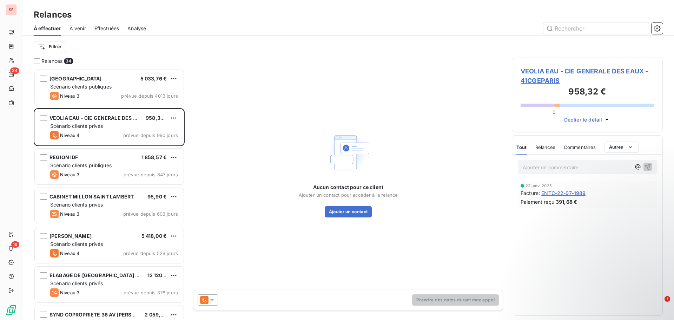
click at [564, 68] on span "VEOLIA EAU - CIE GENERALE DES EAUX - 41CGEPARIS" at bounding box center [586, 75] width 133 height 19
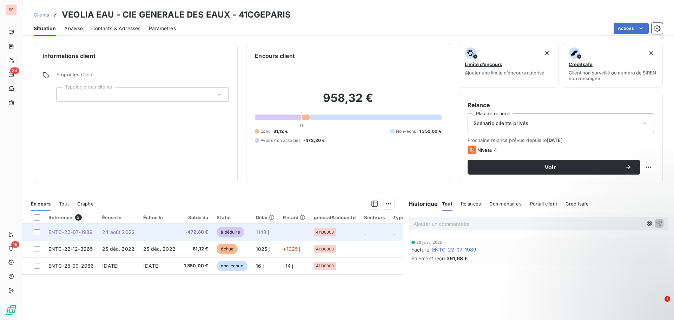
click at [115, 232] on span "24 août 2022" at bounding box center [118, 232] width 33 height 6
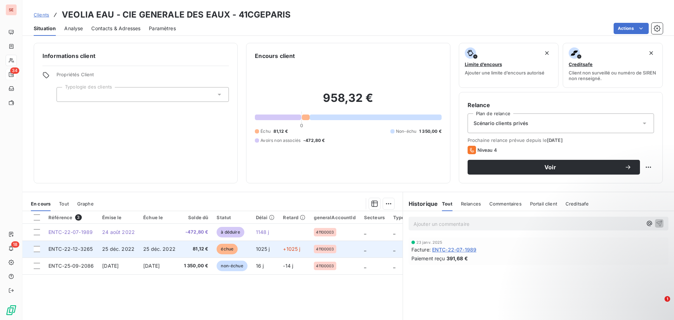
click at [81, 255] on td "ENTC-22-12-3265" at bounding box center [71, 248] width 54 height 17
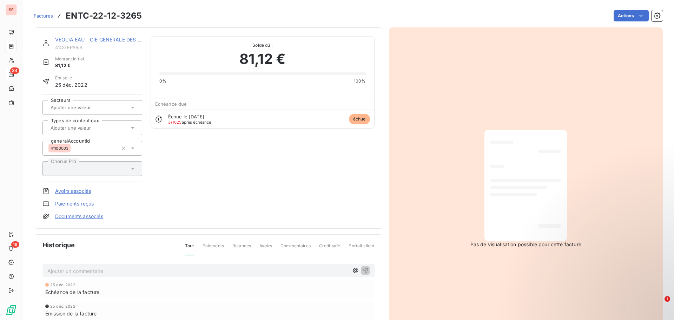
scroll to position [2, 0]
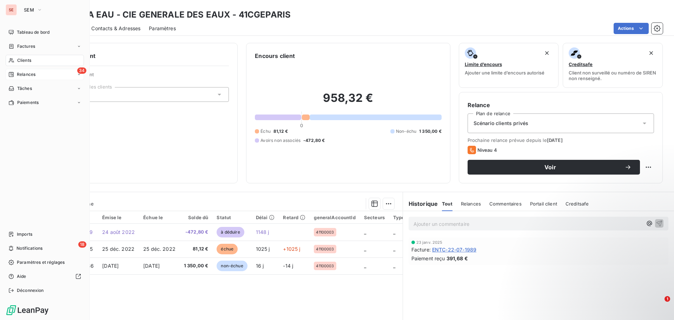
click at [33, 76] on span "Relances" at bounding box center [26, 74] width 19 height 6
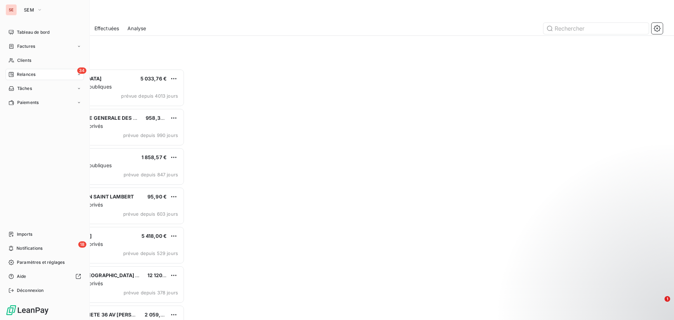
scroll to position [246, 146]
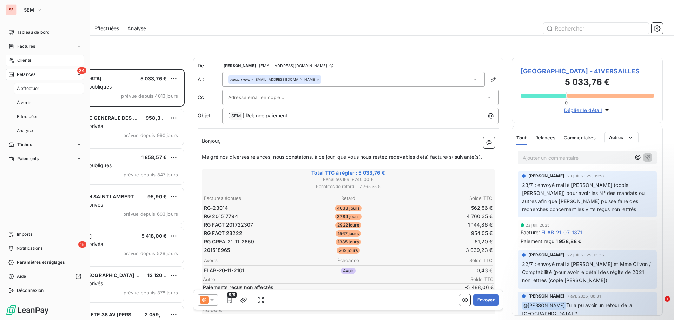
click at [28, 60] on span "Clients" at bounding box center [24, 60] width 14 height 6
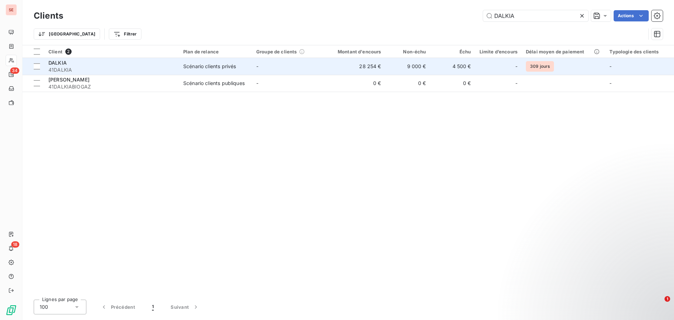
click at [107, 66] on span "41DALKIA" at bounding box center [111, 69] width 126 height 7
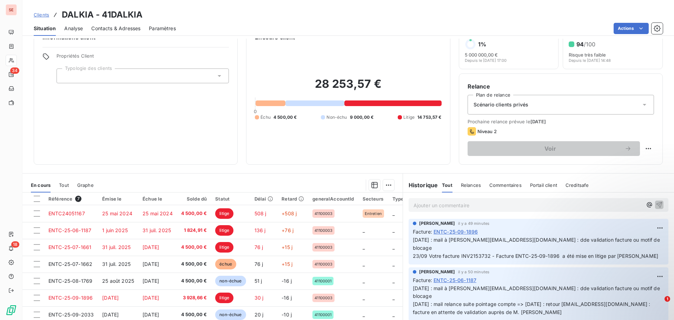
scroll to position [47, 0]
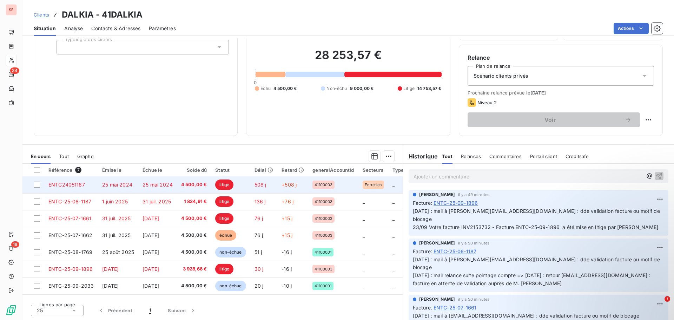
click at [135, 184] on td "25 mai 2024" at bounding box center [118, 184] width 40 height 17
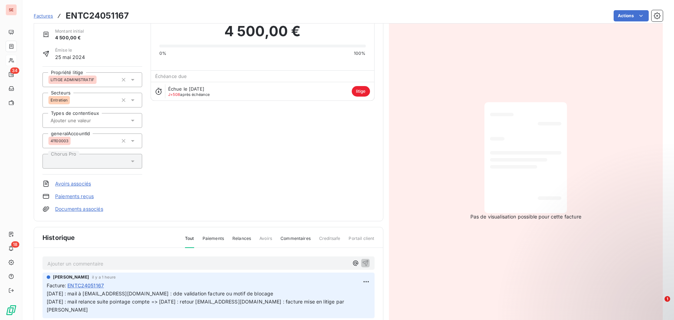
scroll to position [106, 0]
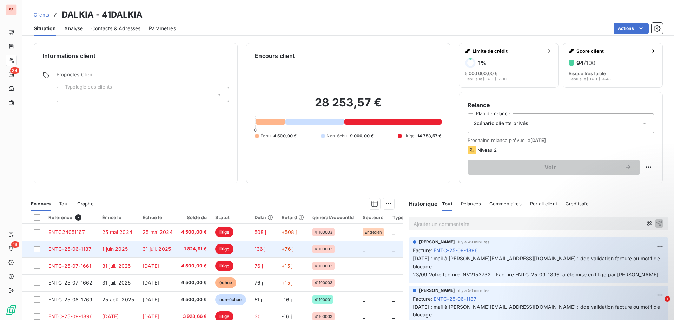
click at [194, 248] on span "1 824,91 €" at bounding box center [194, 248] width 26 height 7
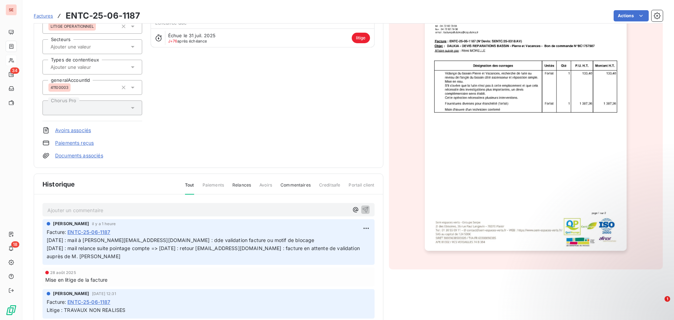
scroll to position [106, 0]
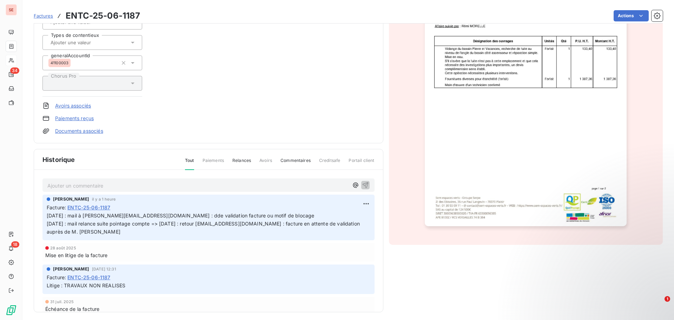
click at [621, 9] on div "Factures ENTC-25-06-1187 Actions" at bounding box center [348, 15] width 629 height 15
click at [358, 202] on html "SE 34 18 Factures ENTC-25-06-1187 Actions DALKIA 41DALKIA Montant initial 1 824…" at bounding box center [337, 160] width 674 height 320
click at [342, 220] on div "Editer" at bounding box center [340, 218] width 39 height 11
click at [46, 213] on div "[PERSON_NAME] il y a 1 heure Facture : ENTC-25-06-1187 [DATE] : mail à [PERSON_…" at bounding box center [208, 217] width 332 height 46
click at [47, 215] on span "[DATE] : mail à [PERSON_NAME][EMAIL_ADDRESS][DOMAIN_NAME] : dde validation fact…" at bounding box center [204, 223] width 314 height 22
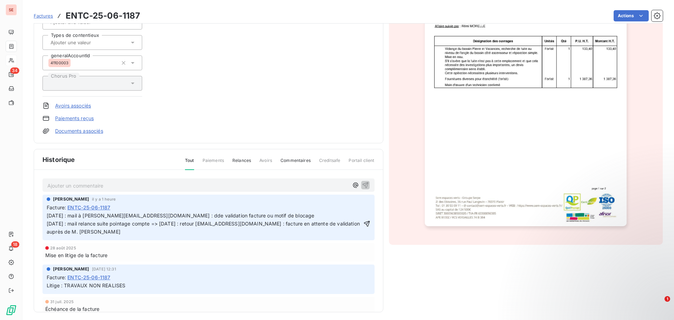
click at [47, 215] on p "[DATE] : mail à [PERSON_NAME][EMAIL_ADDRESS][DOMAIN_NAME] : dde validation fact…" at bounding box center [204, 224] width 315 height 24
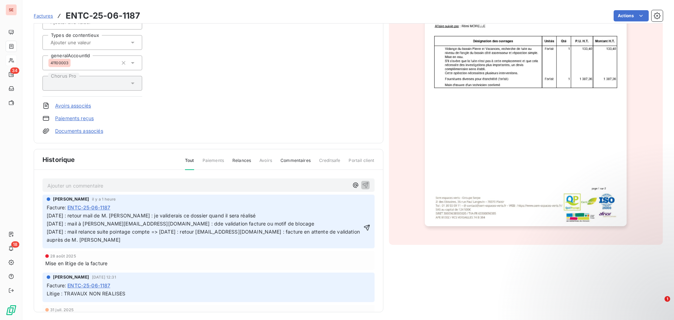
click at [200, 212] on span "[DATE] : retour mail de M. [PERSON_NAME] : je validerais ce dossier quand il se…" at bounding box center [204, 227] width 314 height 30
click at [201, 212] on span "[DATE] : retour mail de M. [PERSON_NAME] : je validerais ce dossier quand il se…" at bounding box center [204, 227] width 314 height 30
copy span "[DATE] : retour mail de M. [PERSON_NAME] : je validerais ce dossier quand il se…"
click at [363, 228] on icon "button" at bounding box center [366, 227] width 7 height 7
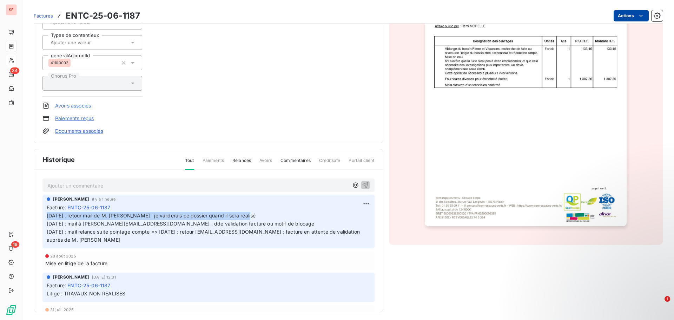
click at [617, 16] on html "SE 34 18 Factures ENTC-25-06-1187 Actions DALKIA 41DALKIA Montant initial 1 824…" at bounding box center [337, 160] width 674 height 320
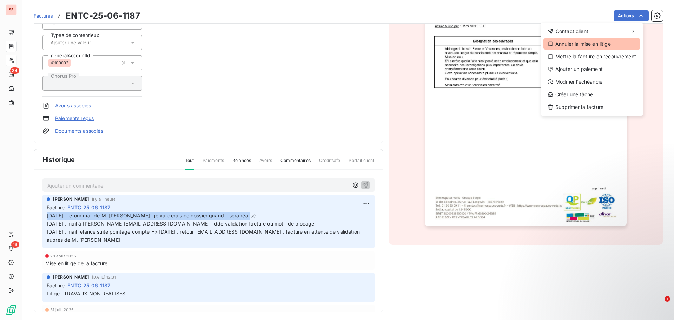
click at [602, 43] on div "Annuler la mise en litige" at bounding box center [591, 43] width 97 height 11
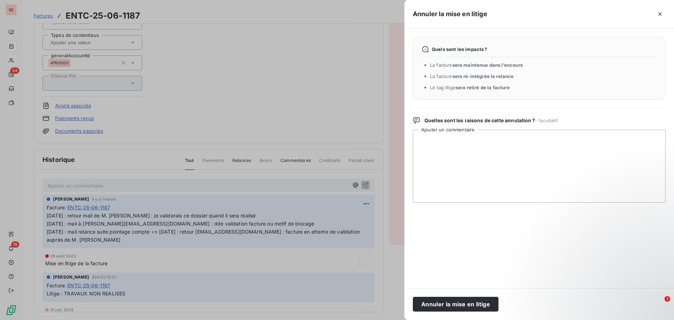
click at [389, 304] on div at bounding box center [337, 160] width 674 height 320
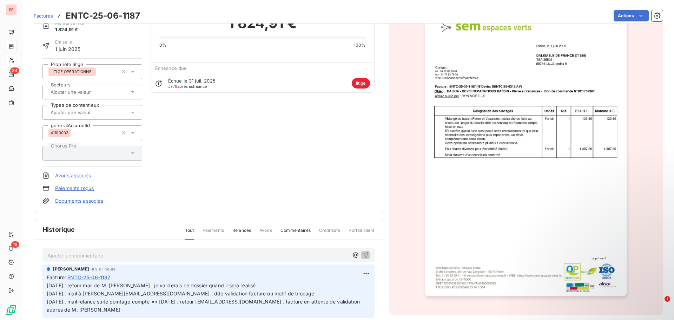
scroll to position [36, 0]
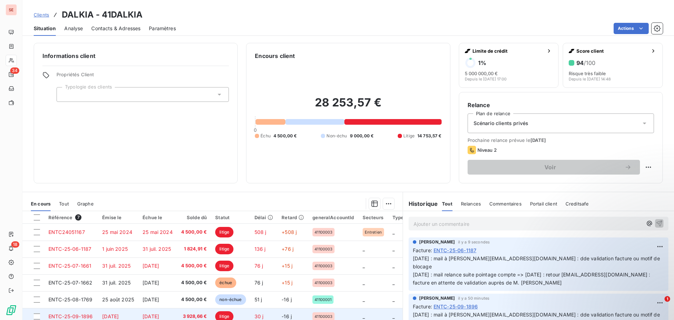
click at [173, 317] on td "[DATE]" at bounding box center [157, 316] width 39 height 17
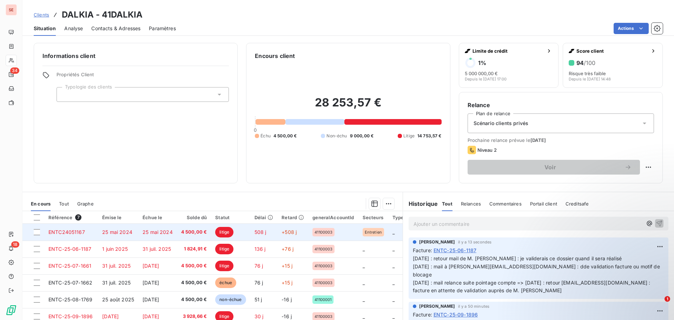
click at [140, 235] on td "25 mai 2024" at bounding box center [157, 231] width 39 height 17
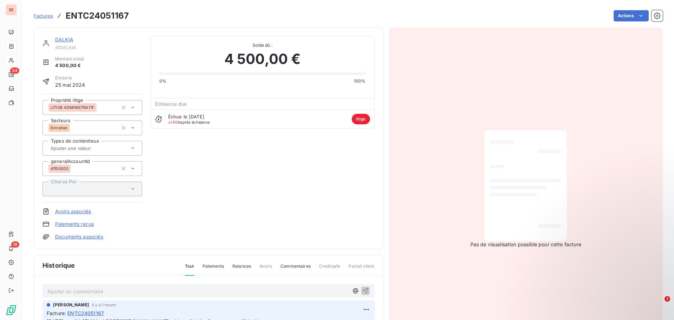
click at [95, 107] on div "LITIGE ADMINISTRATIF" at bounding box center [72, 107] width 48 height 8
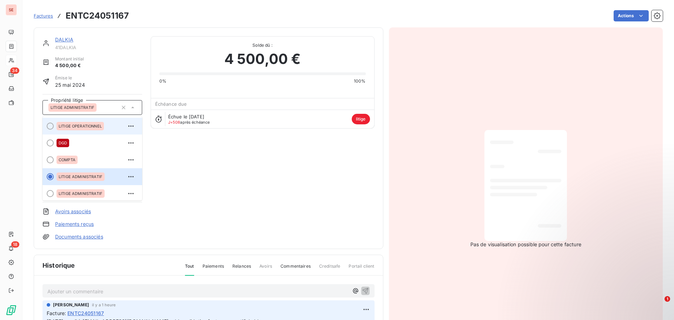
click at [93, 126] on span "LITIGE OPERATIONNEL" at bounding box center [80, 126] width 43 height 4
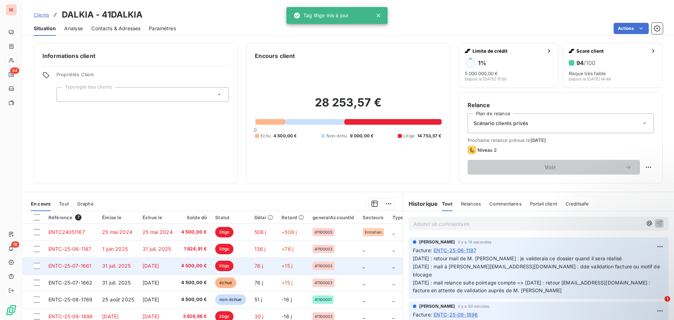
click at [128, 268] on td "31 juil. 2025" at bounding box center [118, 265] width 40 height 17
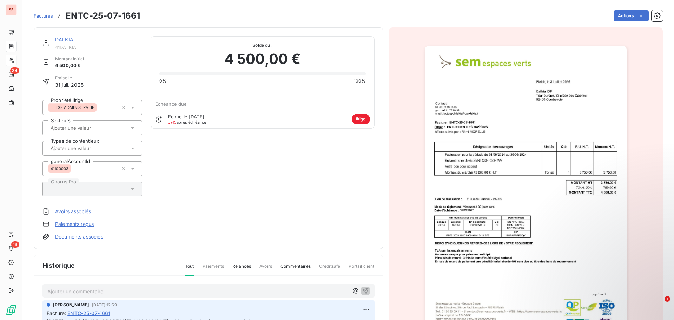
click at [89, 108] on span "LITIGE ADMINISTRATIF" at bounding box center [73, 107] width 44 height 4
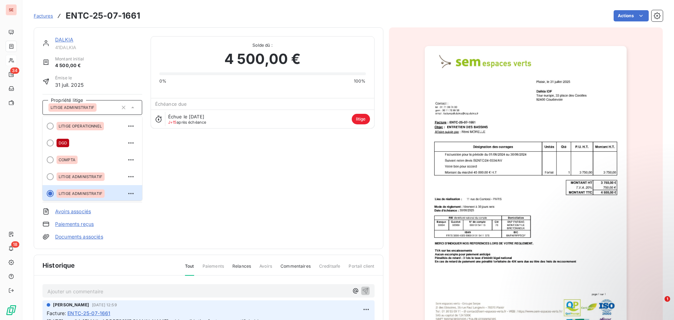
scroll to position [1, 0]
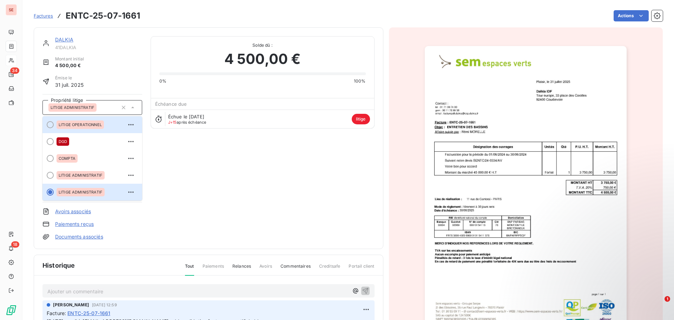
click at [89, 122] on span "LITIGE OPERATIONNEL" at bounding box center [80, 124] width 43 height 4
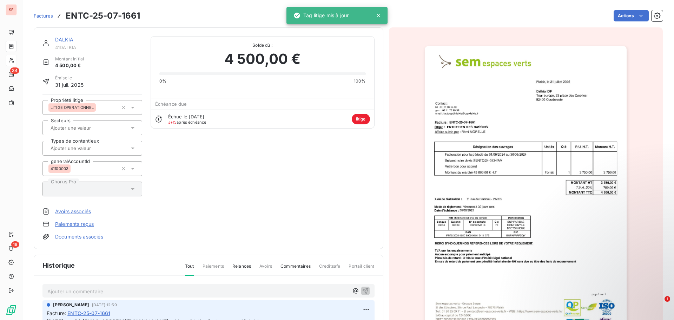
click at [248, 176] on div "DALKIA 41DALKIA Montant initial 4 500,00 € Émise le [DATE] Propriété litige LIT…" at bounding box center [208, 138] width 332 height 204
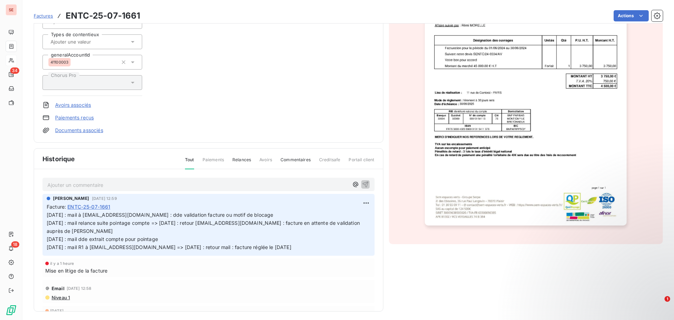
scroll to position [109, 0]
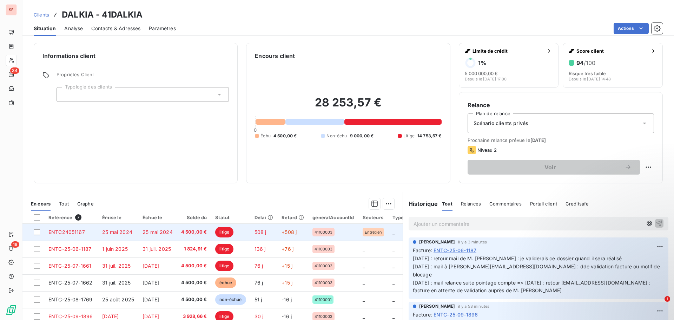
click at [175, 231] on td "25 mai 2024" at bounding box center [157, 231] width 39 height 17
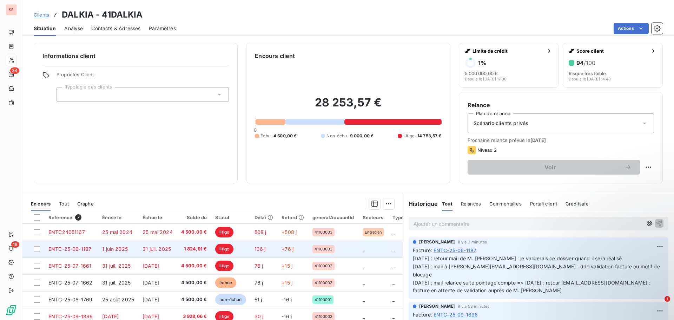
click at [146, 248] on span "31 juil. 2025" at bounding box center [156, 249] width 28 height 6
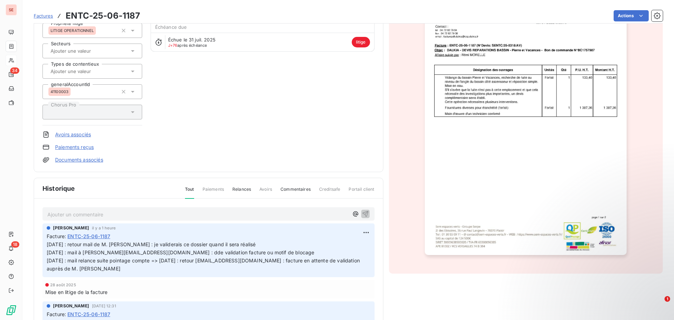
scroll to position [106, 0]
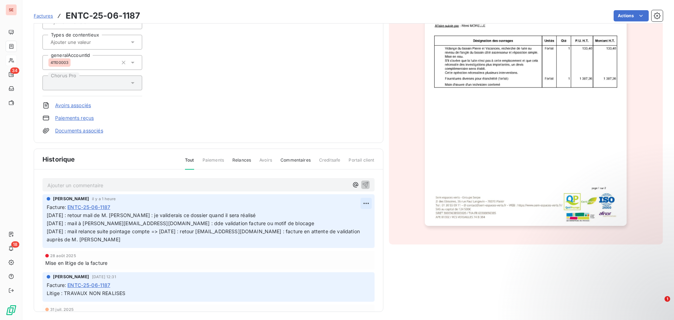
click at [359, 205] on html "SE 34 18 Factures ENTC-25-06-1187 Actions DALKIA 41DALKIA Montant initial 1 824…" at bounding box center [337, 160] width 674 height 320
click at [349, 220] on div "Editer" at bounding box center [340, 218] width 39 height 11
click at [295, 216] on p "[DATE] : retour mail de M. [PERSON_NAME] : je validerais ce dossier quand il se…" at bounding box center [204, 227] width 315 height 32
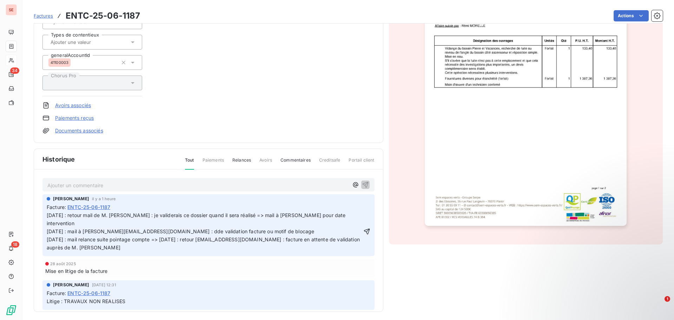
click at [363, 228] on icon "button" at bounding box center [366, 231] width 7 height 7
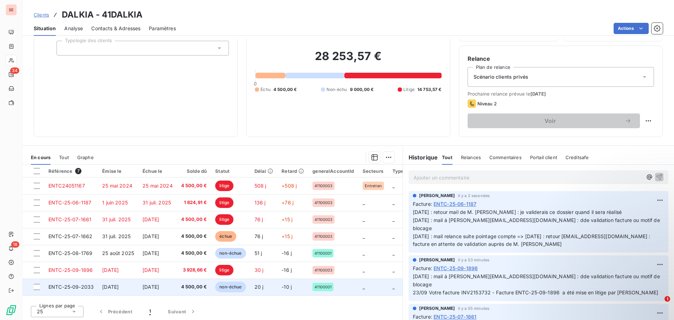
scroll to position [47, 0]
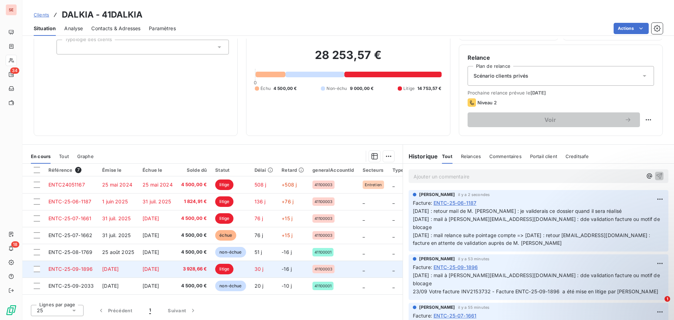
click at [141, 270] on td "[DATE]" at bounding box center [157, 268] width 39 height 17
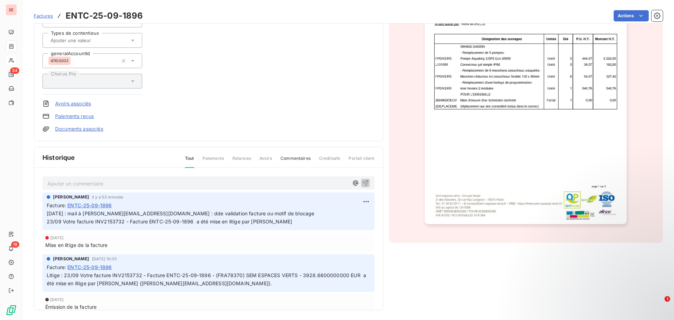
scroll to position [109, 0]
click at [356, 200] on html "SE 34 18 Factures ENTC-25-09-1896 Actions DALKIA 41DALKIA Montant initial 3 928…" at bounding box center [337, 160] width 674 height 320
drag, startPoint x: 346, startPoint y: 215, endPoint x: 317, endPoint y: 216, distance: 29.2
click at [346, 214] on div "Editer" at bounding box center [340, 215] width 39 height 11
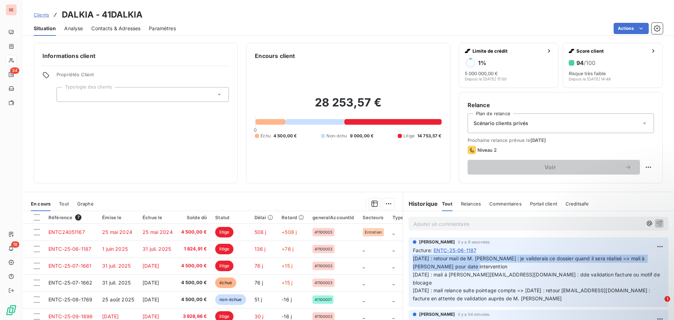
drag, startPoint x: 442, startPoint y: 267, endPoint x: 402, endPoint y: 256, distance: 41.7
click at [403, 256] on div "[PERSON_NAME] il y a 9 secondes Facture : ENTC-25-06-1187 [DATE] : retour mail …" at bounding box center [538, 272] width 271 height 72
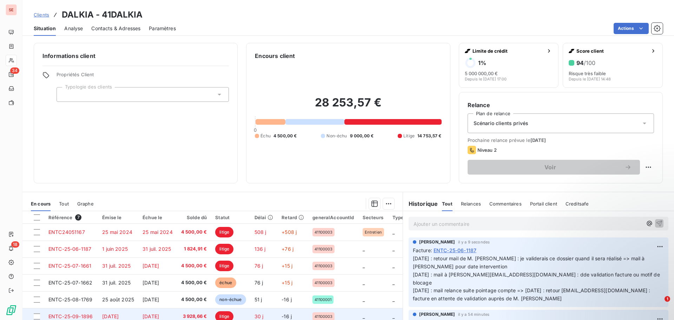
click at [177, 316] on td "[DATE]" at bounding box center [157, 316] width 39 height 17
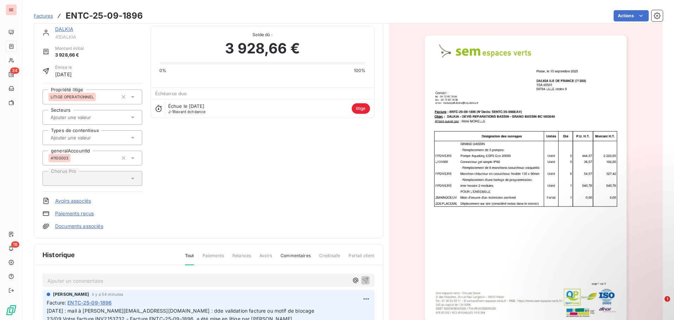
scroll to position [106, 0]
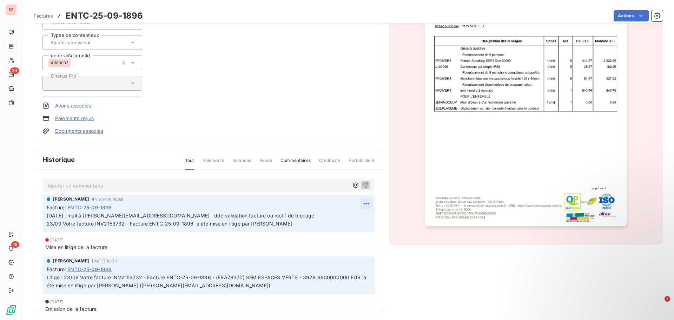
click at [358, 203] on html "SE 34 18 Factures ENTC-25-09-1896 Actions DALKIA 41DALKIA Montant initial 3 928…" at bounding box center [337, 160] width 674 height 320
drag, startPoint x: 350, startPoint y: 221, endPoint x: 183, endPoint y: 226, distance: 167.5
click at [349, 220] on div "Editer" at bounding box center [340, 218] width 39 height 11
click at [47, 215] on span "[DATE] : mail à [PERSON_NAME][EMAIL_ADDRESS][DOMAIN_NAME] : dde validation fact…" at bounding box center [180, 219] width 267 height 14
click at [47, 215] on p "[DATE] : mail à [PERSON_NAME][EMAIL_ADDRESS][DOMAIN_NAME] : dde validation fact…" at bounding box center [204, 220] width 314 height 16
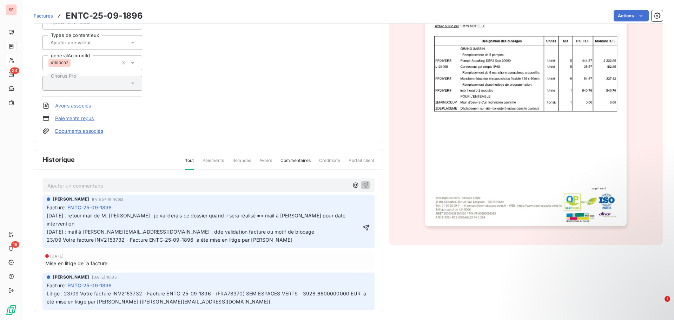
click at [363, 225] on icon "button" at bounding box center [366, 228] width 6 height 6
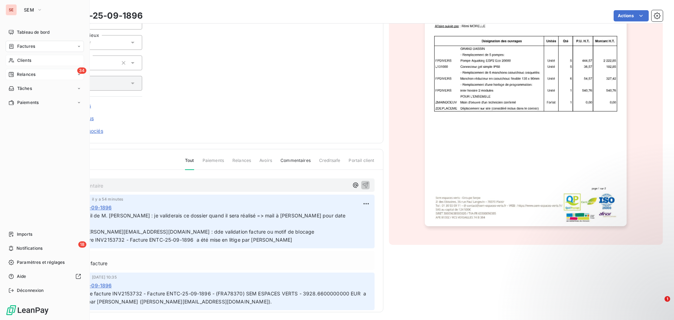
click at [25, 73] on span "Relances" at bounding box center [26, 74] width 19 height 6
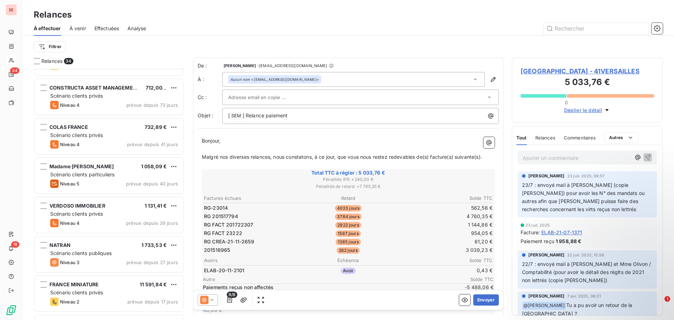
scroll to position [1086, 0]
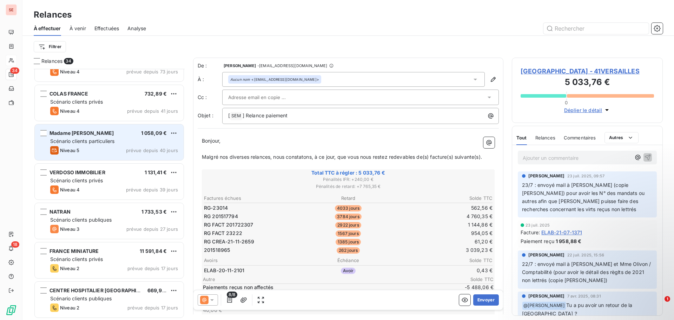
click at [126, 138] on div "Scénario clients particuliers" at bounding box center [114, 141] width 128 height 7
